Goal: Complete application form

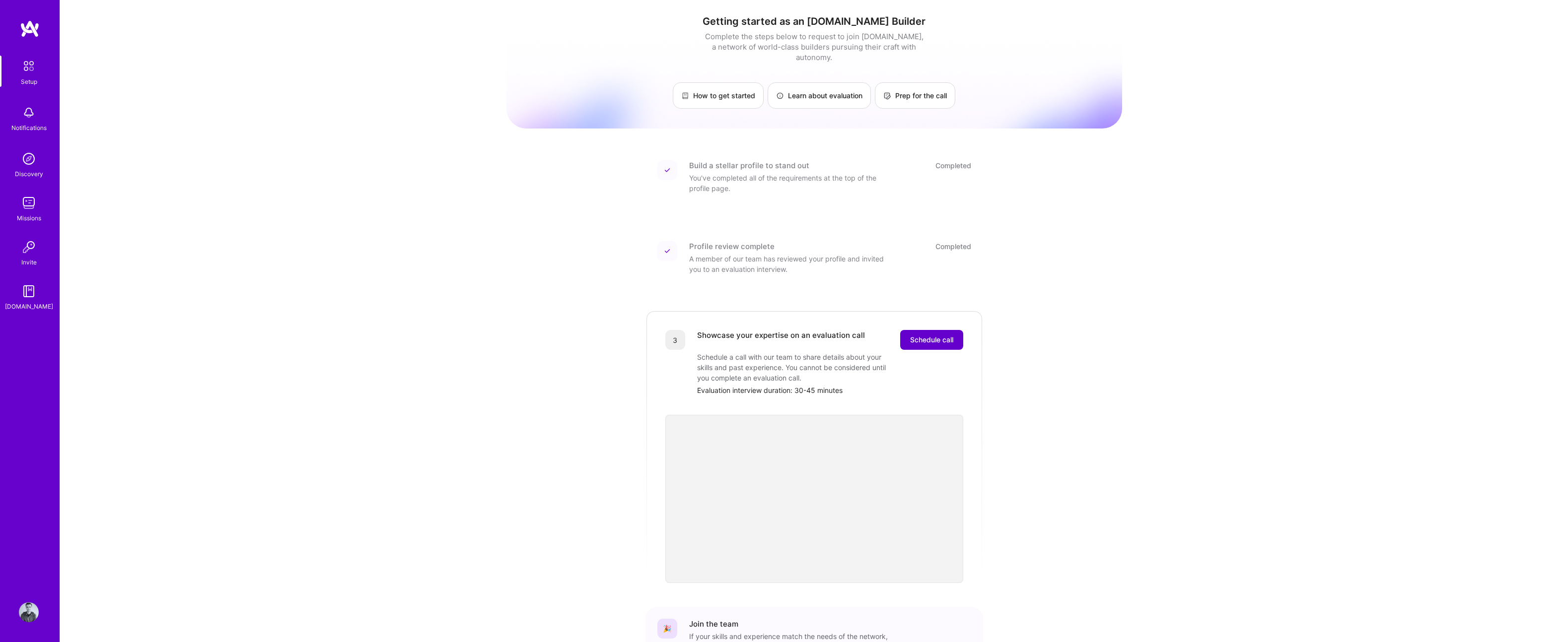
click at [929, 335] on span "Schedule call" at bounding box center [932, 340] width 43 height 10
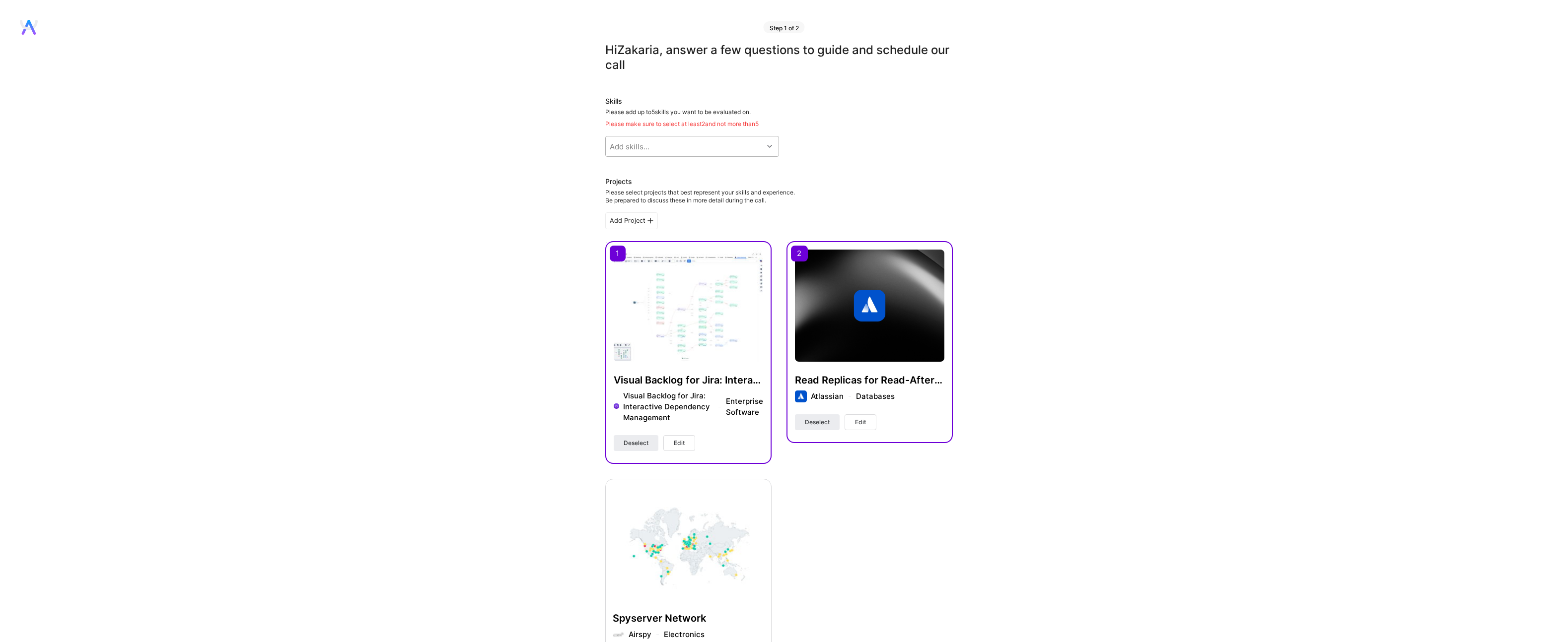
click at [678, 144] on div "Add skills..." at bounding box center [684, 146] width 157 height 20
click at [615, 193] on input "checkbox" at bounding box center [616, 193] width 7 height 7
checkbox input "true"
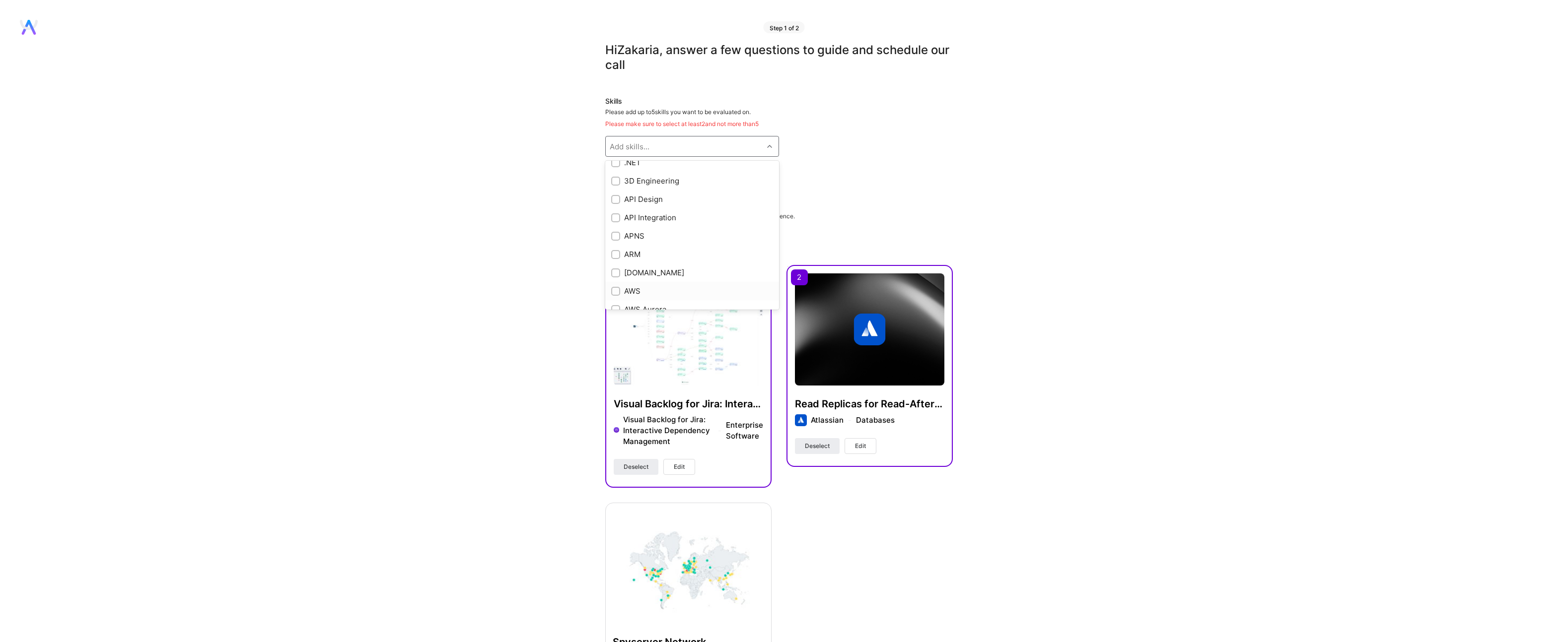
scroll to position [0, 0]
type input "rds"
click at [620, 173] on div "AWS RDS" at bounding box center [692, 172] width 162 height 10
checkbox input "true"
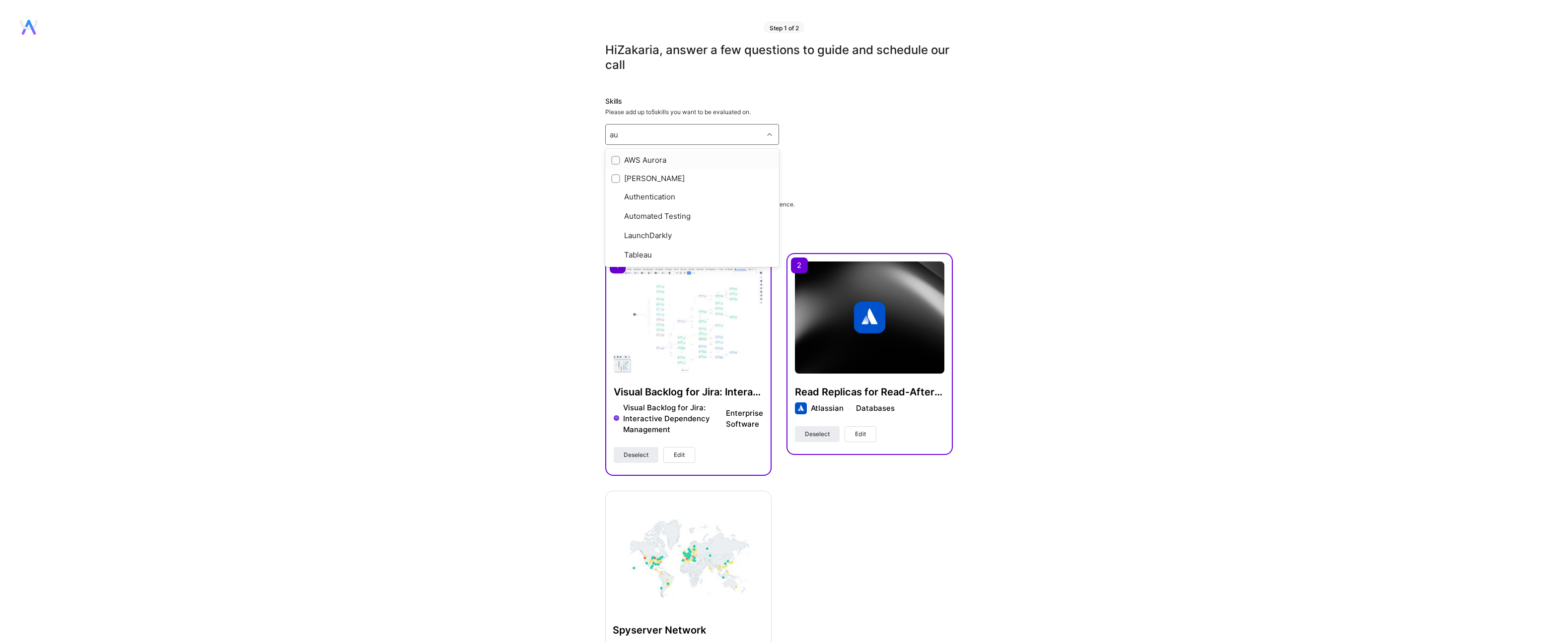
type input "aur"
click at [613, 157] on input "checkbox" at bounding box center [616, 161] width 7 height 7
checkbox input "true"
click at [534, 161] on div "Hi [PERSON_NAME] , answer a few questions to guide and schedule our call Skills…" at bounding box center [779, 546] width 1558 height 1007
click at [641, 134] on div "Add skills..." at bounding box center [629, 134] width 40 height 10
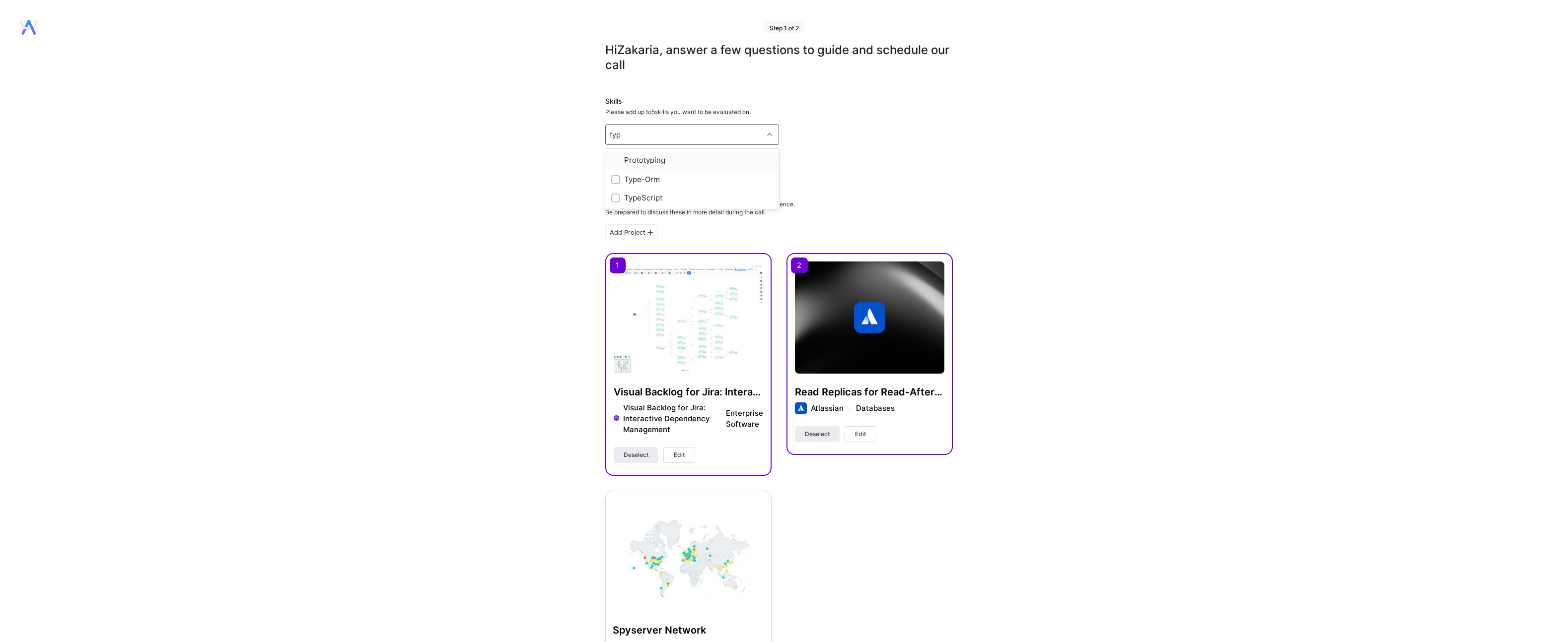
type input "type"
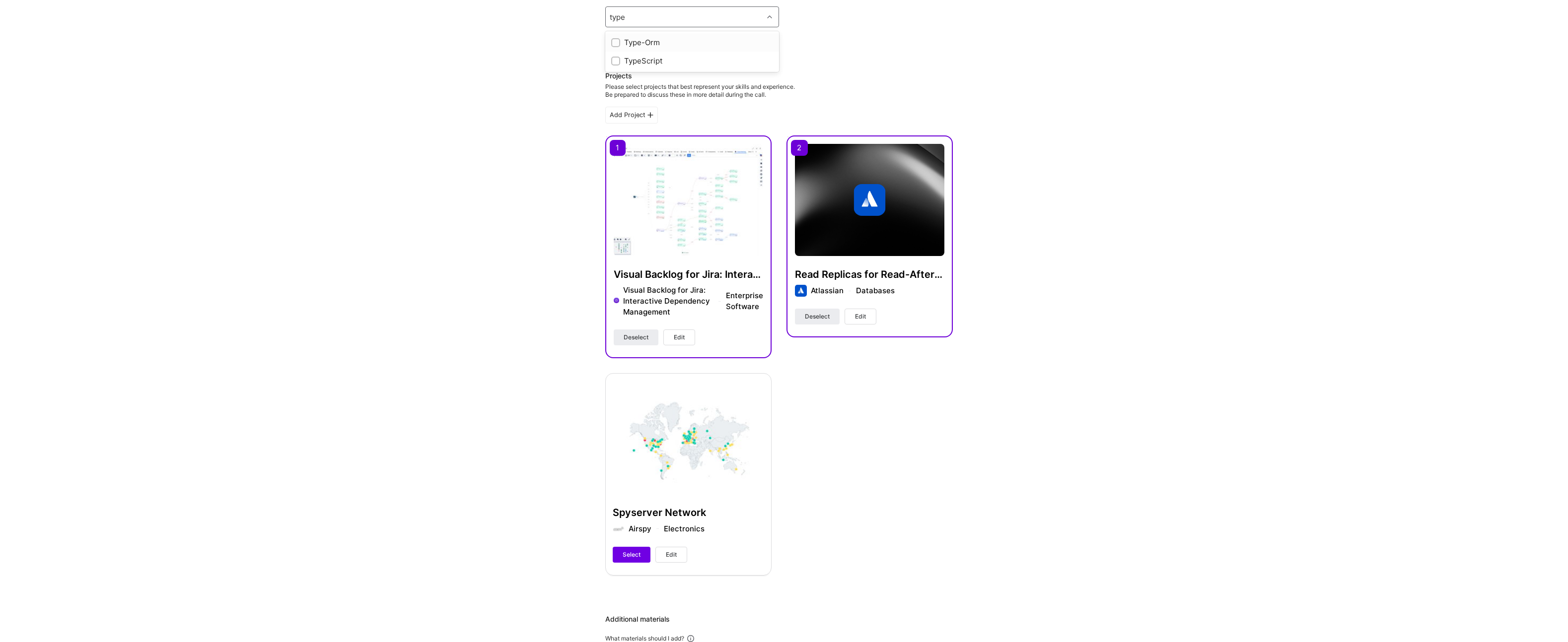
scroll to position [118, 0]
click at [619, 60] on input "checkbox" at bounding box center [616, 61] width 7 height 7
checkbox input "true"
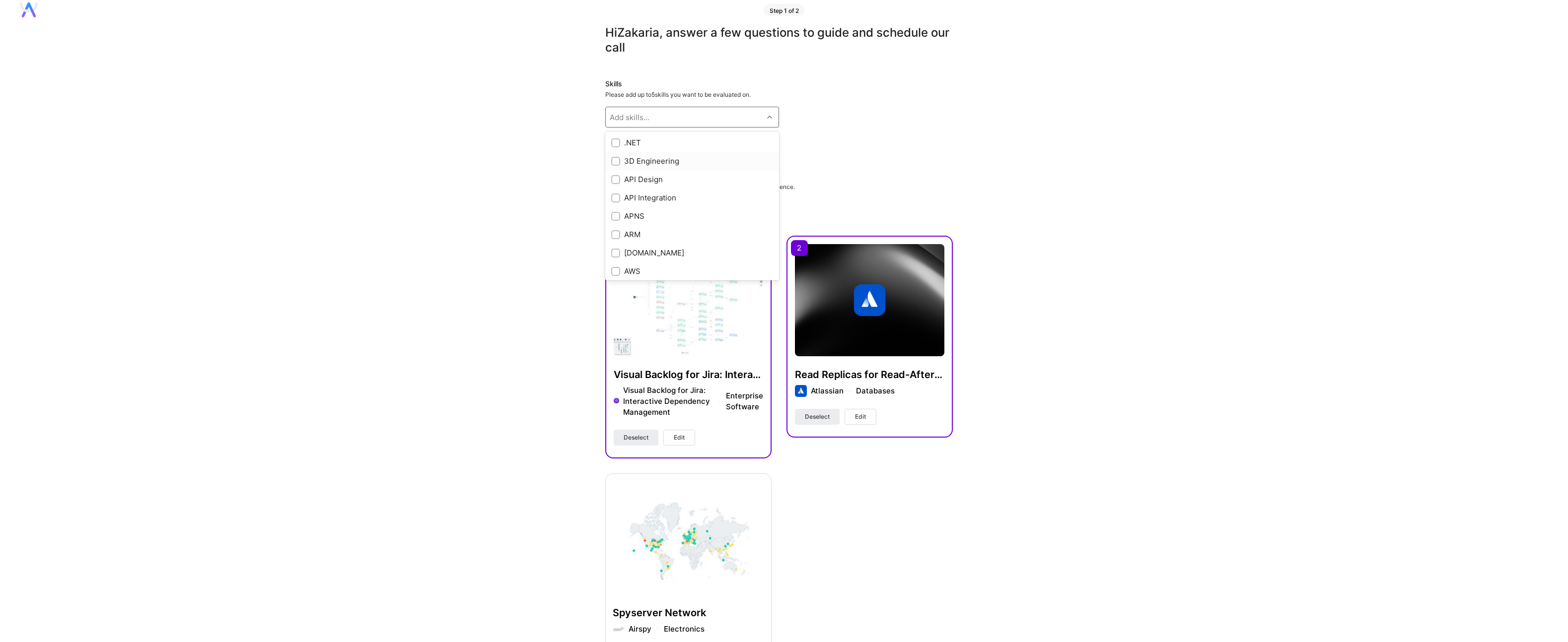
scroll to position [0, 0]
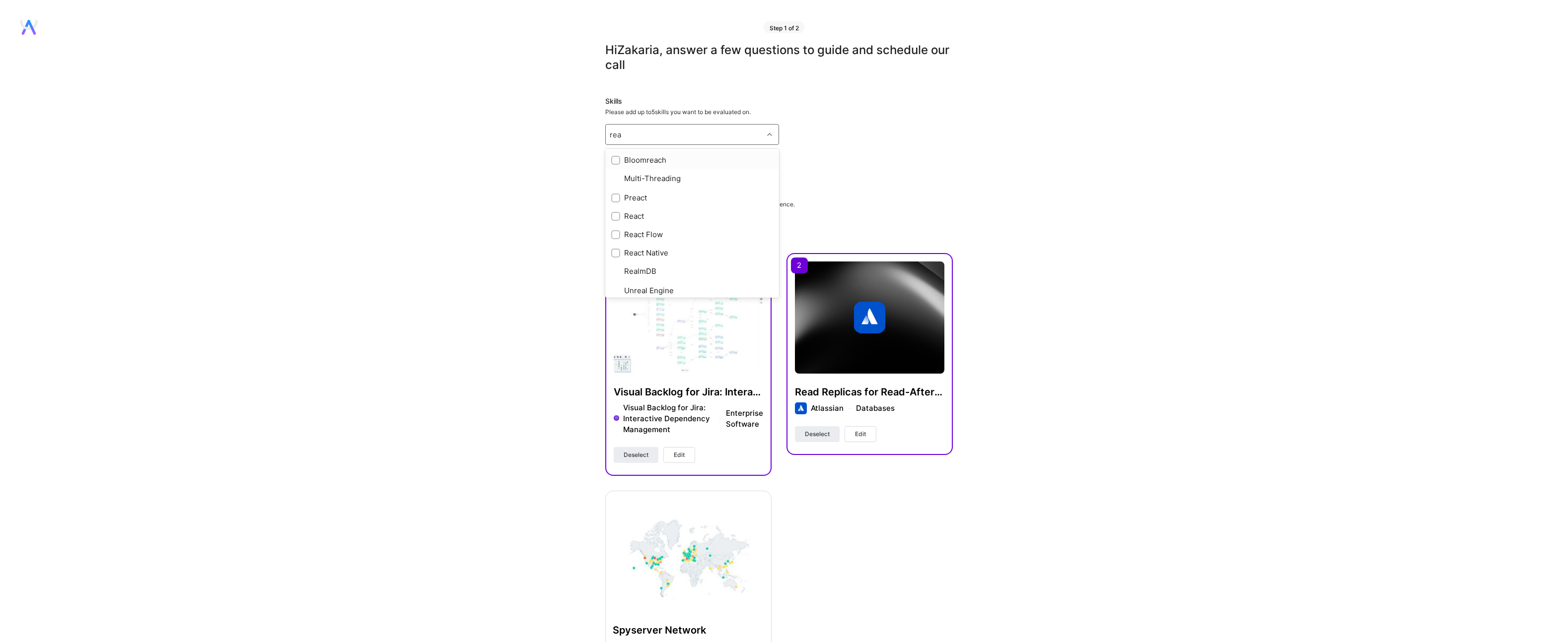
type input "reac"
click at [616, 195] on input "checkbox" at bounding box center [616, 197] width 7 height 7
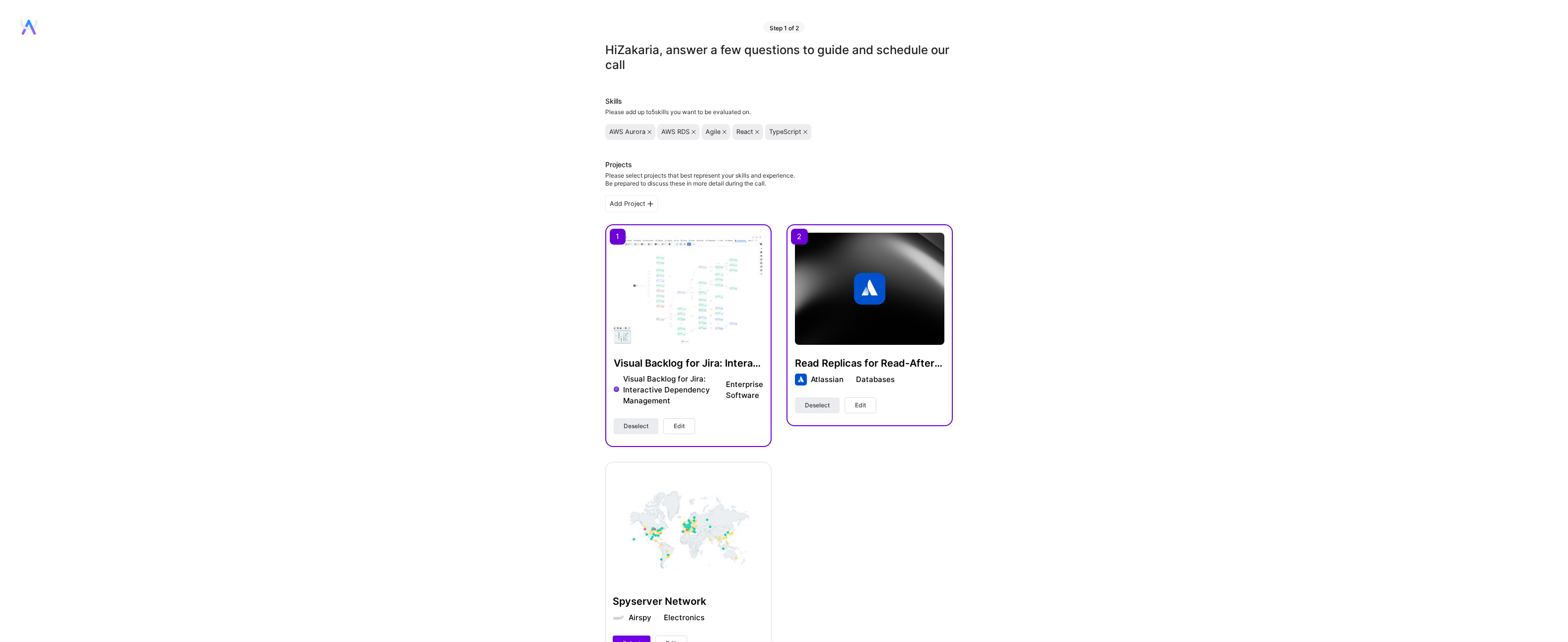
click at [693, 132] on icon at bounding box center [694, 132] width 4 height 4
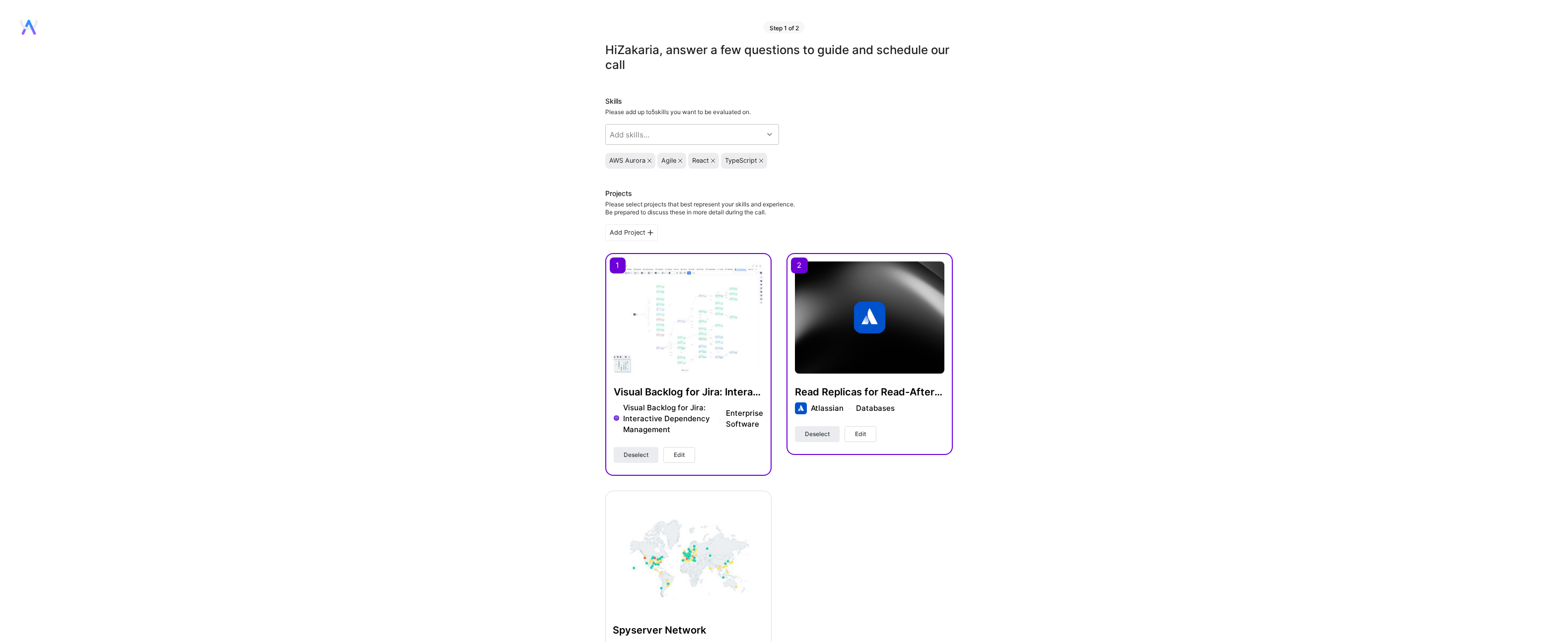
click at [650, 159] on icon at bounding box center [650, 161] width 4 height 4
click at [634, 136] on div "Add skills..." at bounding box center [629, 134] width 40 height 10
type input "d"
click at [618, 134] on input "data" at bounding box center [618, 134] width 17 height 10
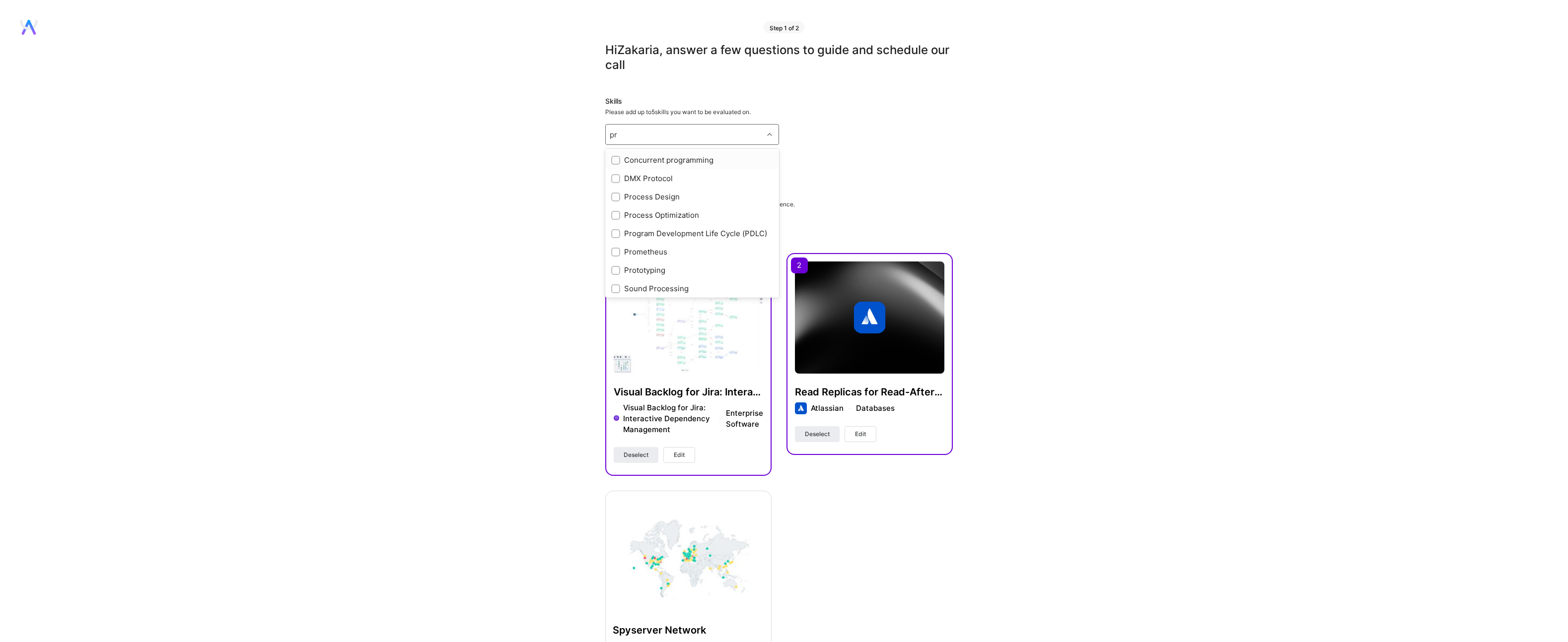
type input "p"
click at [613, 161] on input "checkbox" at bounding box center [616, 165] width 7 height 7
click at [612, 161] on input "checkbox" at bounding box center [616, 164] width 9 height 9
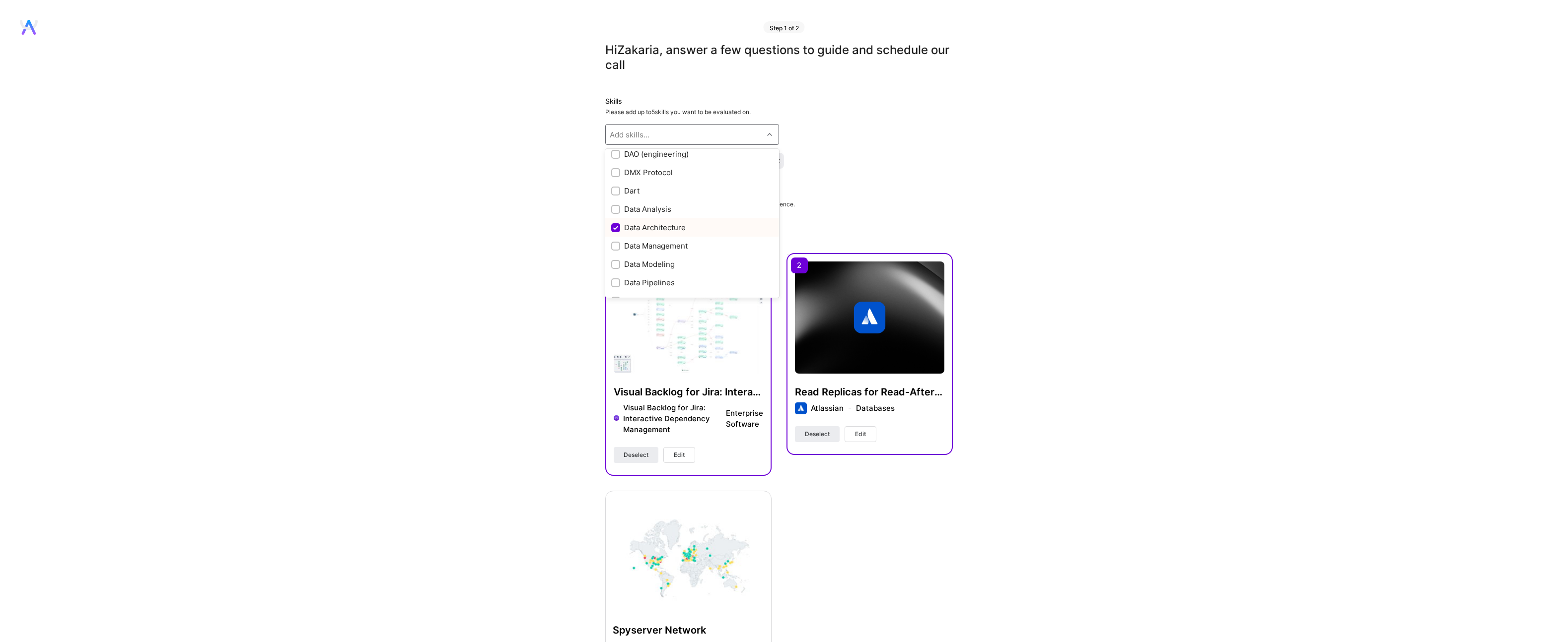
click at [615, 236] on div "Data Architecture" at bounding box center [692, 227] width 174 height 18
click at [618, 229] on input "checkbox" at bounding box center [616, 228] width 9 height 9
checkbox input "true"
click at [588, 208] on div "Hi [PERSON_NAME] , answer a few questions to guide and schedule our call Skills…" at bounding box center [779, 546] width 1558 height 1007
click at [699, 162] on div "Data Architecture" at bounding box center [669, 160] width 67 height 16
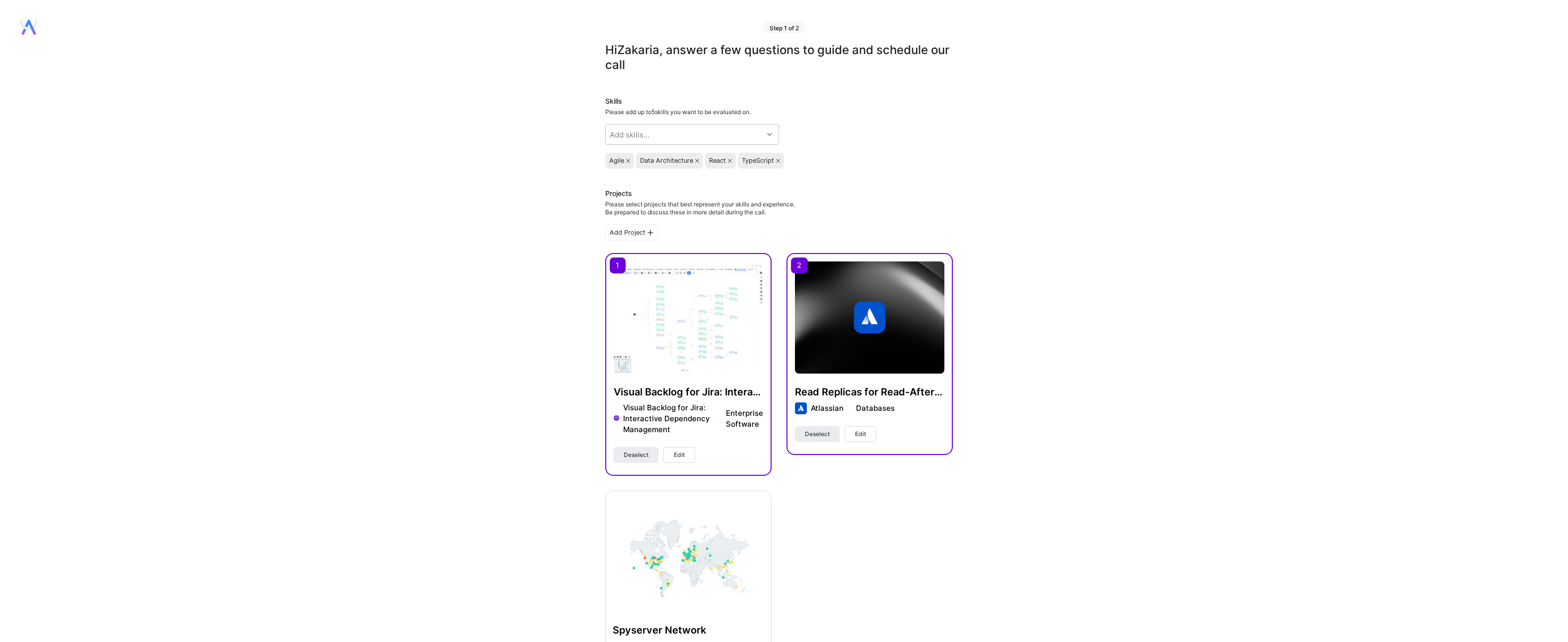
click at [697, 161] on icon at bounding box center [697, 161] width 4 height 4
click at [661, 138] on div "Add skills..." at bounding box center [684, 134] width 157 height 20
click at [619, 184] on input "checkbox" at bounding box center [616, 180] width 7 height 7
checkbox input "true"
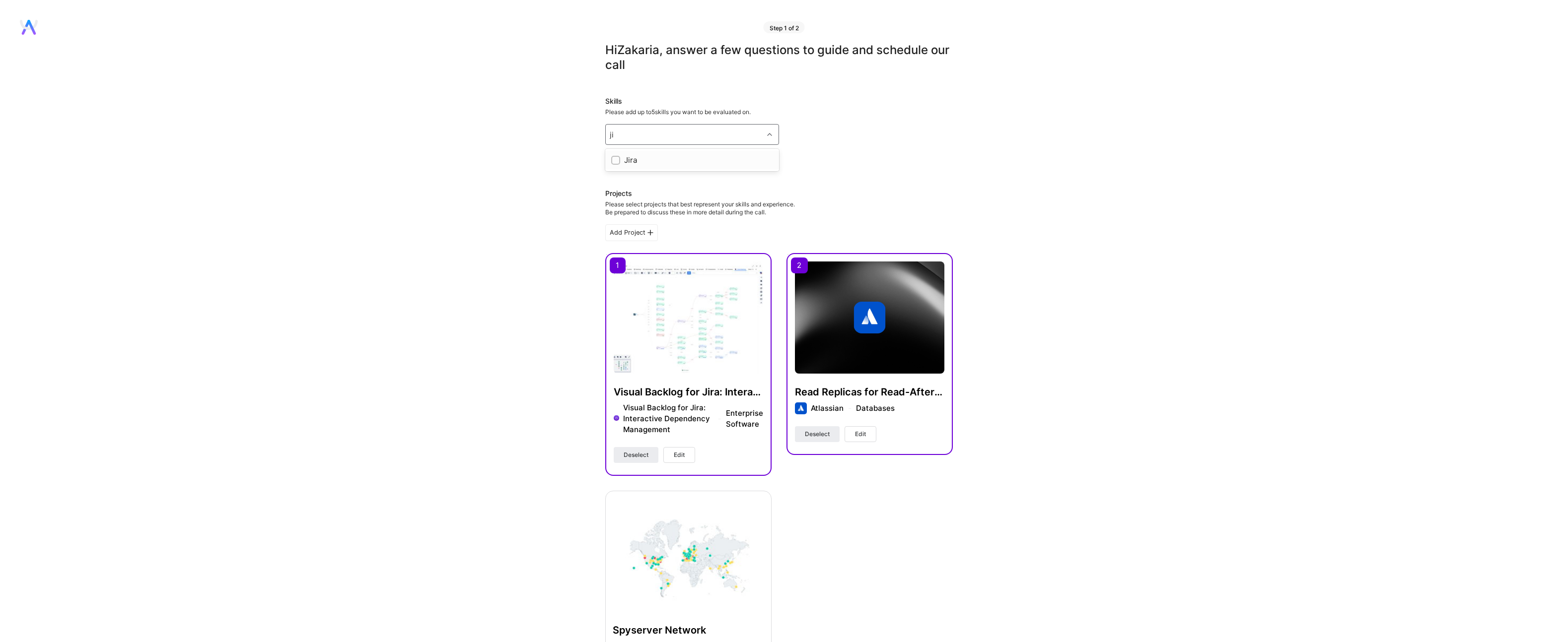
scroll to position [0, 0]
type input "jira"
click at [619, 159] on input "checkbox" at bounding box center [616, 161] width 7 height 7
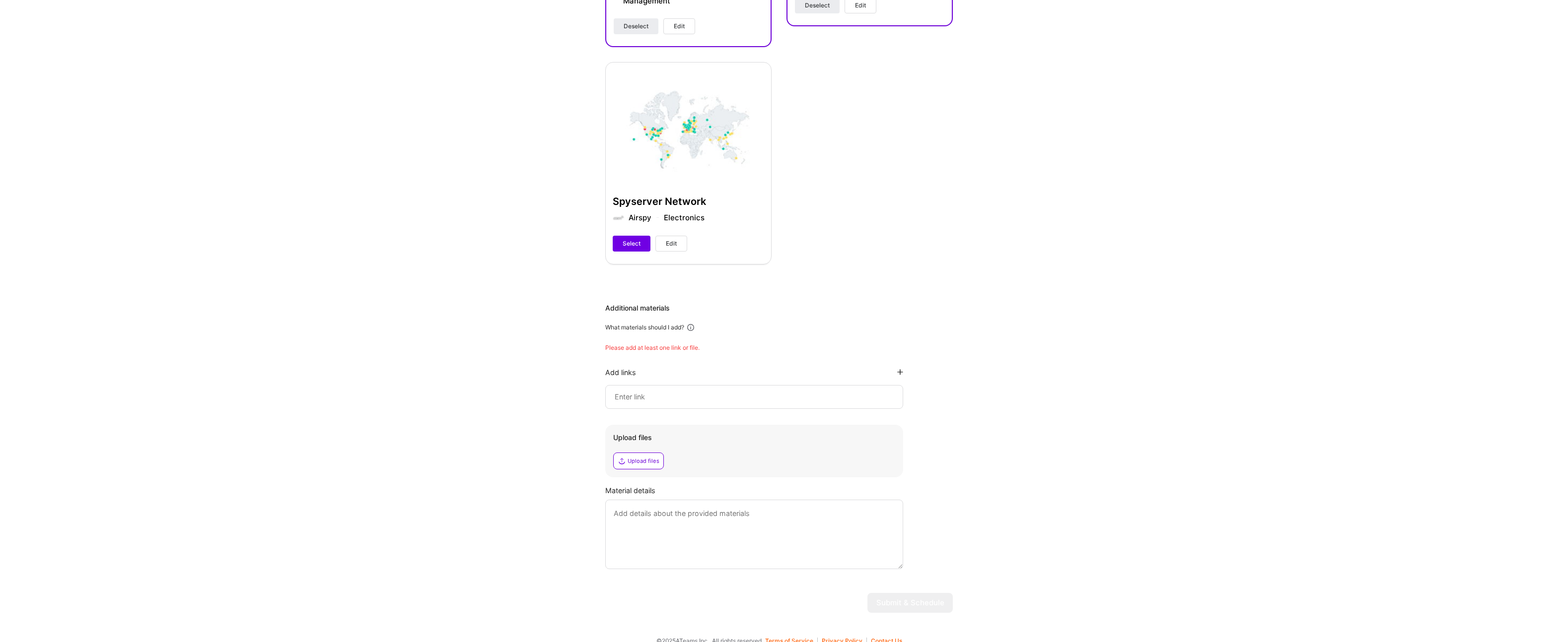
scroll to position [412, 0]
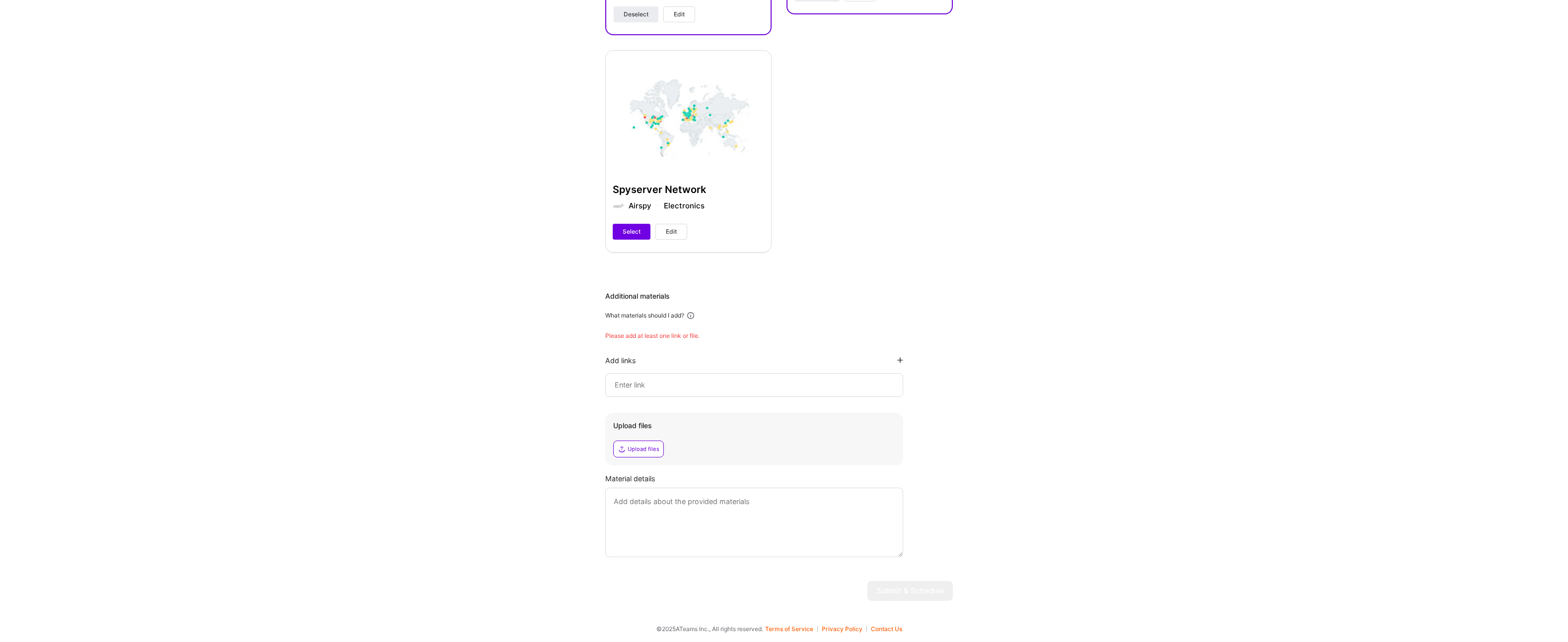
click at [632, 390] on input at bounding box center [754, 385] width 281 height 12
click at [670, 336] on div "Please add at least one link or file." at bounding box center [779, 336] width 347 height 8
click at [718, 318] on div "What materials should I add?" at bounding box center [779, 315] width 347 height 9
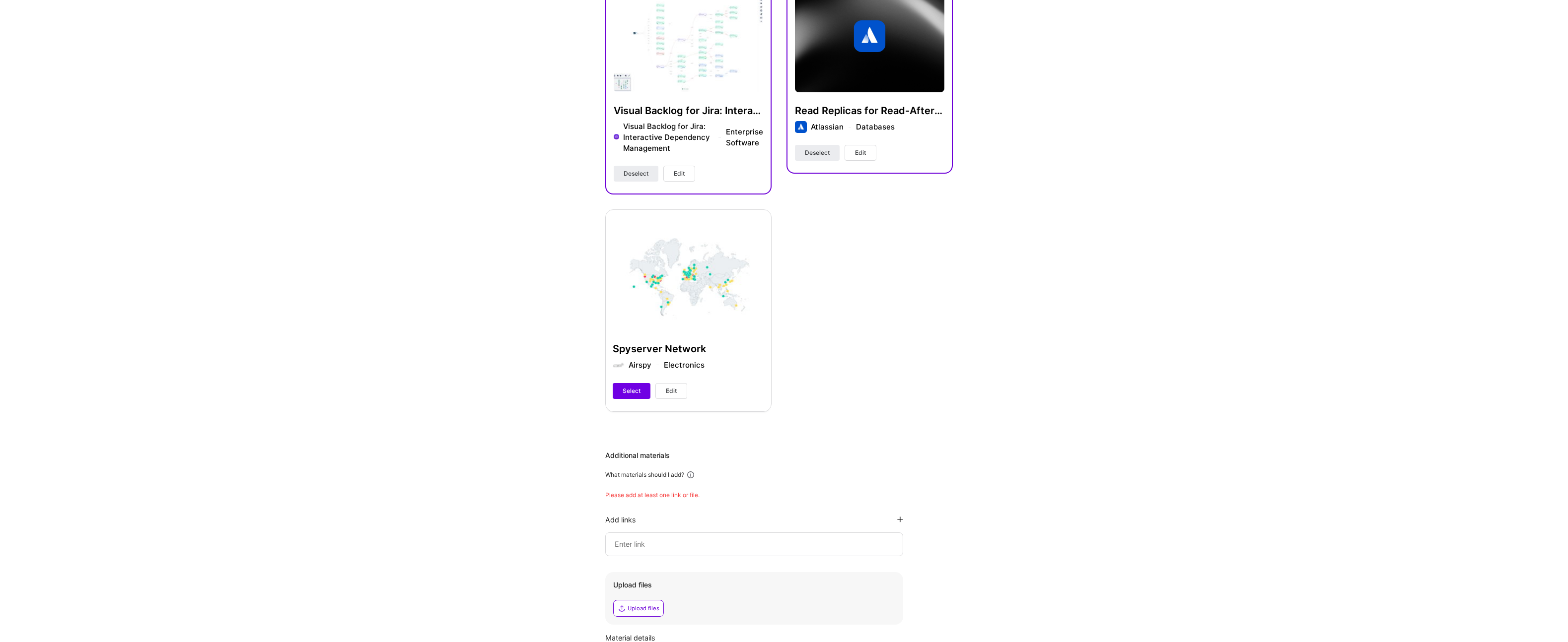
scroll to position [410, 0]
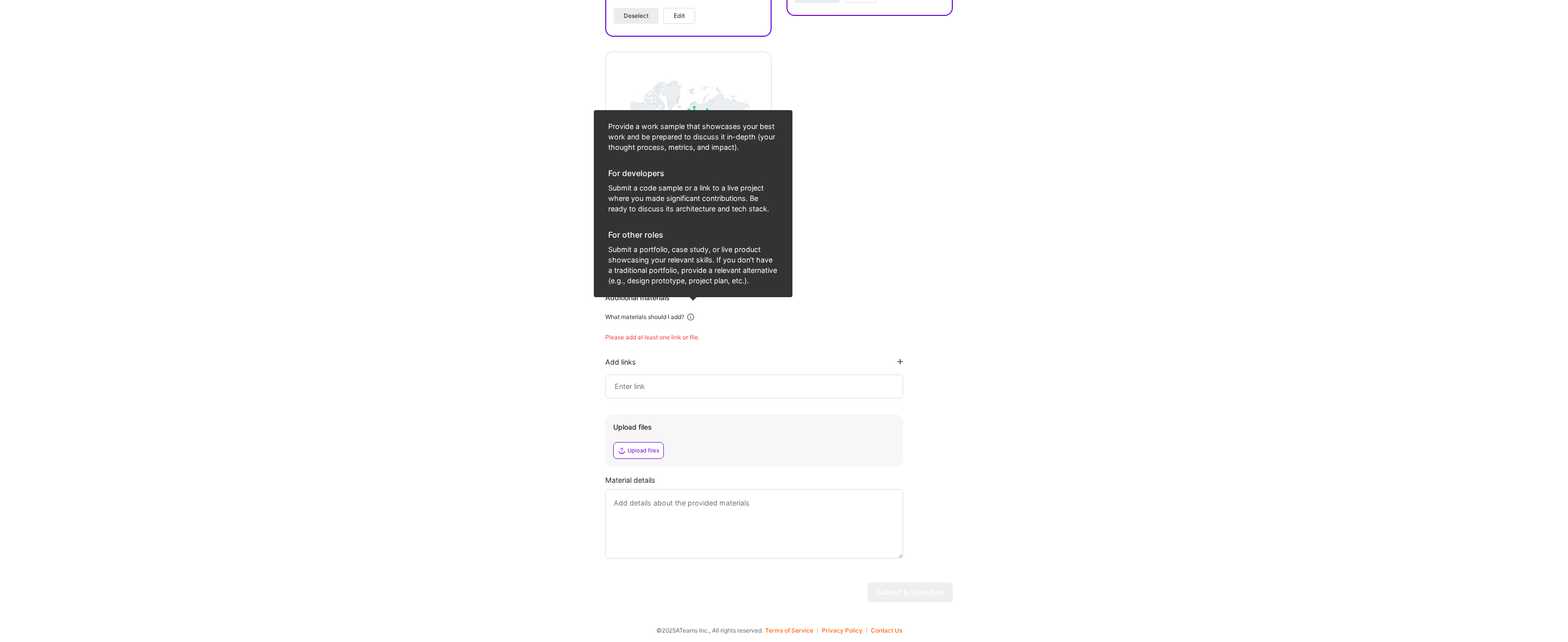
click at [693, 316] on icon at bounding box center [690, 317] width 9 height 9
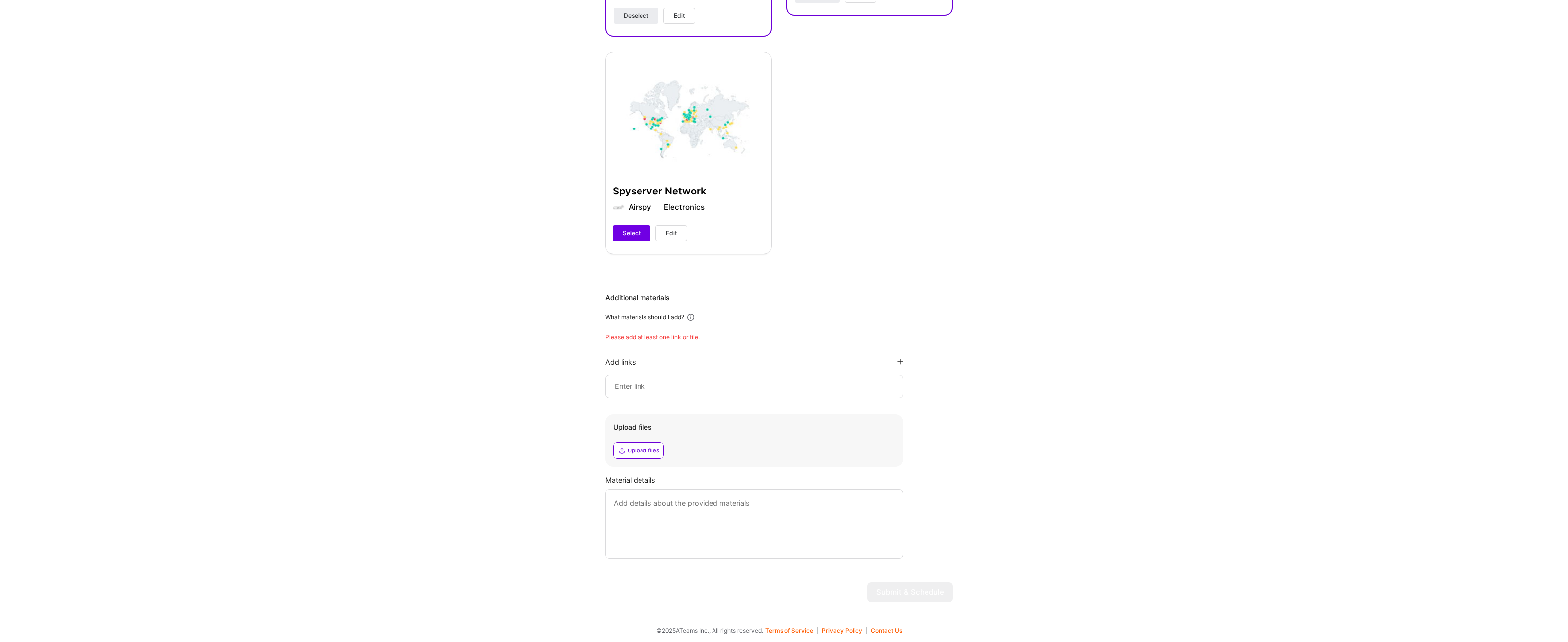
click at [693, 316] on icon at bounding box center [690, 317] width 9 height 9
click at [695, 323] on div "Additional materials What materials should I add? Please add at least one link …" at bounding box center [779, 426] width 347 height 266
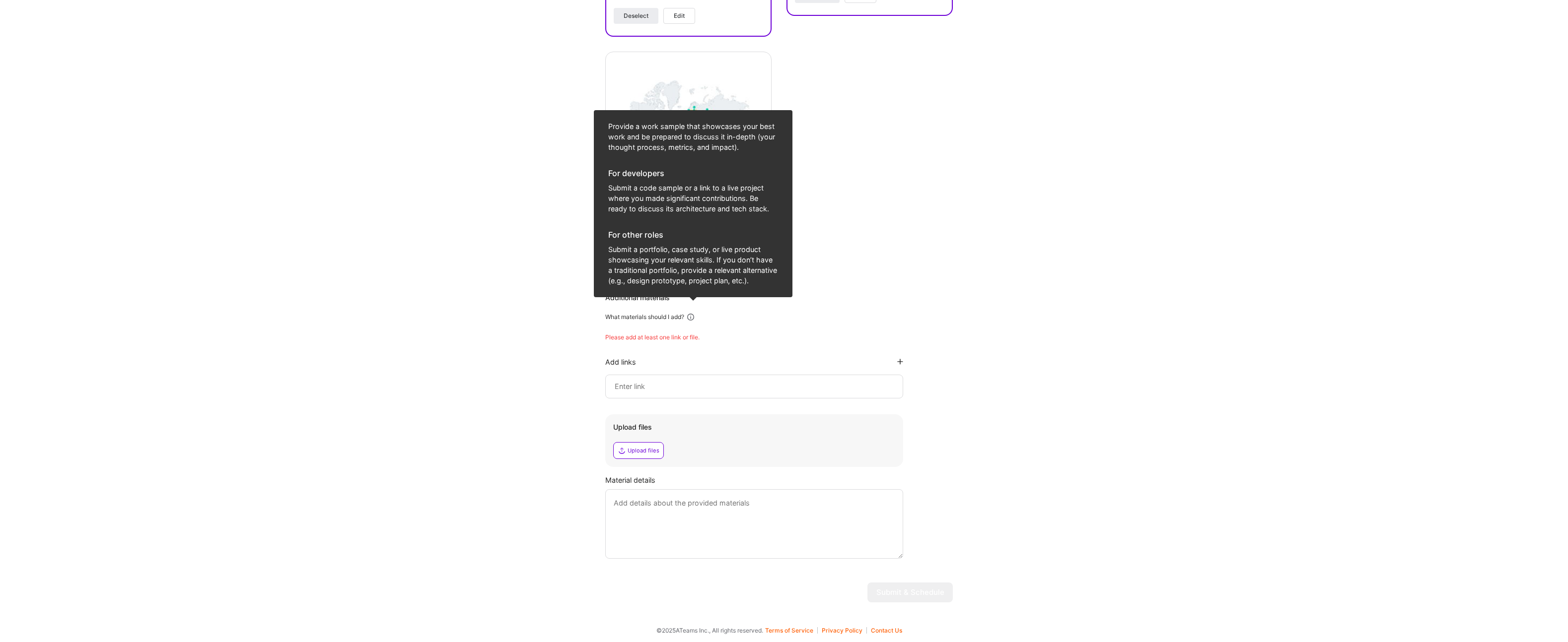
click at [695, 319] on icon at bounding box center [690, 317] width 9 height 9
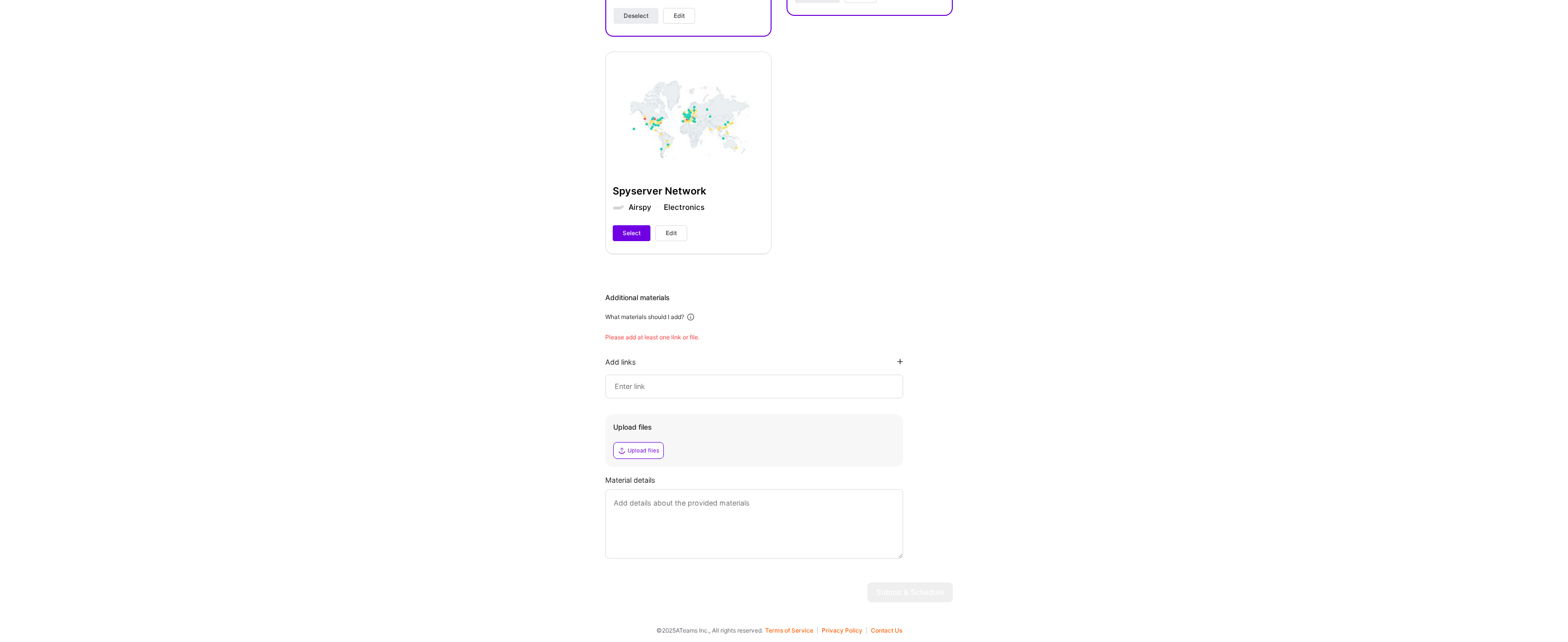
click at [666, 390] on input at bounding box center [754, 386] width 281 height 12
paste input "[URL][DOMAIN_NAME]"
click at [537, 420] on div "Hi [PERSON_NAME] , answer a few questions to guide and schedule our call Skills…" at bounding box center [779, 126] width 1558 height 988
click at [638, 388] on input "[URL][DOMAIN_NAME]" at bounding box center [755, 386] width 264 height 12
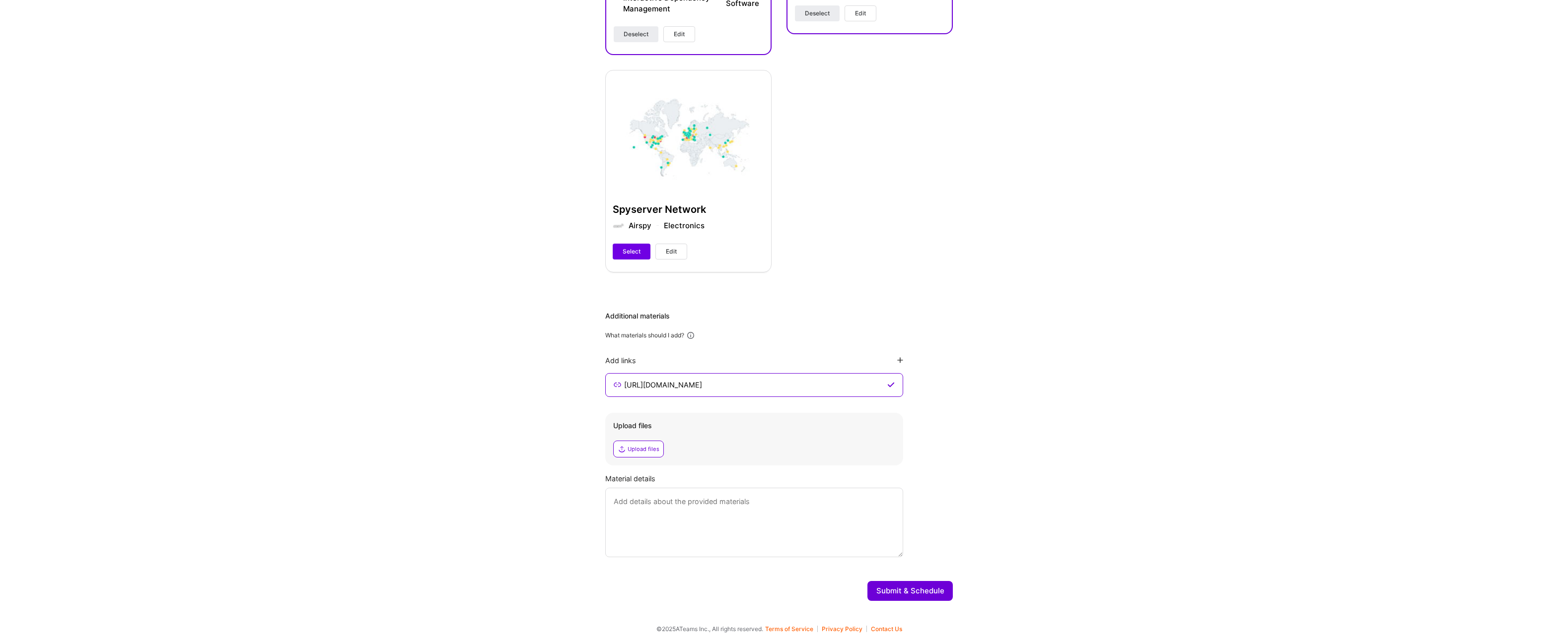
type input "[URL][DOMAIN_NAME]"
click at [733, 355] on div "Additional materials What materials should I add? Add links [URL][DOMAIN_NAME] …" at bounding box center [779, 434] width 347 height 246
click at [903, 358] on icon at bounding box center [900, 360] width 6 height 6
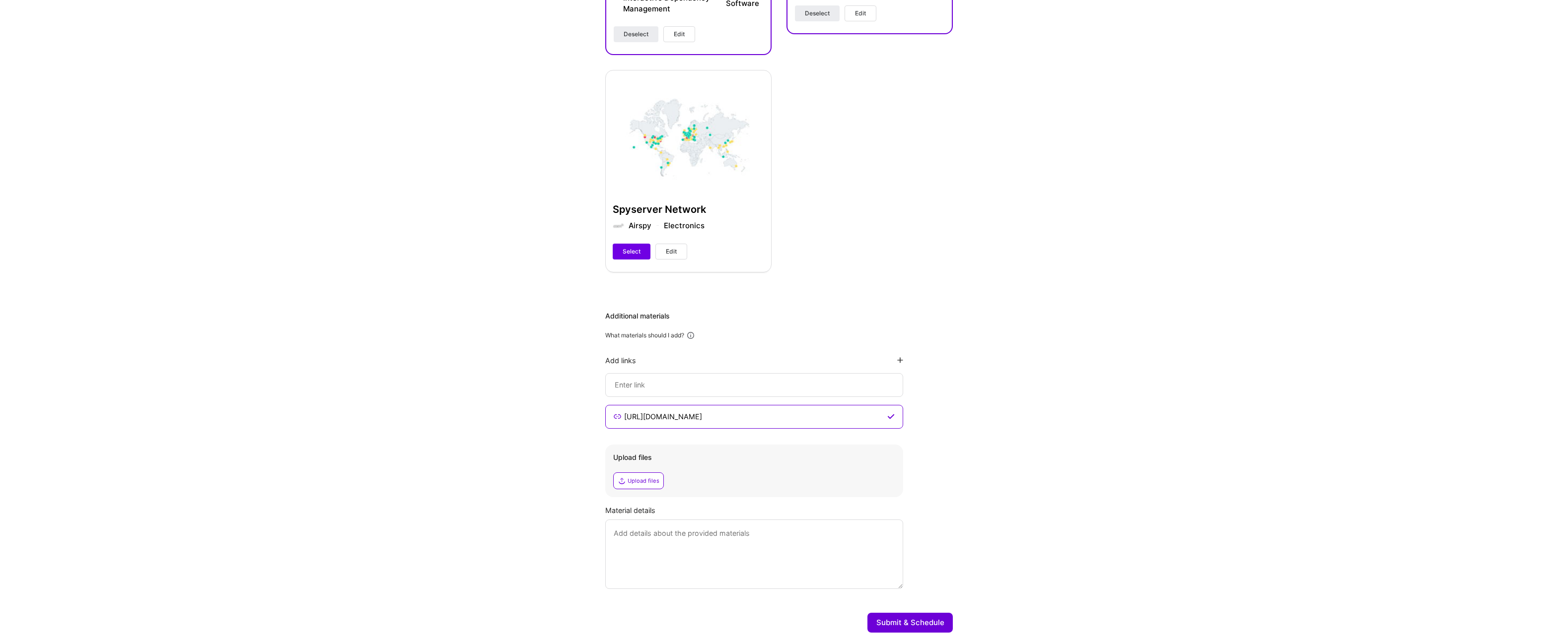
click at [699, 411] on input at bounding box center [754, 417] width 262 height 12
paste input "[URL][DOMAIN_NAME]"
type input "[URL][DOMAIN_NAME]"
click at [975, 377] on div "Hi [PERSON_NAME] , answer a few questions to guide and schedule our call Skills…" at bounding box center [779, 146] width 1558 height 990
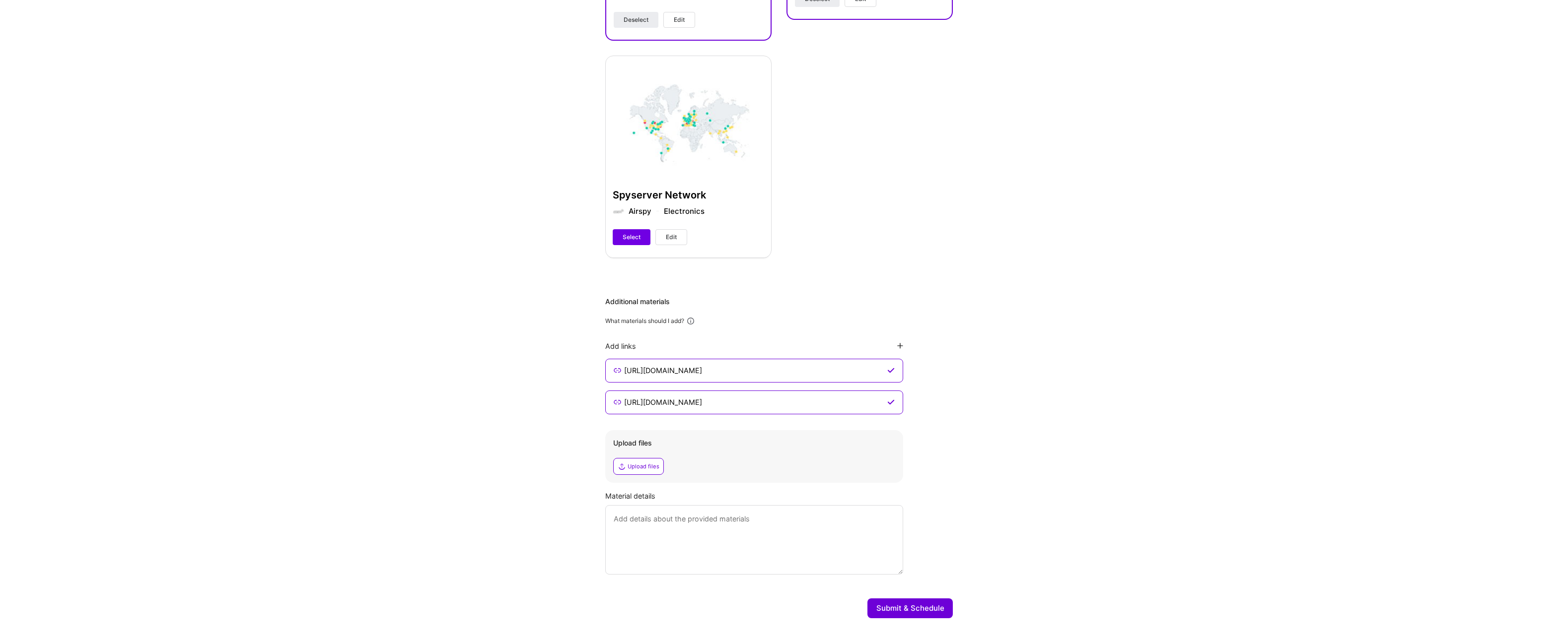
scroll to position [424, 0]
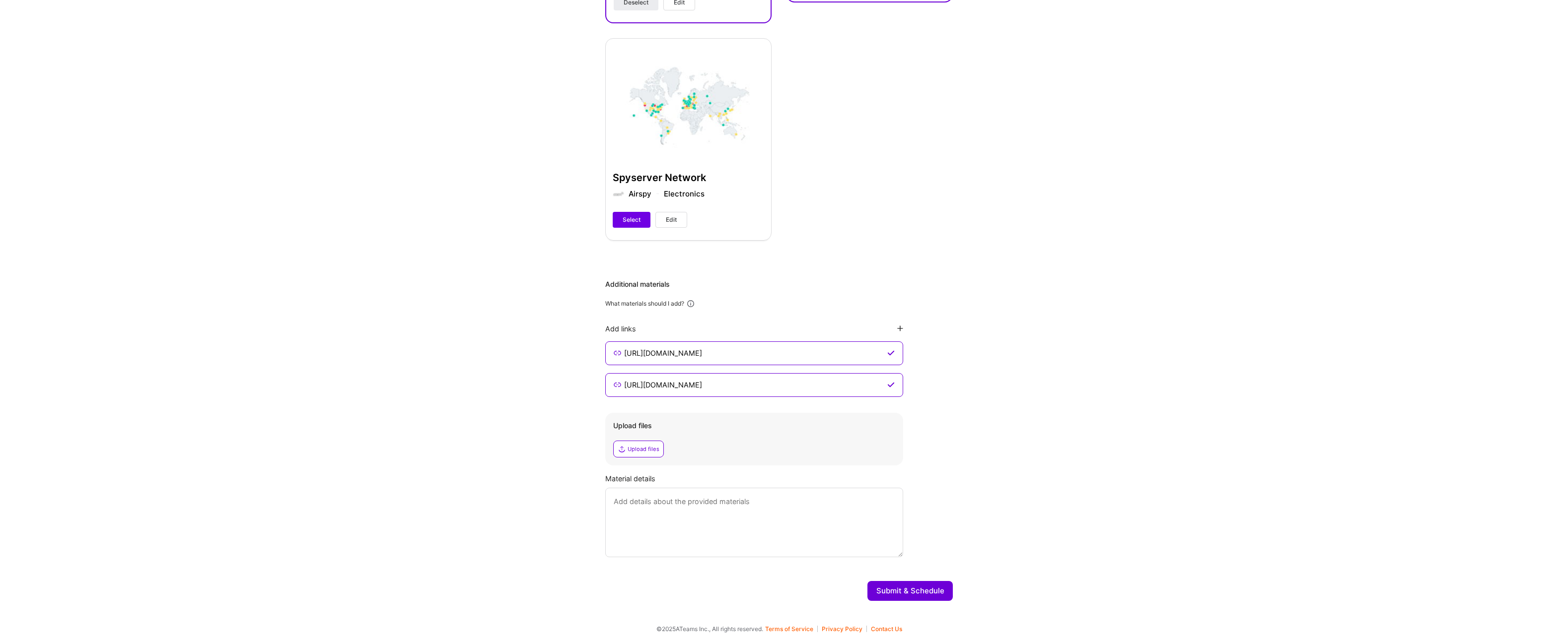
click at [692, 498] on textarea at bounding box center [753, 523] width 298 height 69
click at [680, 513] on textarea "Visual Backlog is an Atlassian marketplace app that I built from the ground app…" at bounding box center [753, 523] width 298 height 69
click at [751, 521] on textarea "Visual Backlog is an Atlassian marketplace app that I built from the ground app…" at bounding box center [753, 523] width 298 height 69
drag, startPoint x: 756, startPoint y: 525, endPoint x: 583, endPoint y: 496, distance: 175.4
click at [583, 496] on div "Hi [PERSON_NAME] , answer a few questions to guide and schedule our call Skills…" at bounding box center [779, 114] width 1558 height 990
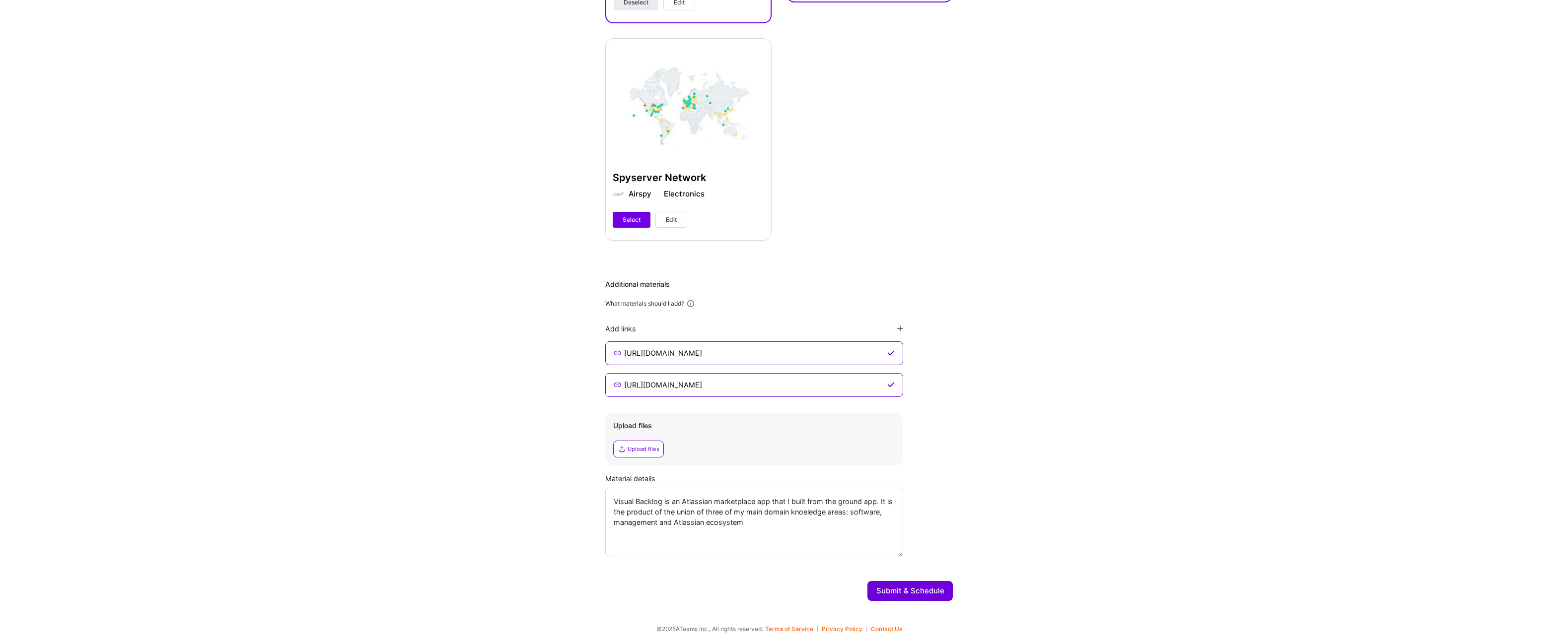
paste textarea "Marketplace app I built from the ground up, combining my expertise in three cor…"
click at [791, 504] on textarea "Visual Backlog is an Atlassian Marketplace app I built from the ground up, comb…" at bounding box center [753, 523] width 298 height 69
click at [770, 522] on textarea "Visual Backlog is an Atlassian Marketplace app I built from the ground up, comb…" at bounding box center [753, 523] width 298 height 69
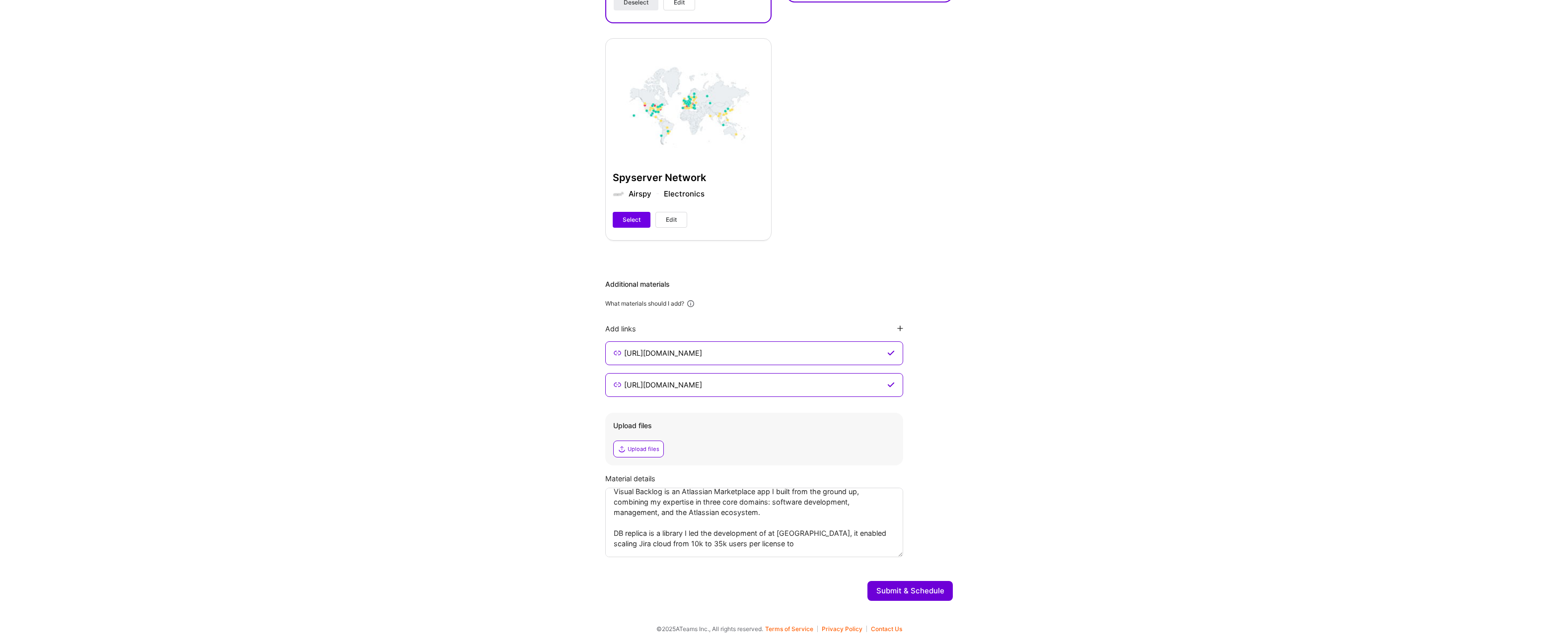
drag, startPoint x: 774, startPoint y: 548, endPoint x: 762, endPoint y: 525, distance: 25.9
click at [762, 525] on textarea "Visual Backlog is an Atlassian Marketplace app I built from the ground up, comb…" at bounding box center [753, 523] width 298 height 69
type textarea "Visual Backlog is an Atlassian Marketplace app I built from the ground up, comb…"
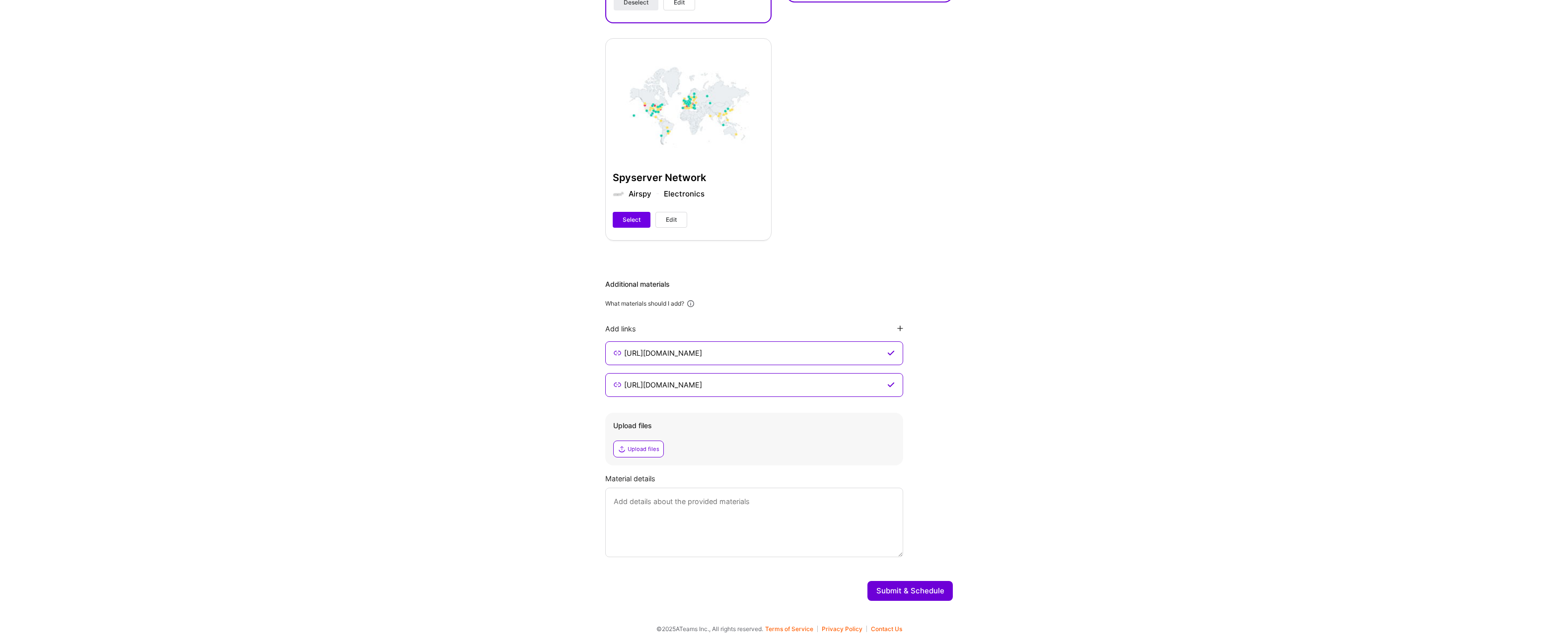
scroll to position [0, 0]
click at [724, 536] on textarea at bounding box center [753, 523] width 298 height 69
paste textarea "DB Replica is a library I led the development of at Atlassian, enabling Jira Cl…"
type textarea "DB Replica is a library I led the development of at Atlassian, enabling Jira Cl…"
click at [722, 512] on textarea at bounding box center [753, 523] width 298 height 69
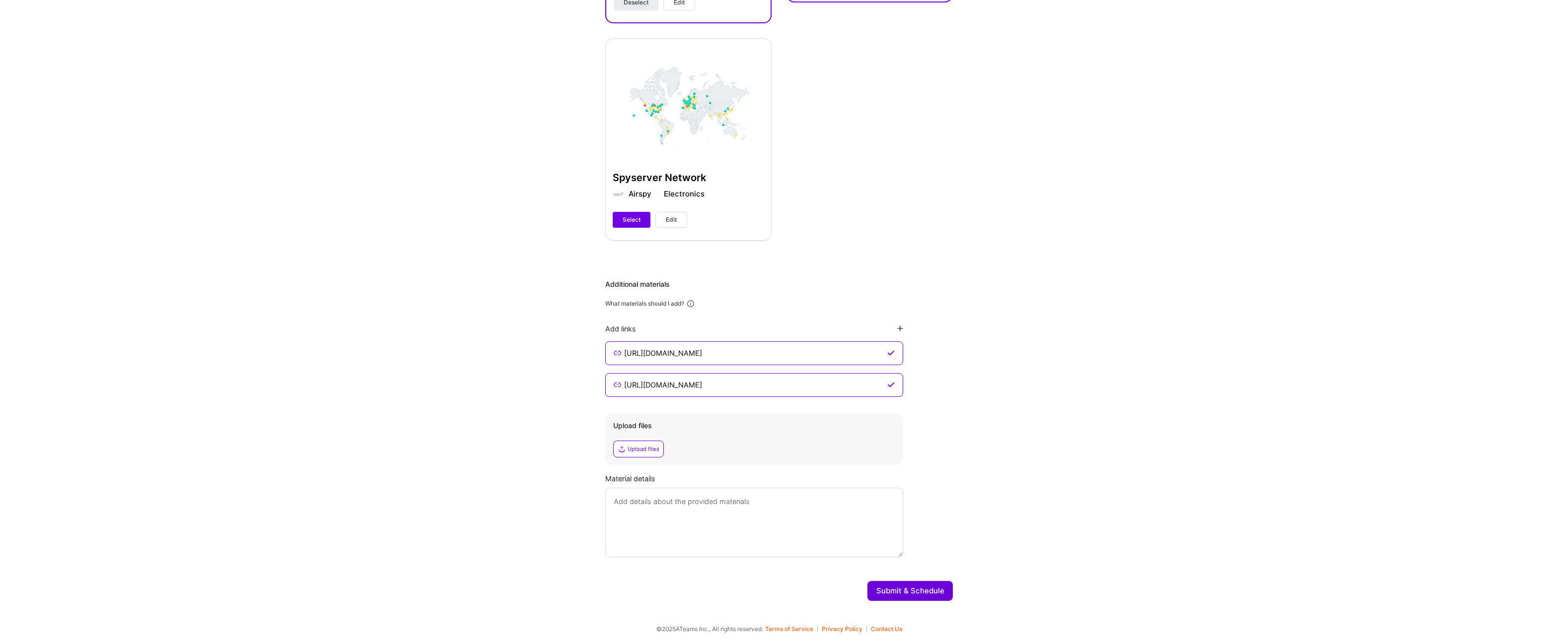
paste textarea "Visual Backlog is an Atlassian Marketplace app I built from the ground up, brin…"
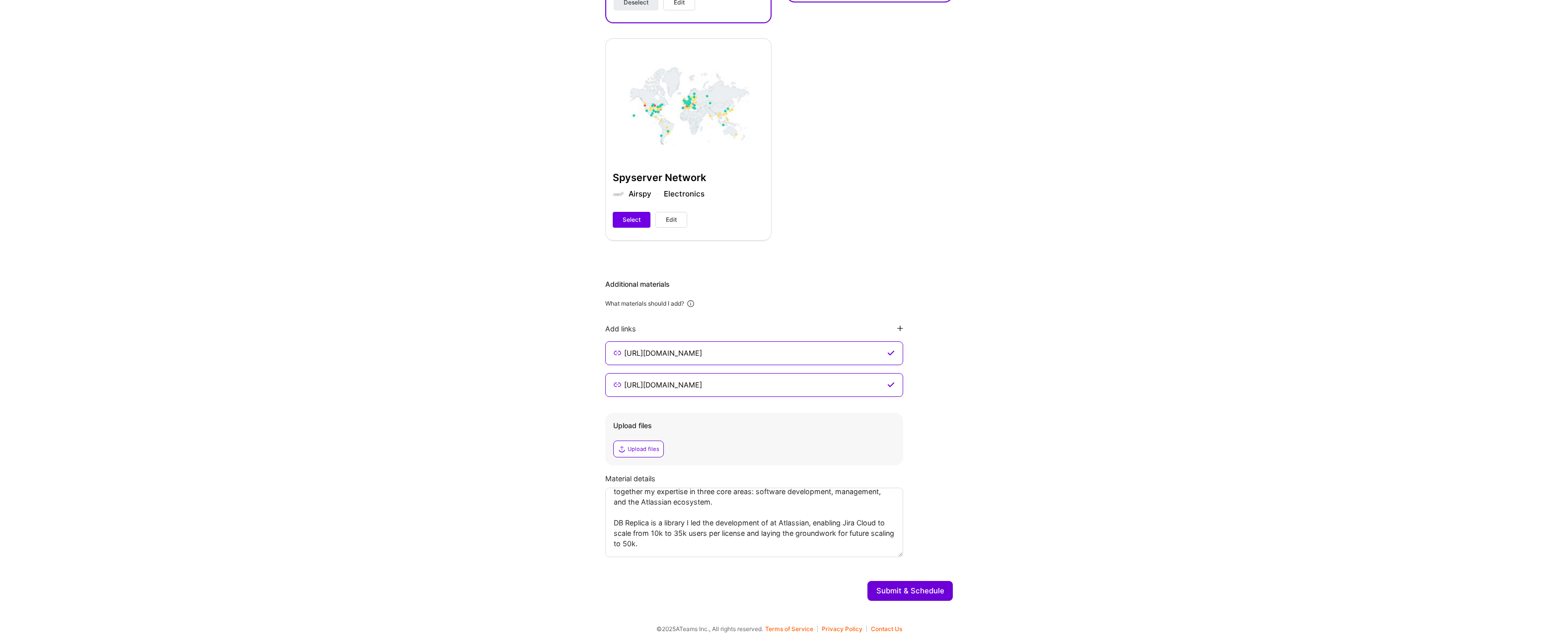
click at [790, 525] on textarea "Visual Backlog is an Atlassian Marketplace app I built from the ground up, brin…" at bounding box center [753, 523] width 298 height 69
click at [784, 532] on textarea "Visual Backlog is an Atlassian Marketplace app I built from the ground up, brin…" at bounding box center [753, 523] width 298 height 69
click at [833, 521] on textarea "Visual Backlog is an Atlassian Marketplace app I built from the ground up, brin…" at bounding box center [753, 523] width 298 height 69
click at [807, 541] on textarea "Visual Backlog is an Atlassian Marketplace app I built from the ground up, brin…" at bounding box center [753, 523] width 298 height 69
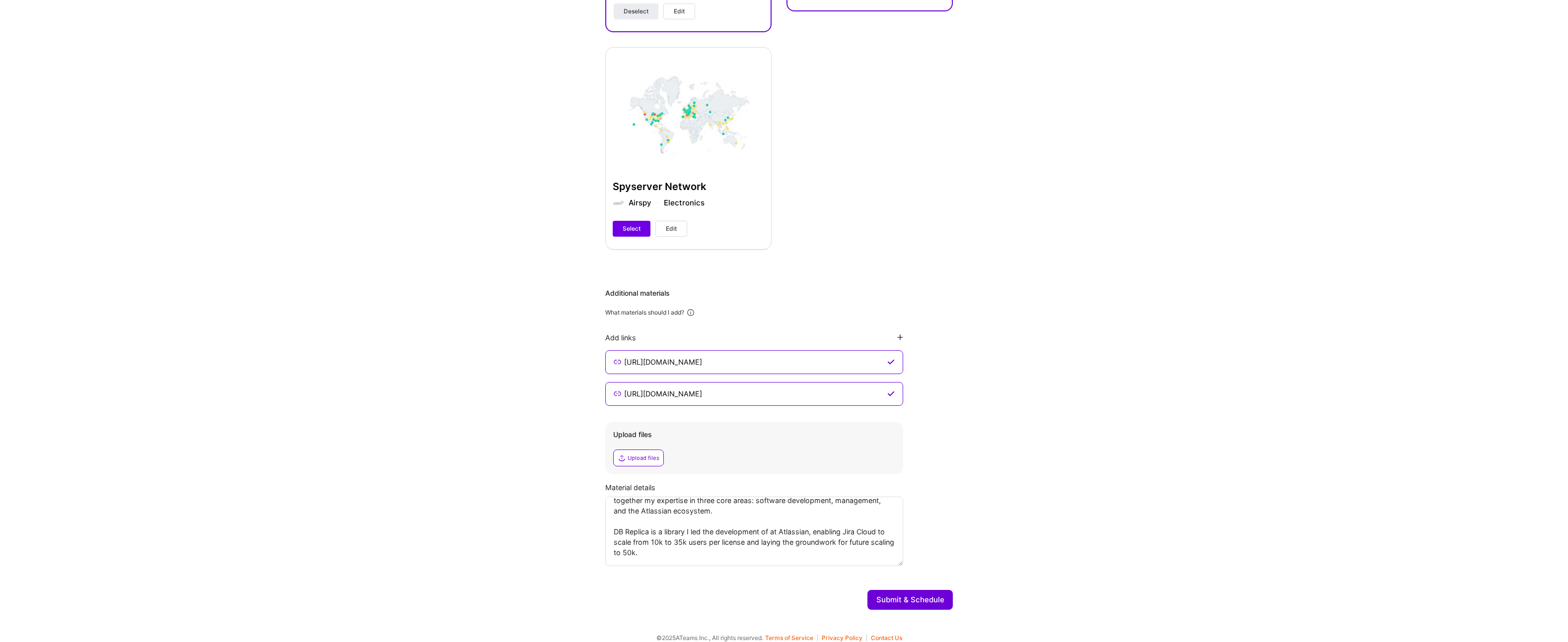
scroll to position [424, 0]
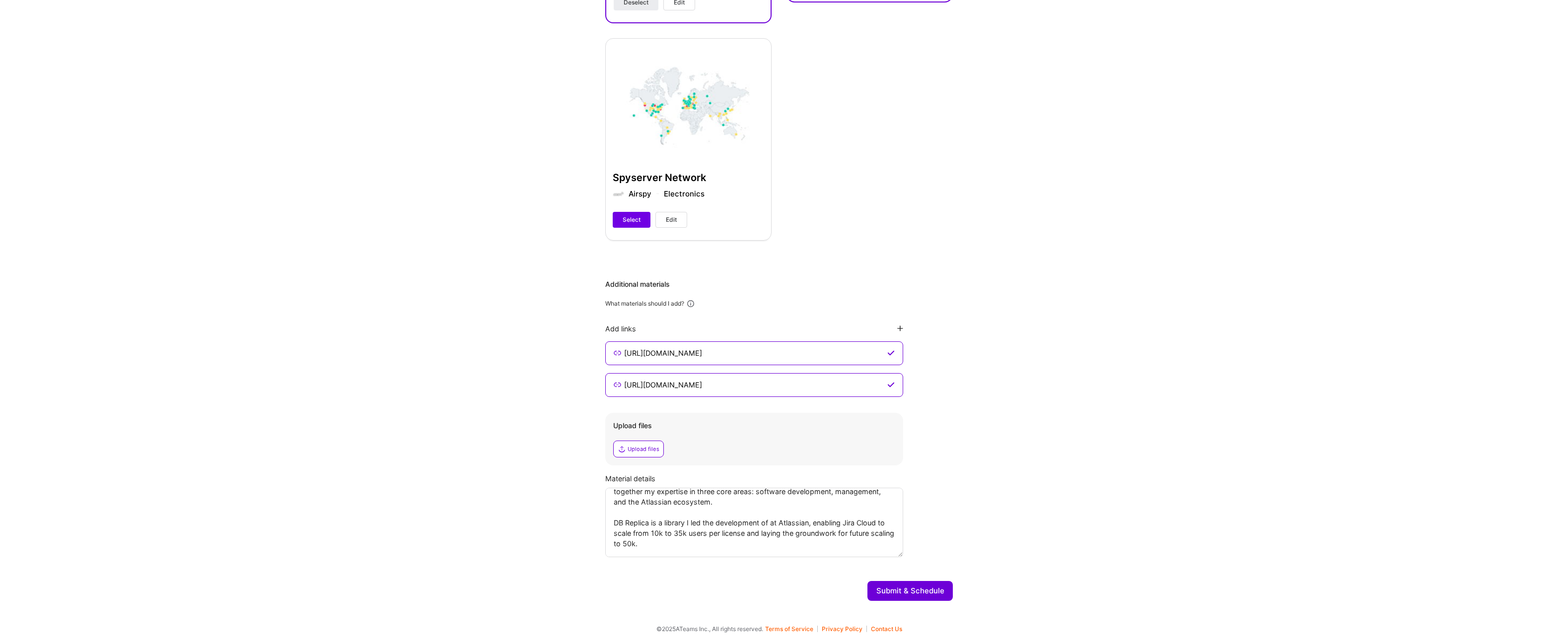
type textarea "Visual Backlog is an Atlassian Marketplace app I built from the ground up, brin…"
click at [923, 588] on button "Submit & Schedule" at bounding box center [910, 590] width 85 height 20
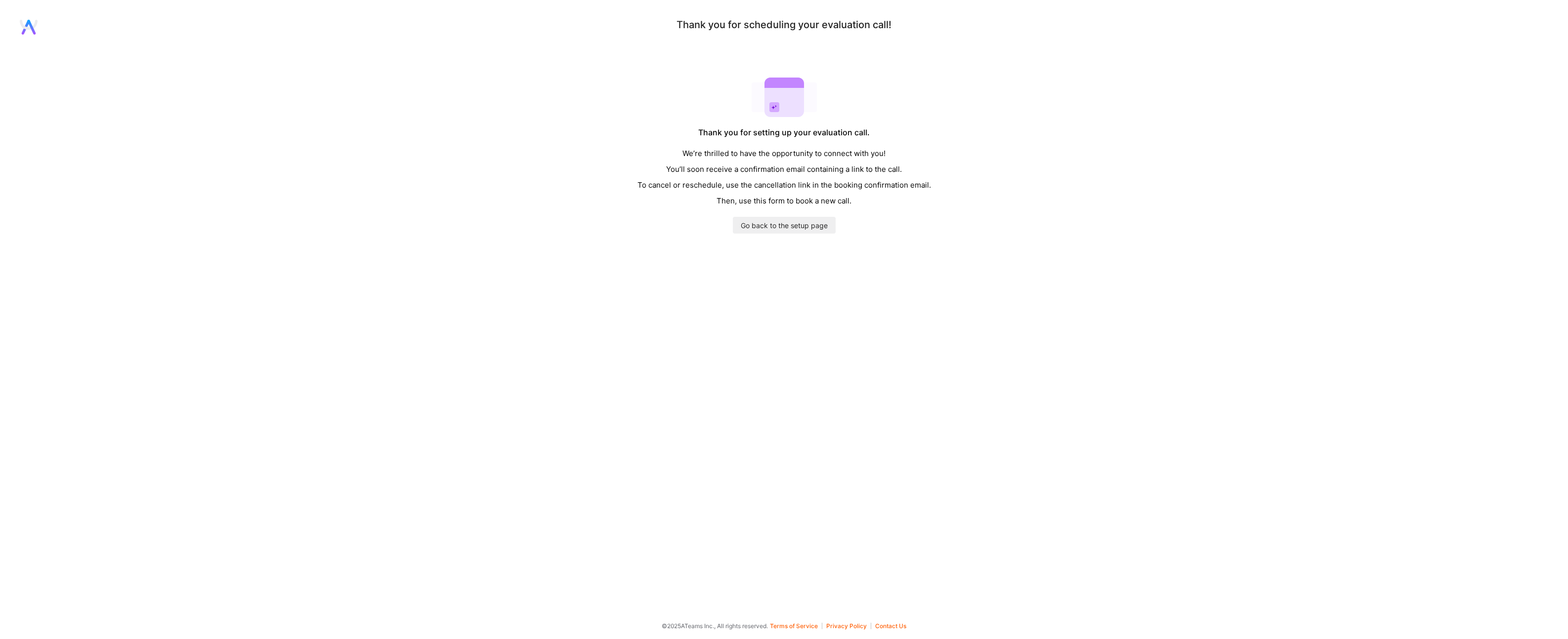
click at [23, 11] on div "Thank you for scheduling your evaluation call! Thank you for setting up your ev…" at bounding box center [784, 319] width 1568 height 639
click at [26, 20] on icon at bounding box center [28, 27] width 18 height 15
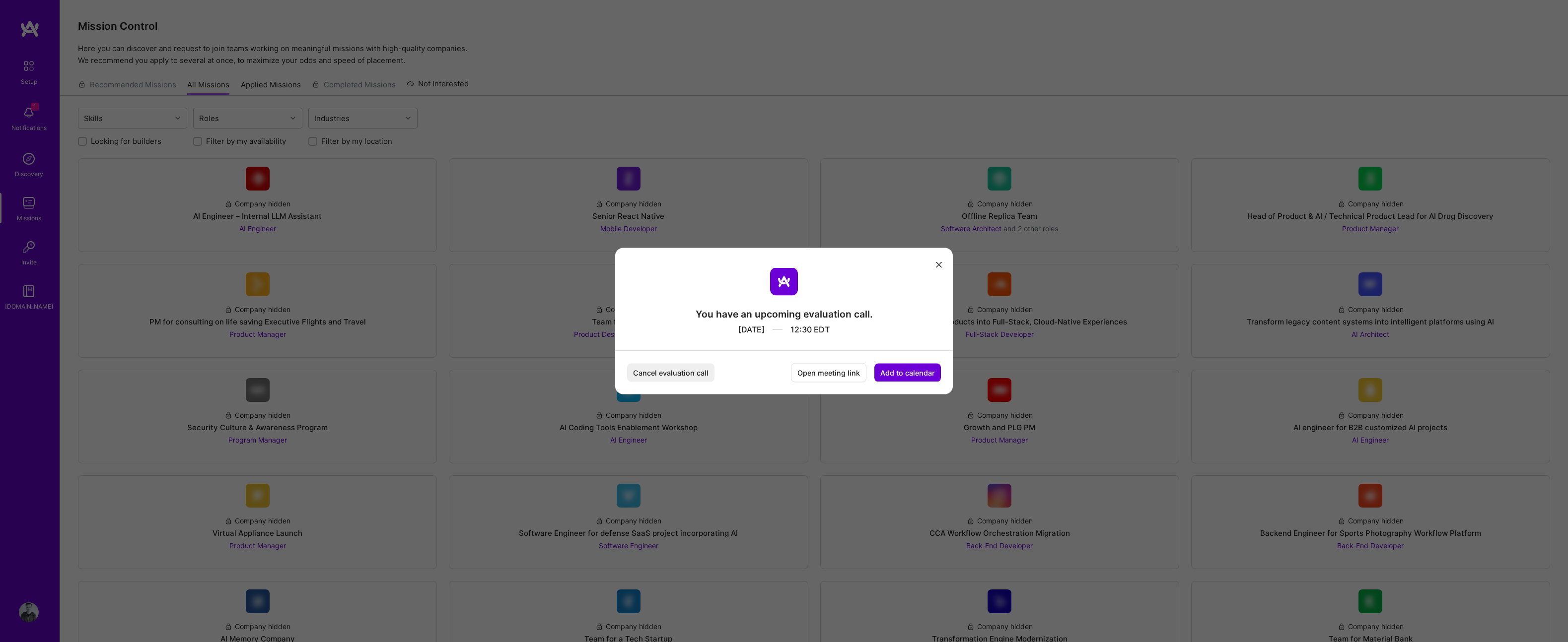
click at [939, 262] on icon "modal" at bounding box center [939, 264] width 6 height 6
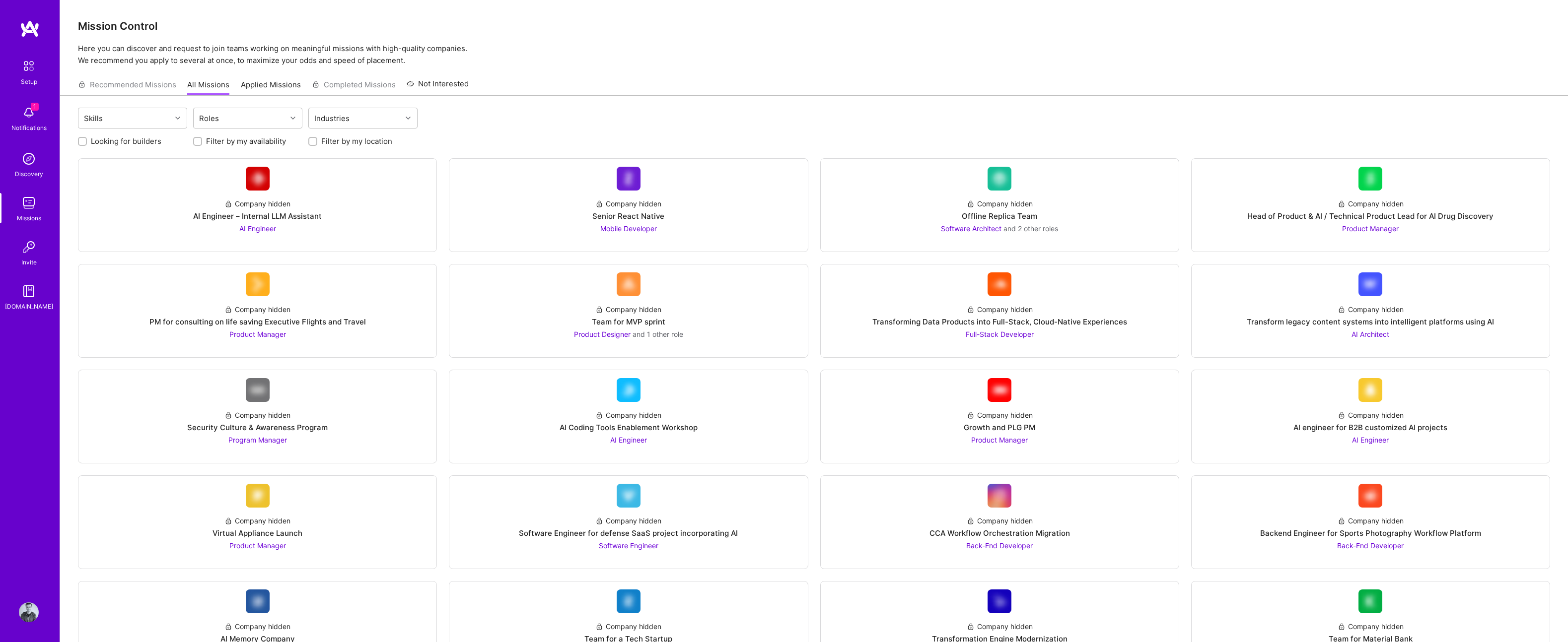
click at [14, 123] on div "Notifications" at bounding box center [29, 127] width 35 height 10
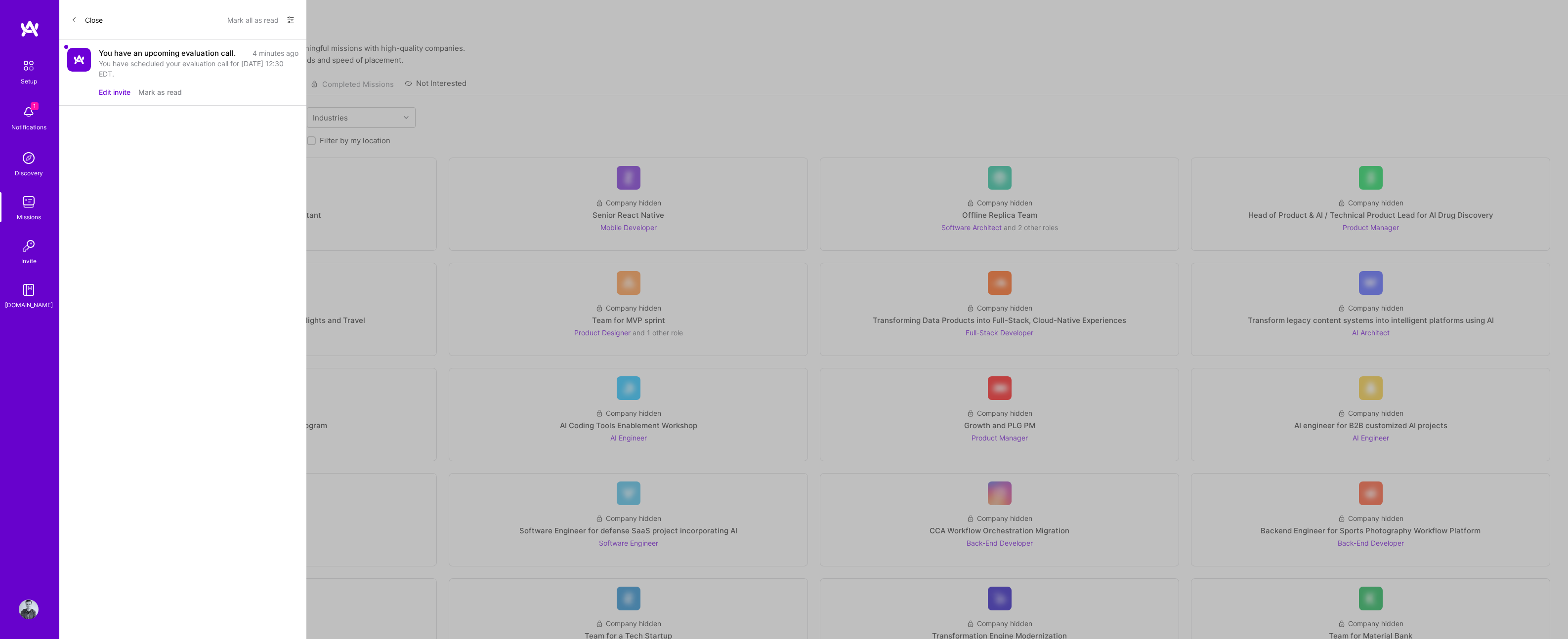
click at [171, 53] on div "You have an upcoming evaluation call." at bounding box center [167, 53] width 137 height 10
click at [281, 53] on div "4 minutes ago" at bounding box center [275, 53] width 46 height 10
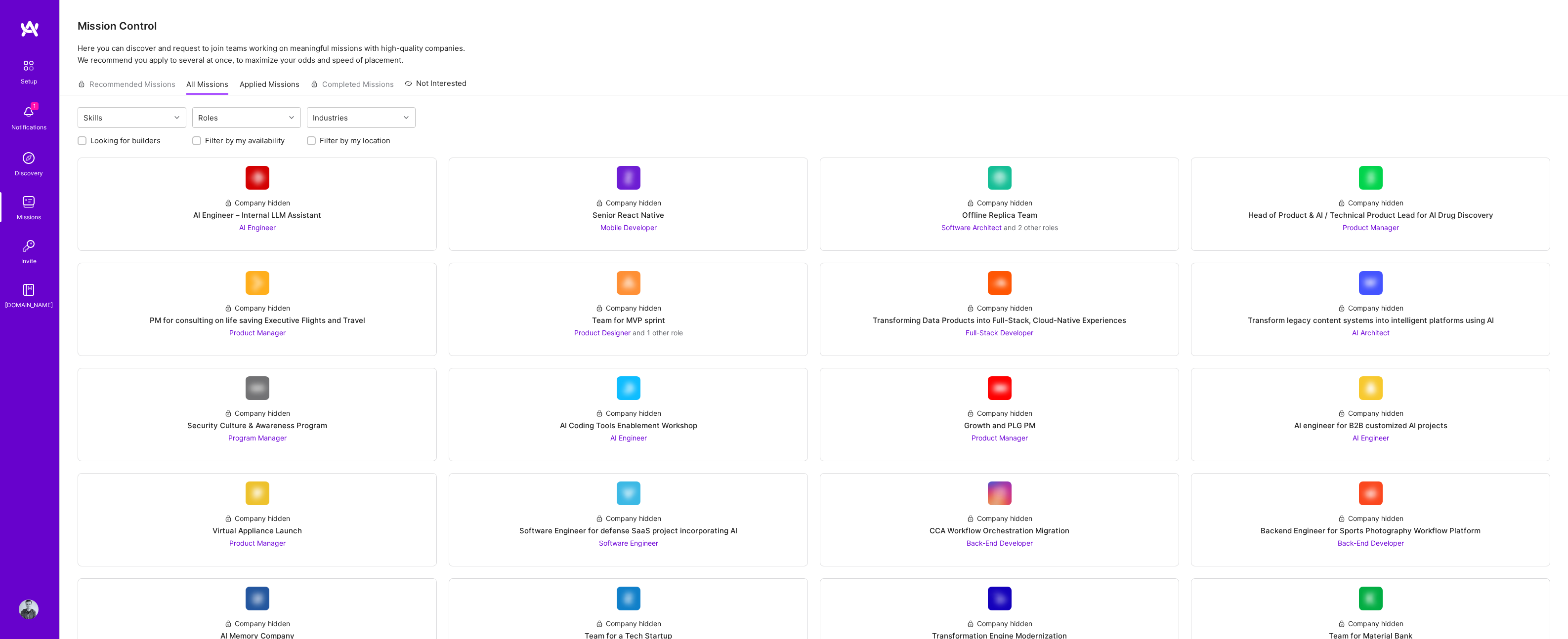
click at [31, 22] on img at bounding box center [29, 28] width 20 height 18
click at [357, 84] on div "Recommended Missions All Missions Applied Missions Completed Missions Not Inter…" at bounding box center [272, 84] width 389 height 21
click at [159, 86] on div "Recommended Missions All Missions Applied Missions Completed Missions Not Inter…" at bounding box center [272, 84] width 389 height 21
click at [23, 65] on img at bounding box center [28, 65] width 21 height 21
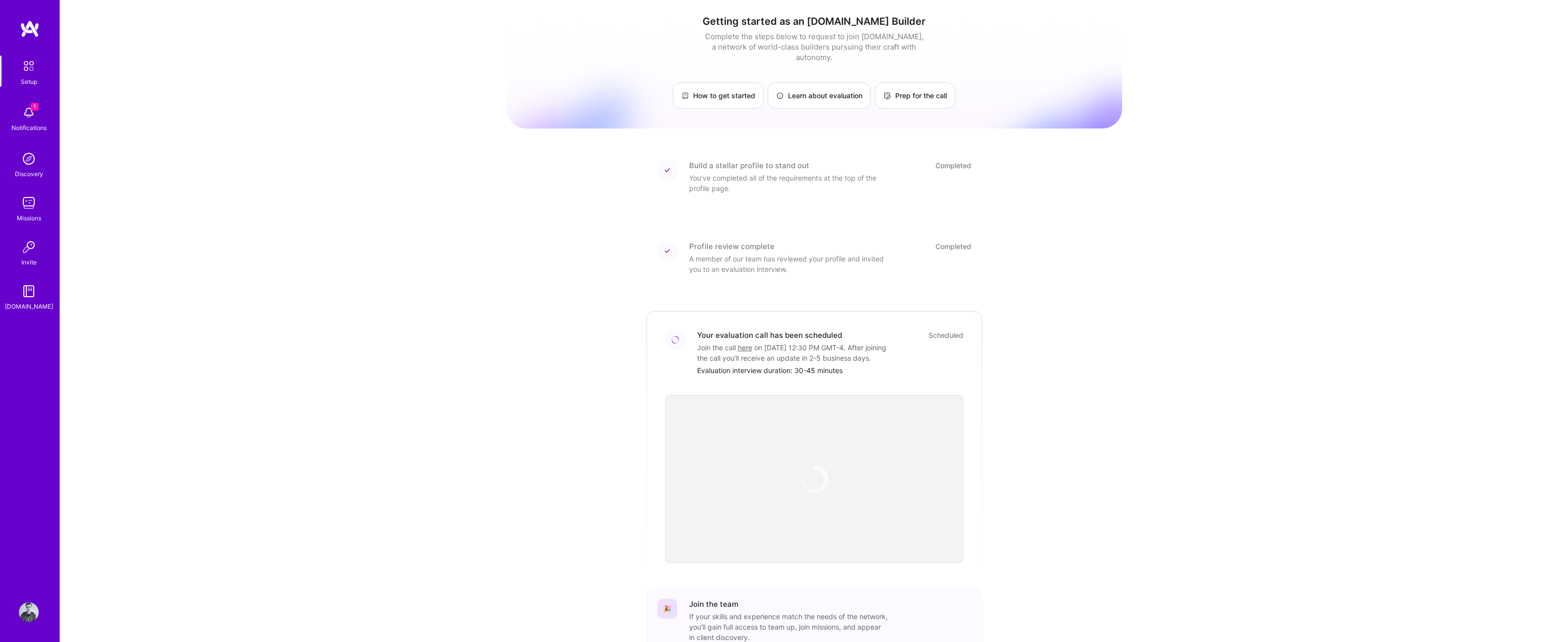
click at [35, 610] on img at bounding box center [28, 612] width 20 height 20
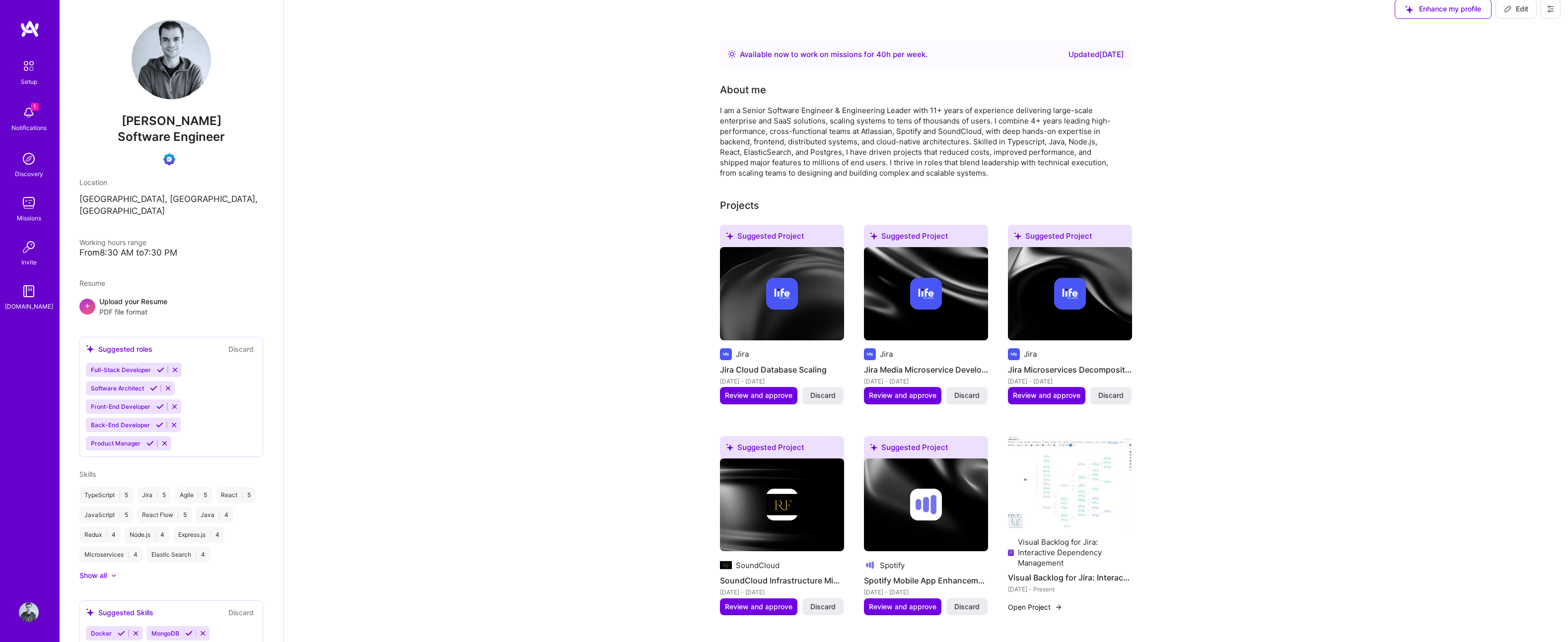
scroll to position [3, 0]
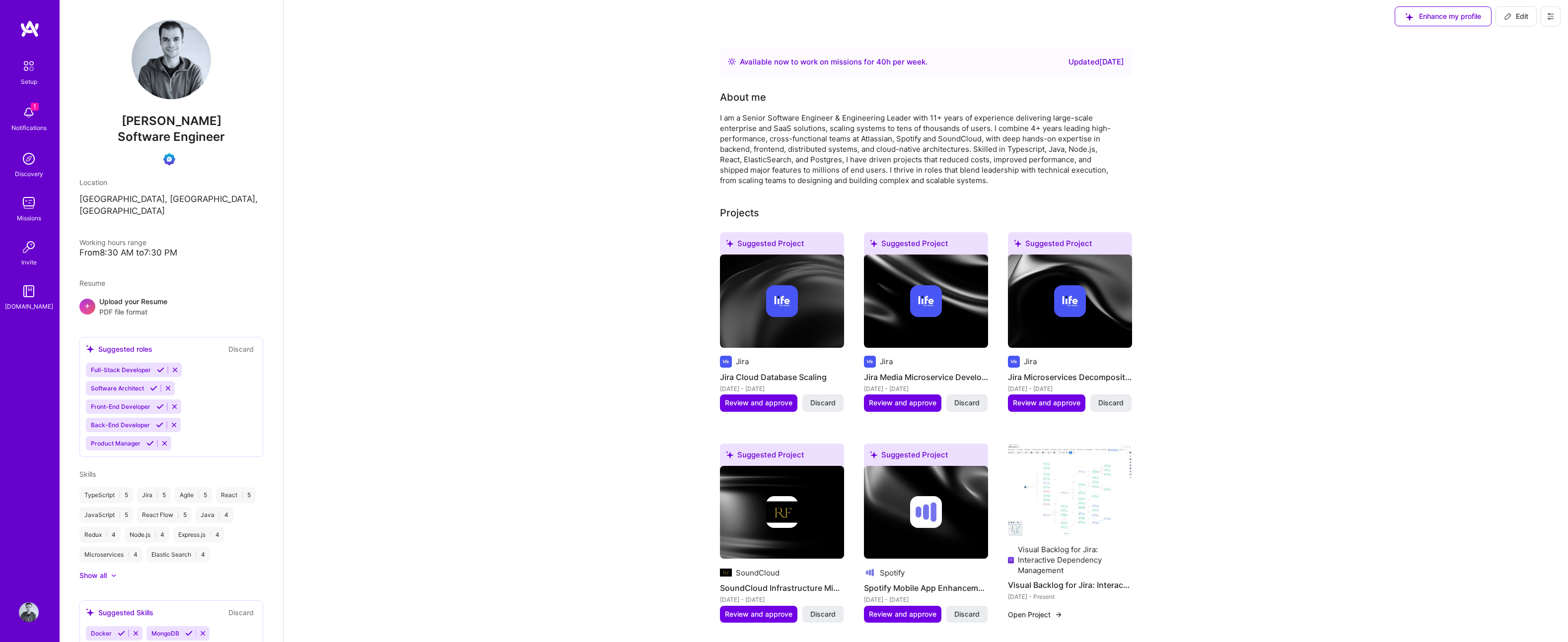
click at [907, 376] on h4 "Jira Media Microservice Development" at bounding box center [926, 377] width 124 height 13
drag, startPoint x: 886, startPoint y: 395, endPoint x: 556, endPoint y: 372, distance: 330.8
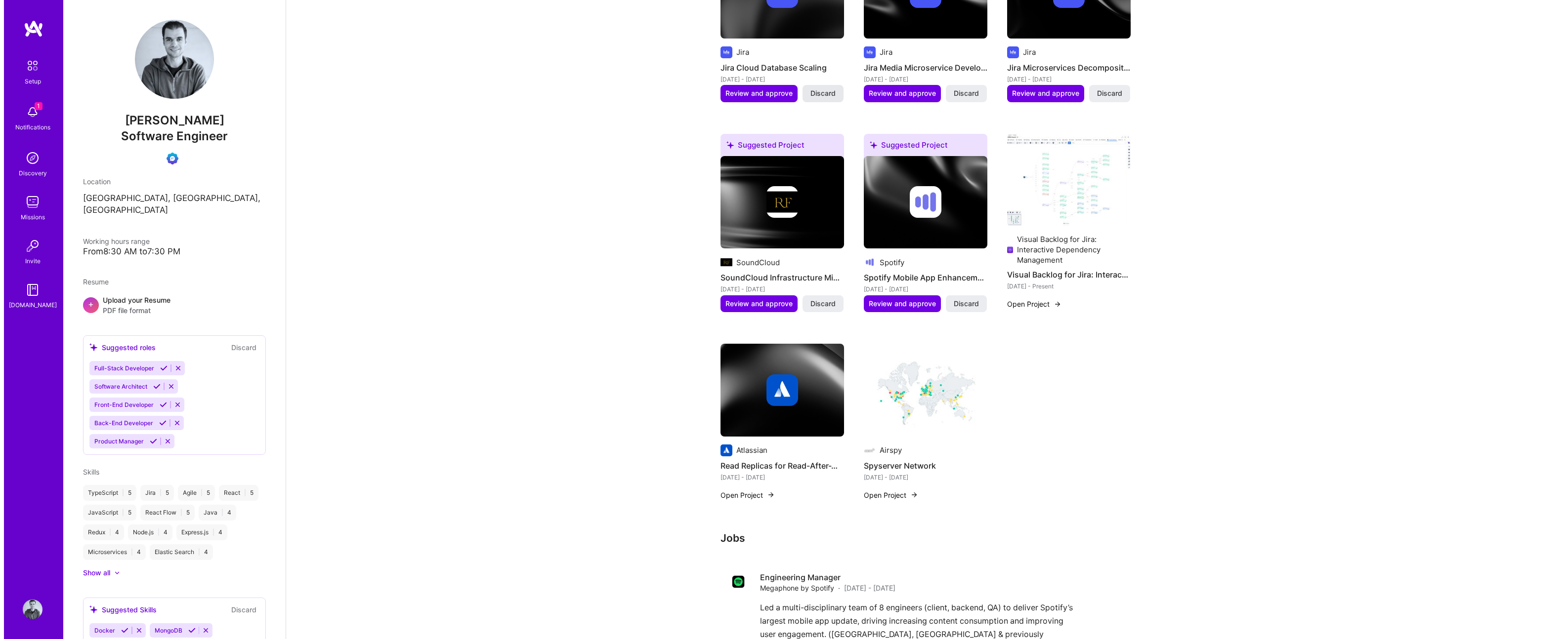
scroll to position [358, 0]
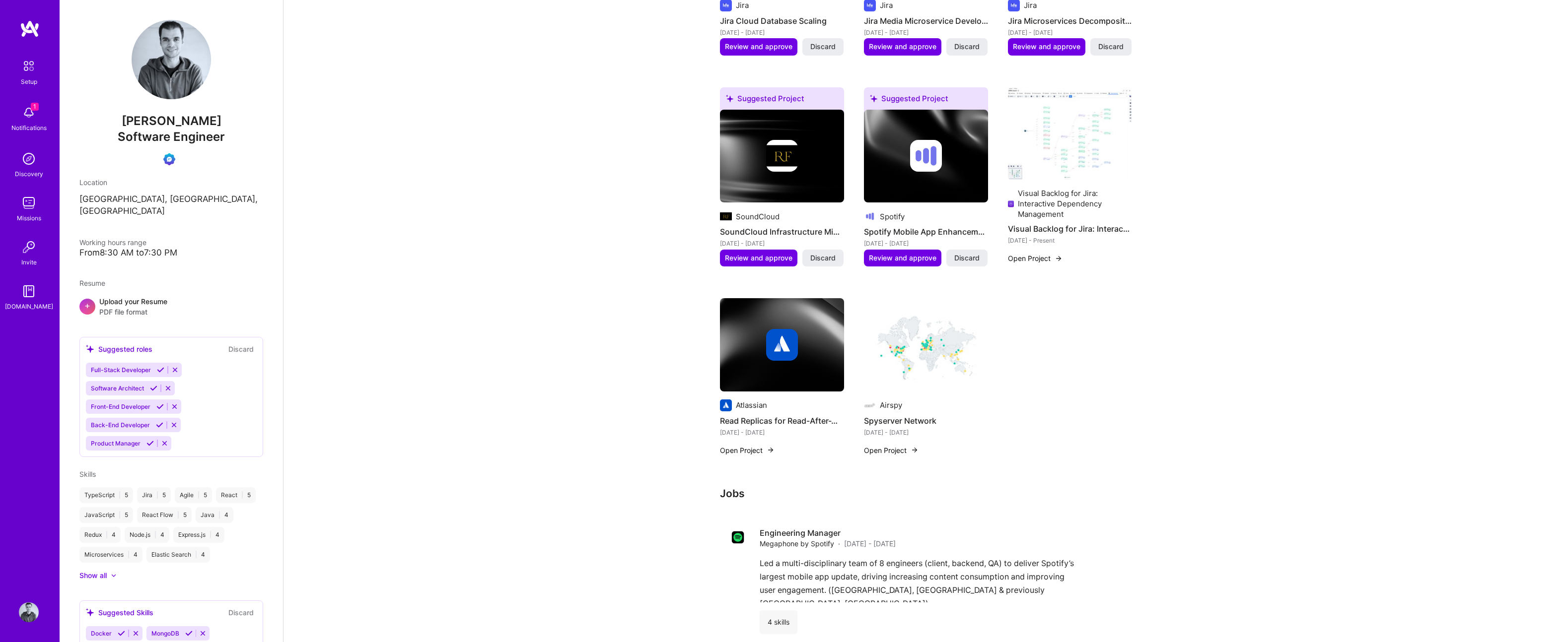
click at [890, 445] on button "Open Project" at bounding box center [891, 450] width 55 height 10
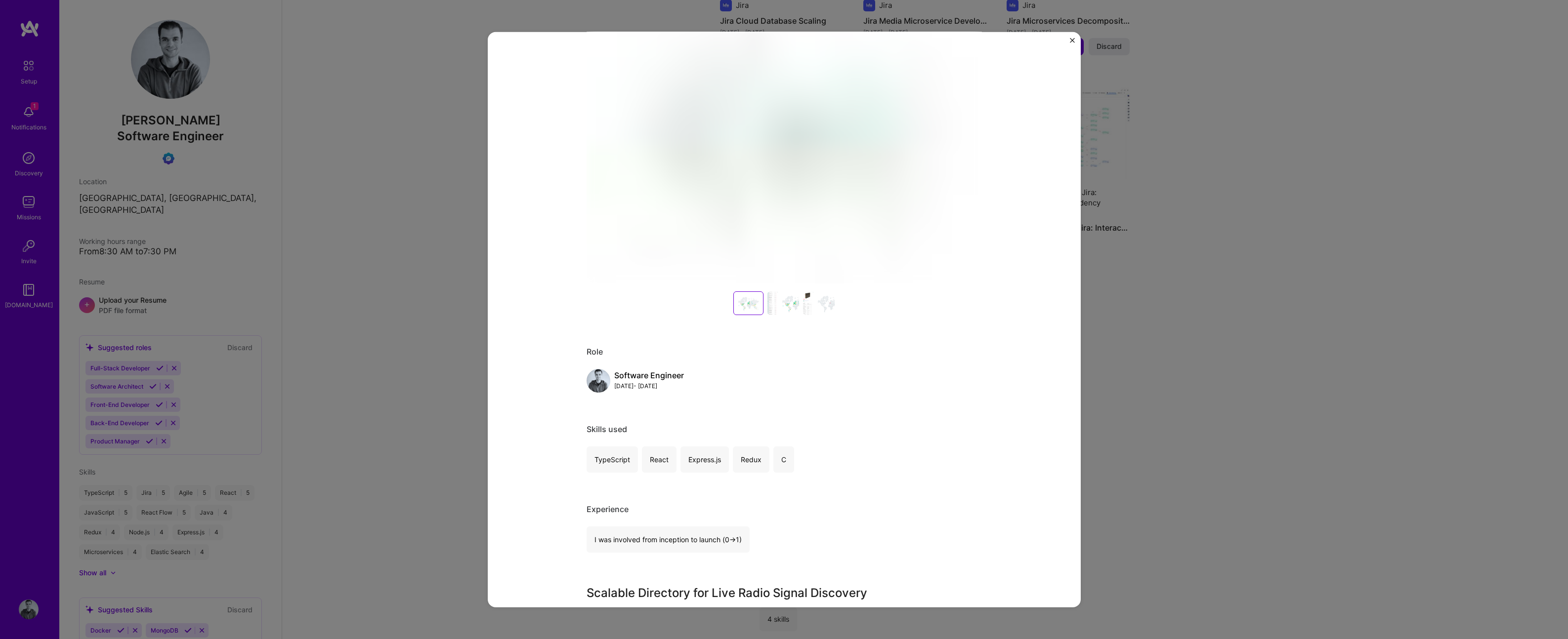
scroll to position [556, 0]
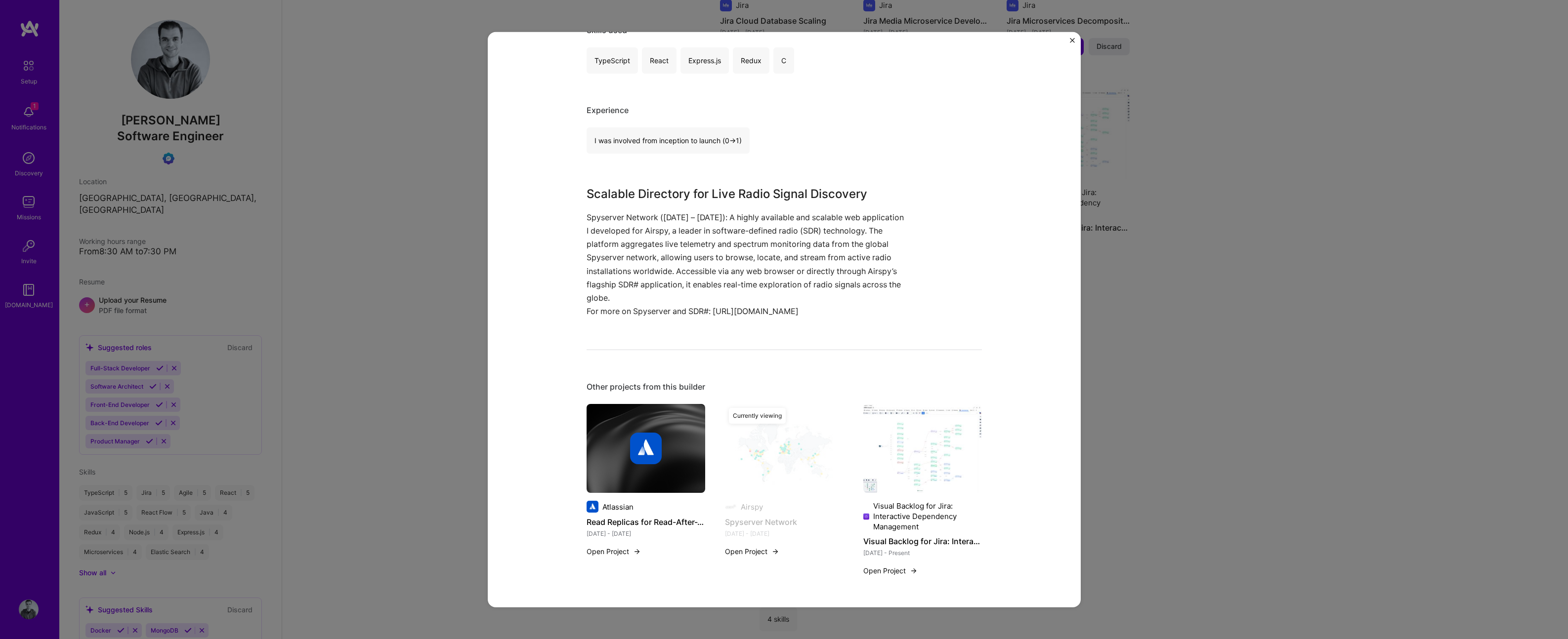
drag, startPoint x: 582, startPoint y: 218, endPoint x: 857, endPoint y: 309, distance: 289.7
click at [857, 309] on div "Scalable Directory for Live Radio Signal Discovery Spyserver Network (Jan 2018 …" at bounding box center [747, 252] width 321 height 134
copy div "Spyserver Network (Jan 2018 – Jan 2019): A highly available and scalable web ap…"
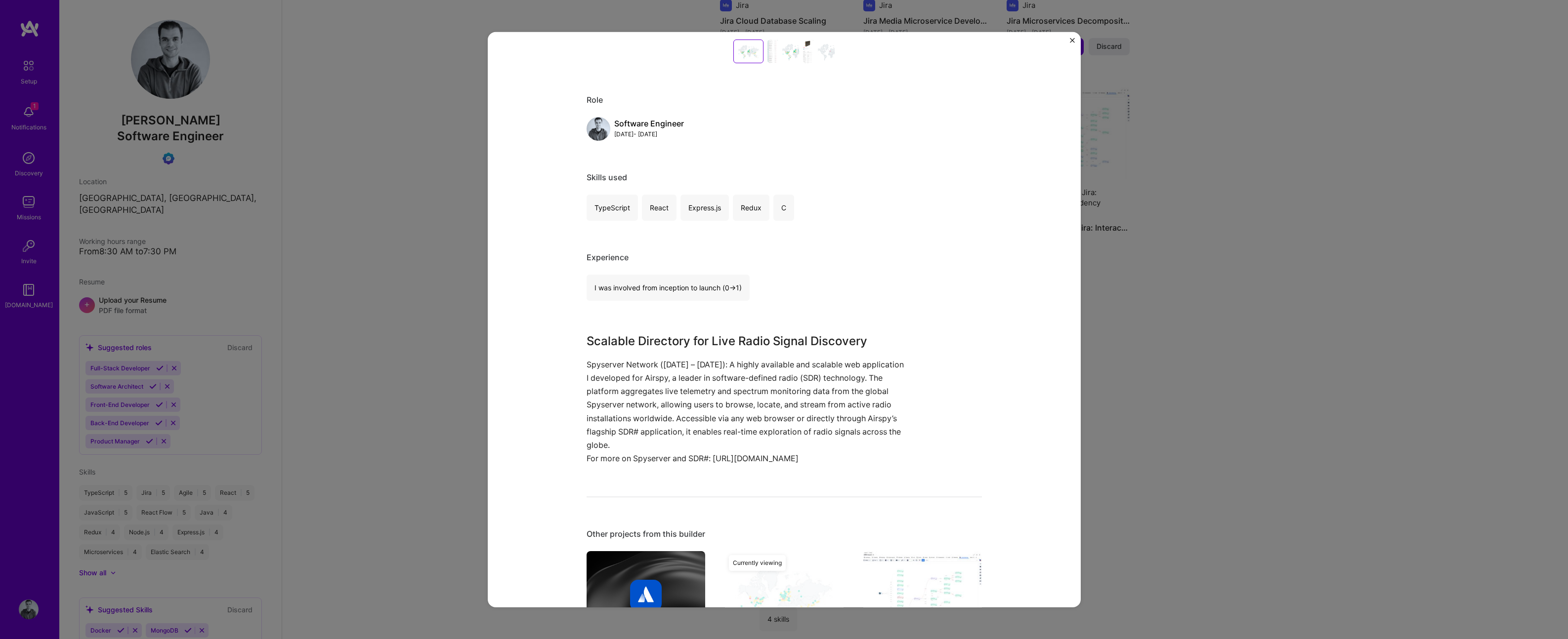
scroll to position [0, 0]
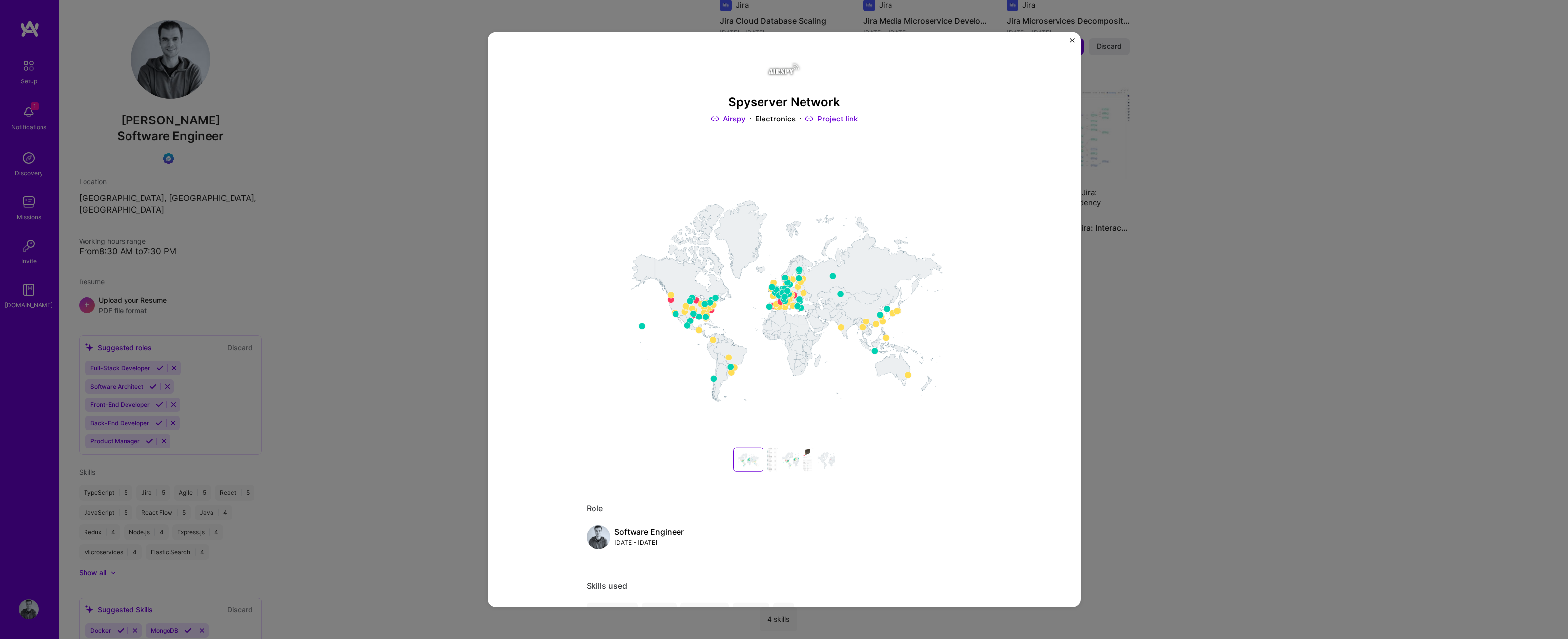
click at [745, 269] on img at bounding box center [784, 291] width 396 height 296
click at [776, 465] on div at bounding box center [783, 460] width 32 height 24
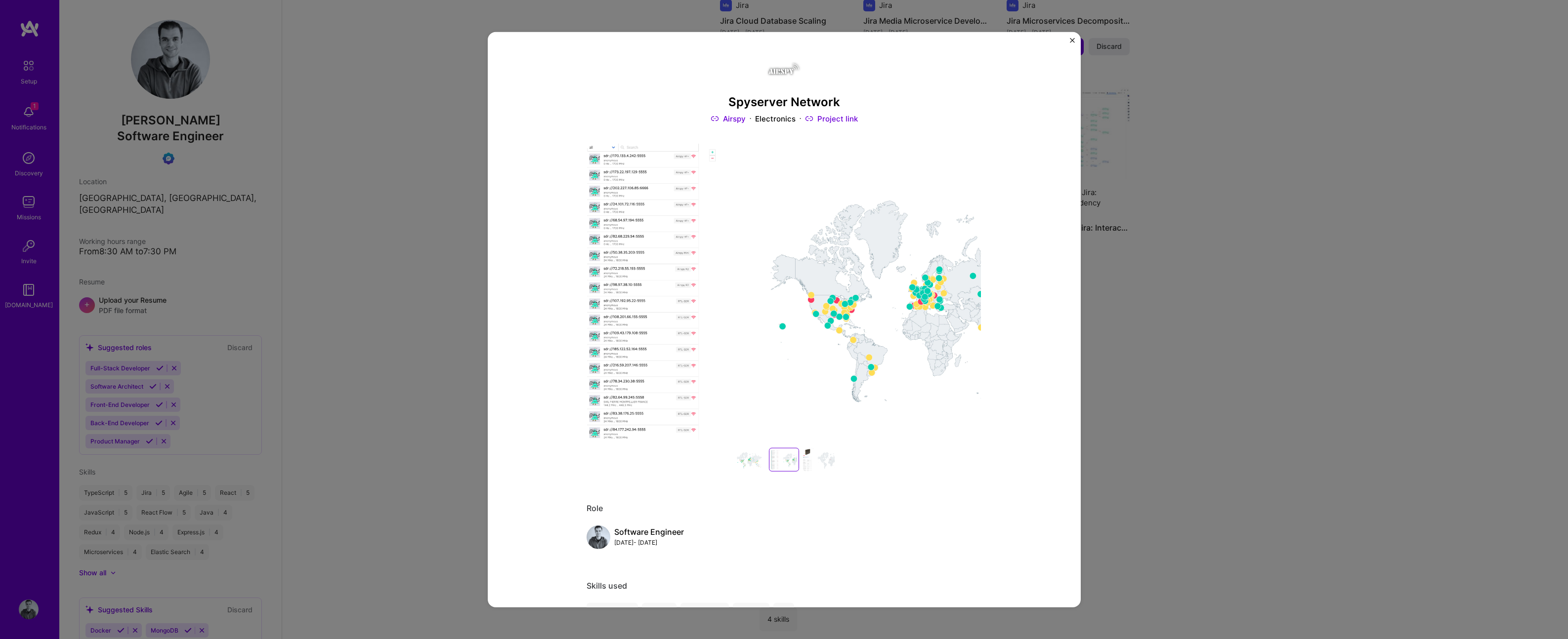
click at [782, 460] on div at bounding box center [784, 460] width 26 height 20
click at [782, 459] on div at bounding box center [784, 460] width 26 height 20
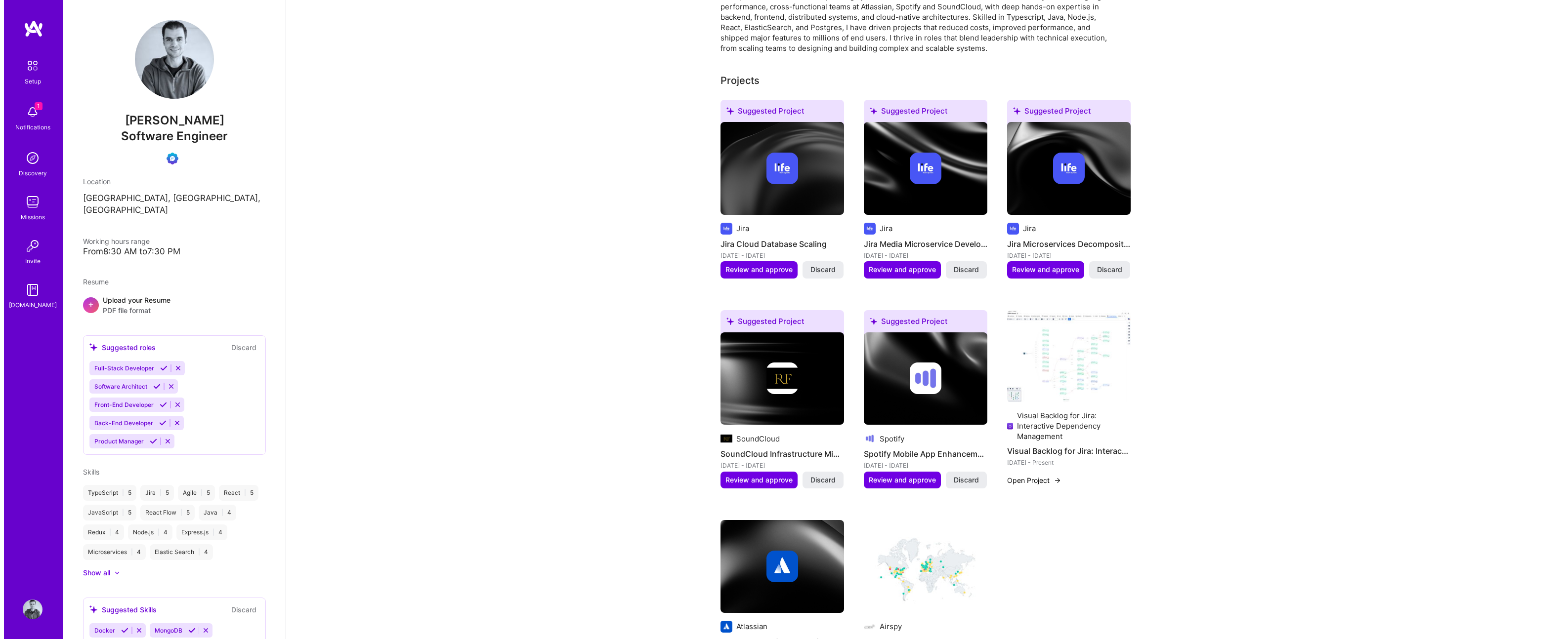
scroll to position [476, 0]
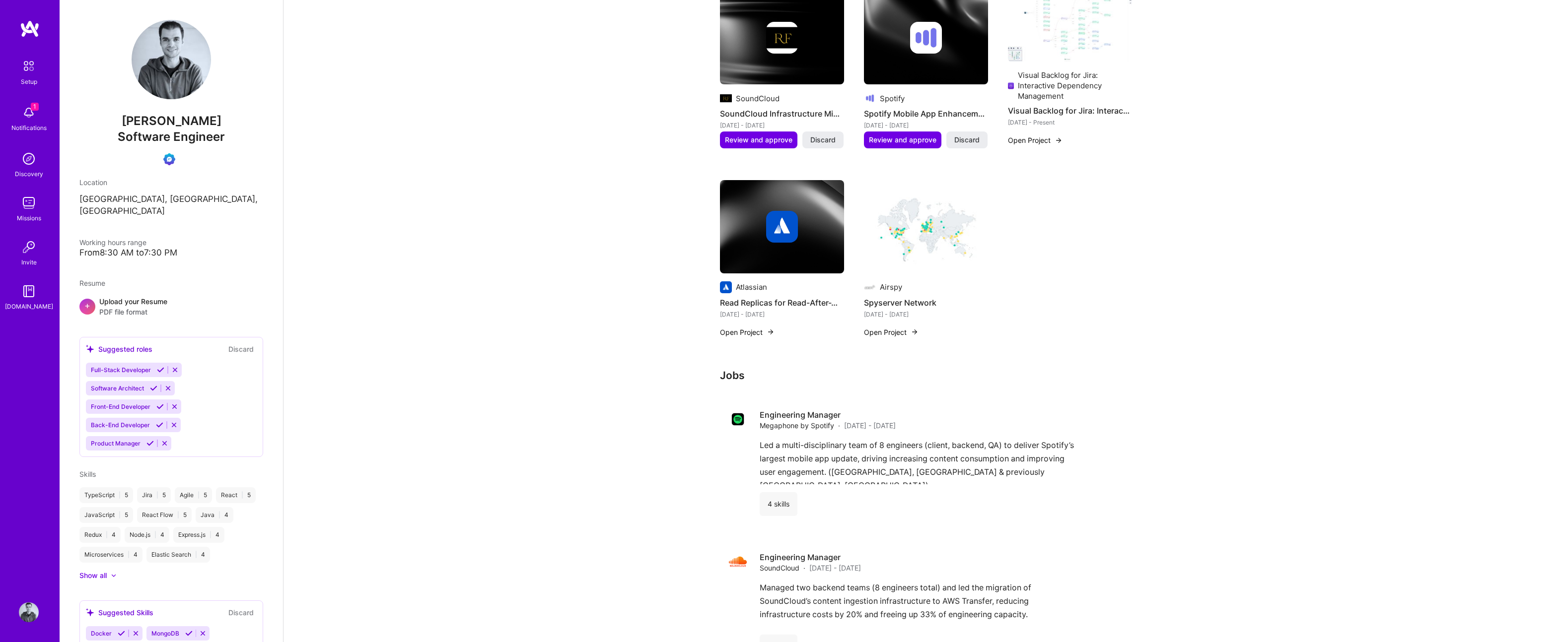
click at [901, 248] on img at bounding box center [926, 227] width 124 height 94
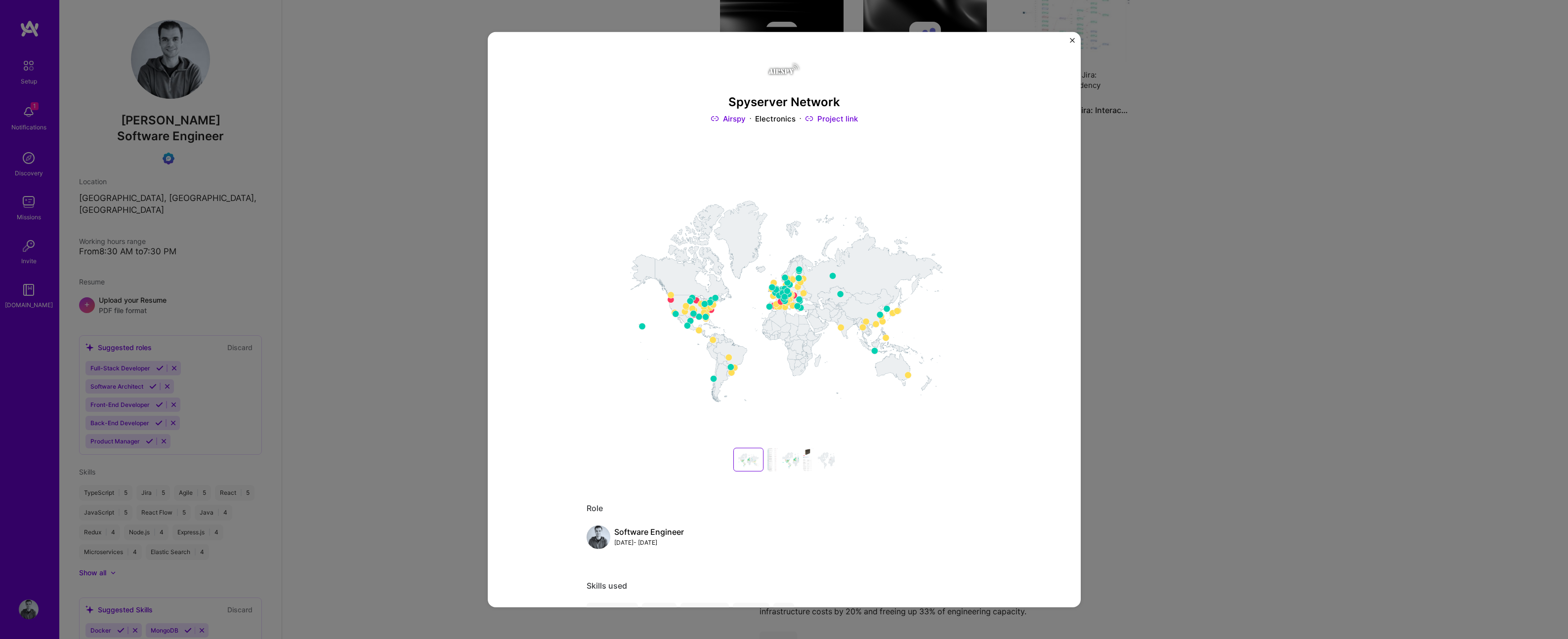
click at [750, 105] on h3 "Spyserver Network" at bounding box center [784, 102] width 396 height 14
copy h3 "Spyserver Network"
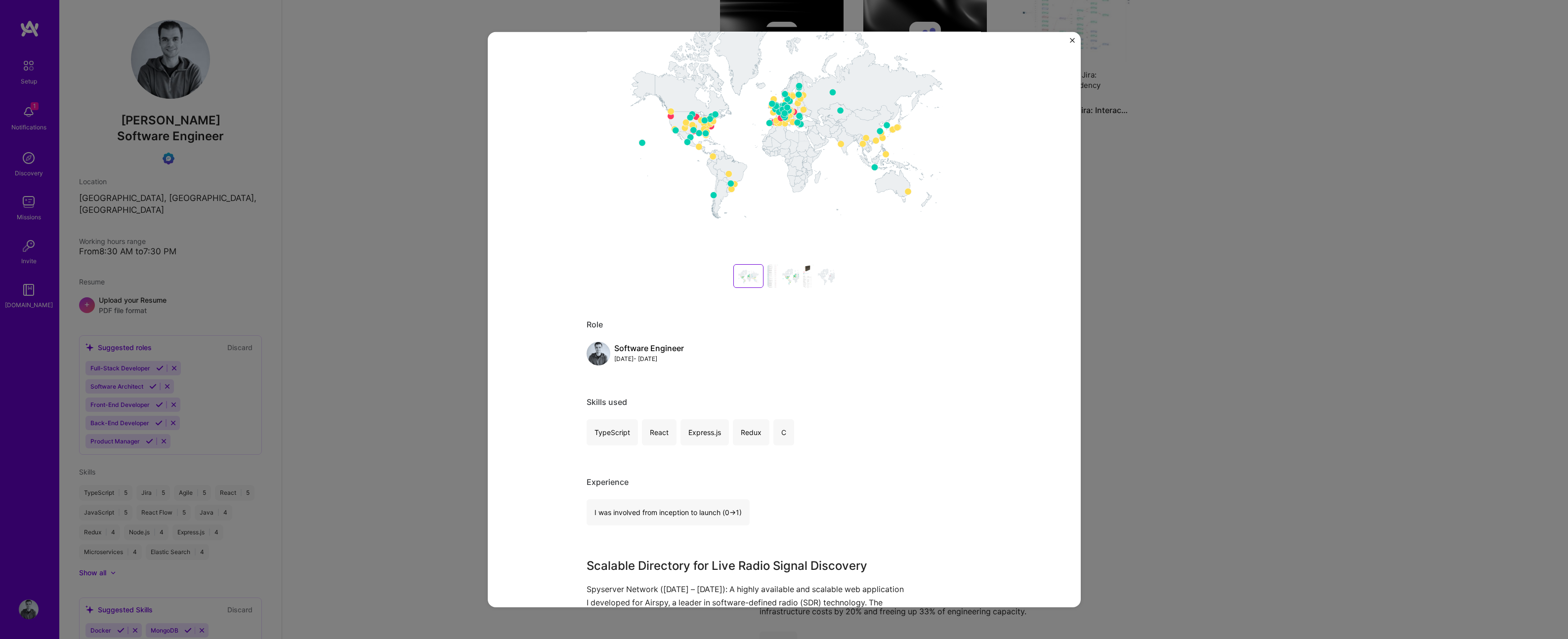
scroll to position [430, 0]
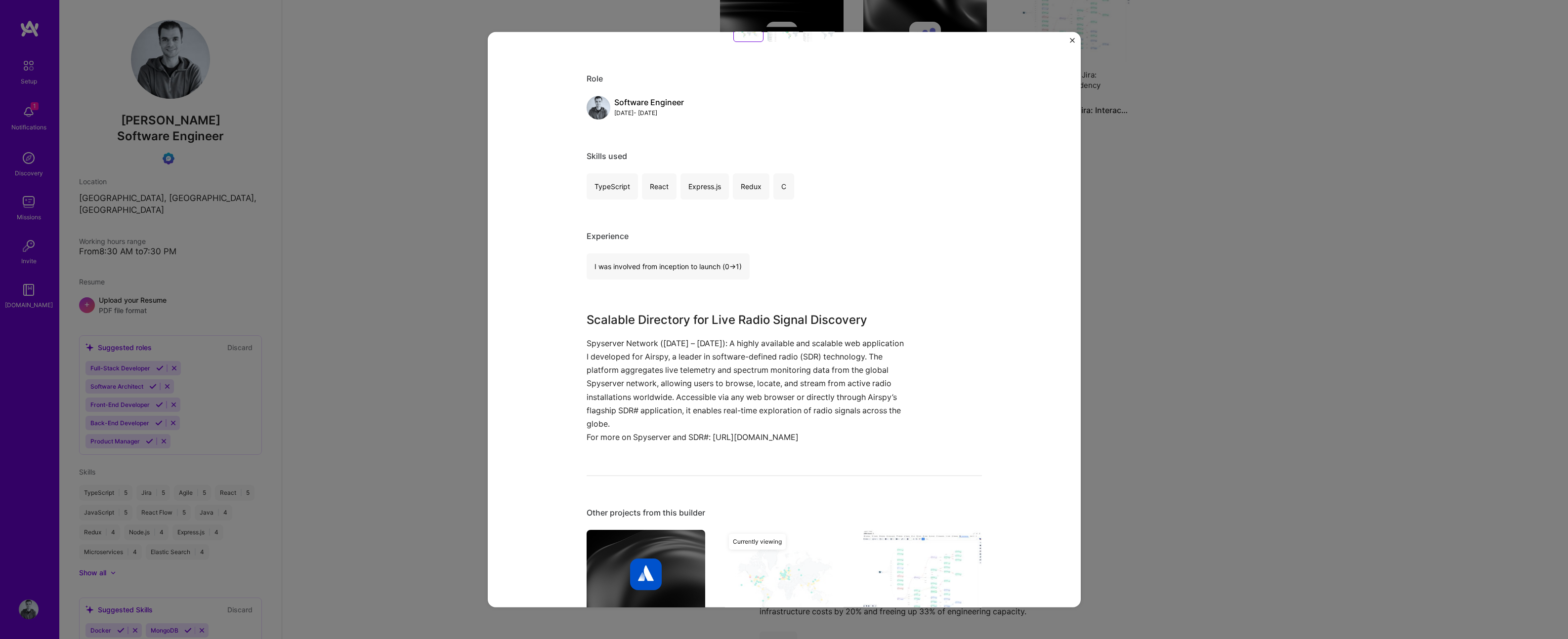
click at [693, 323] on h3 "Scalable Directory for Live Radio Signal Discovery" at bounding box center [747, 320] width 321 height 18
copy h3 "Scalable Directory for Live Radio Signal Discovery"
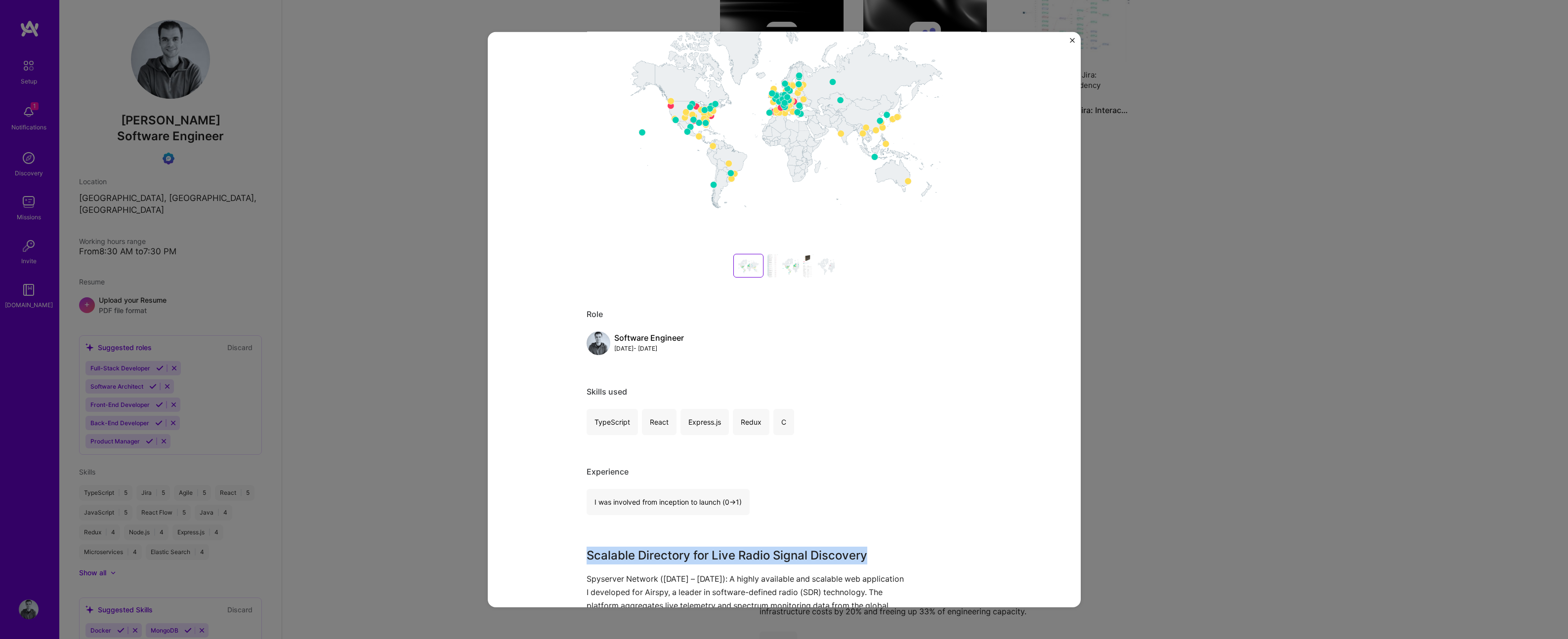
scroll to position [0, 0]
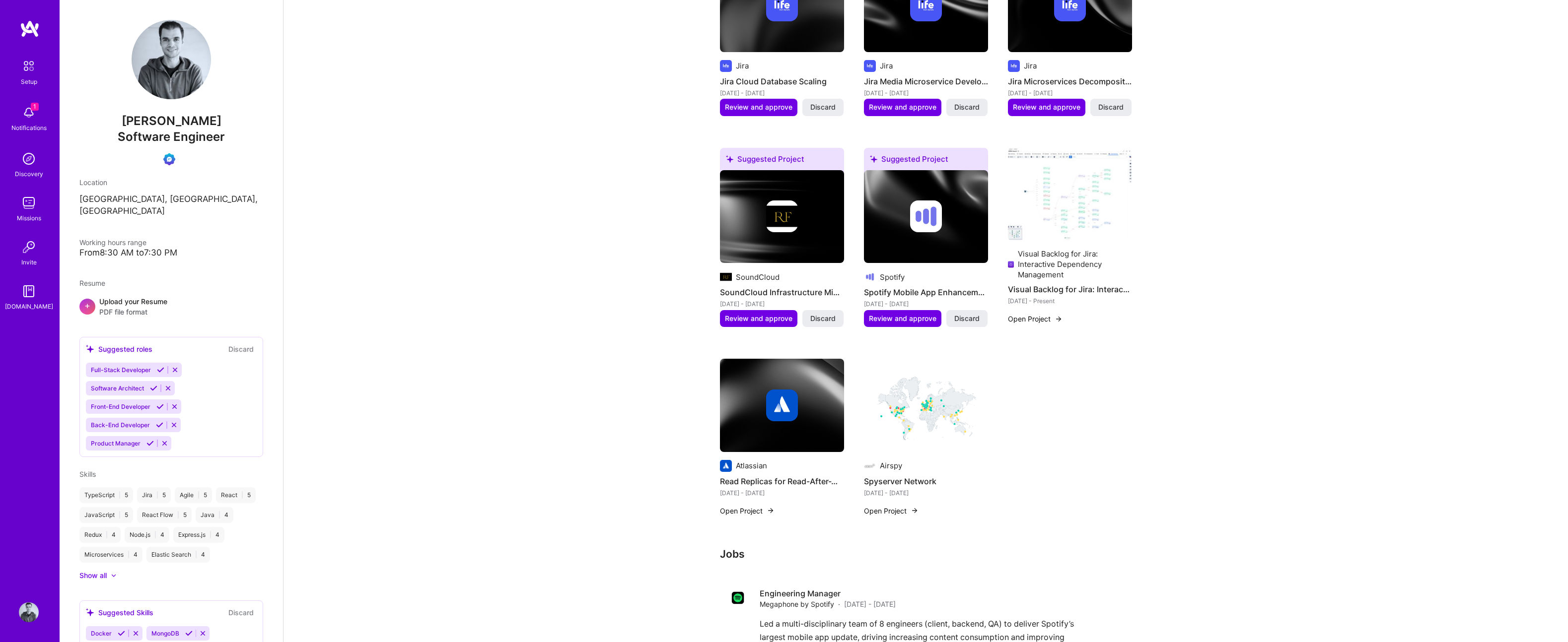
scroll to position [291, 0]
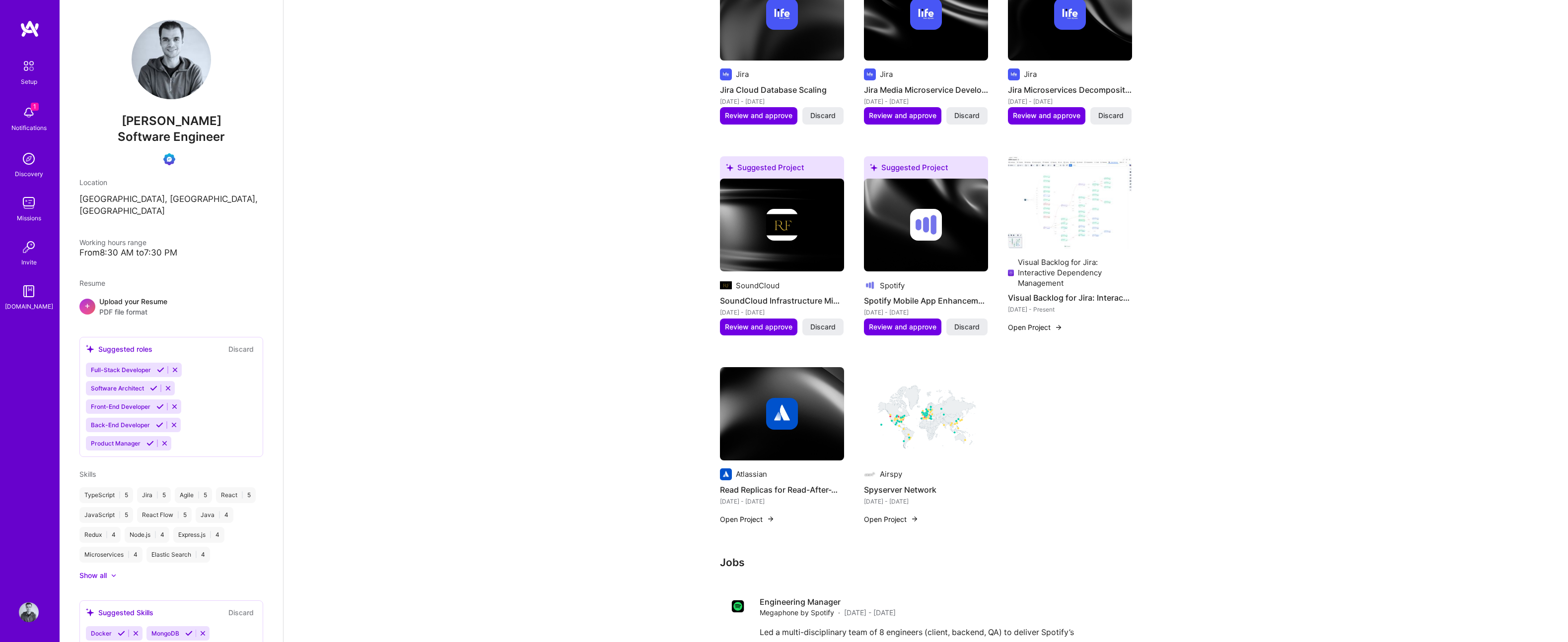
click at [794, 94] on h4 "Jira Cloud Database Scaling" at bounding box center [781, 89] width 124 height 13
click at [788, 91] on h4 "Jira Cloud Database Scaling" at bounding box center [781, 89] width 124 height 13
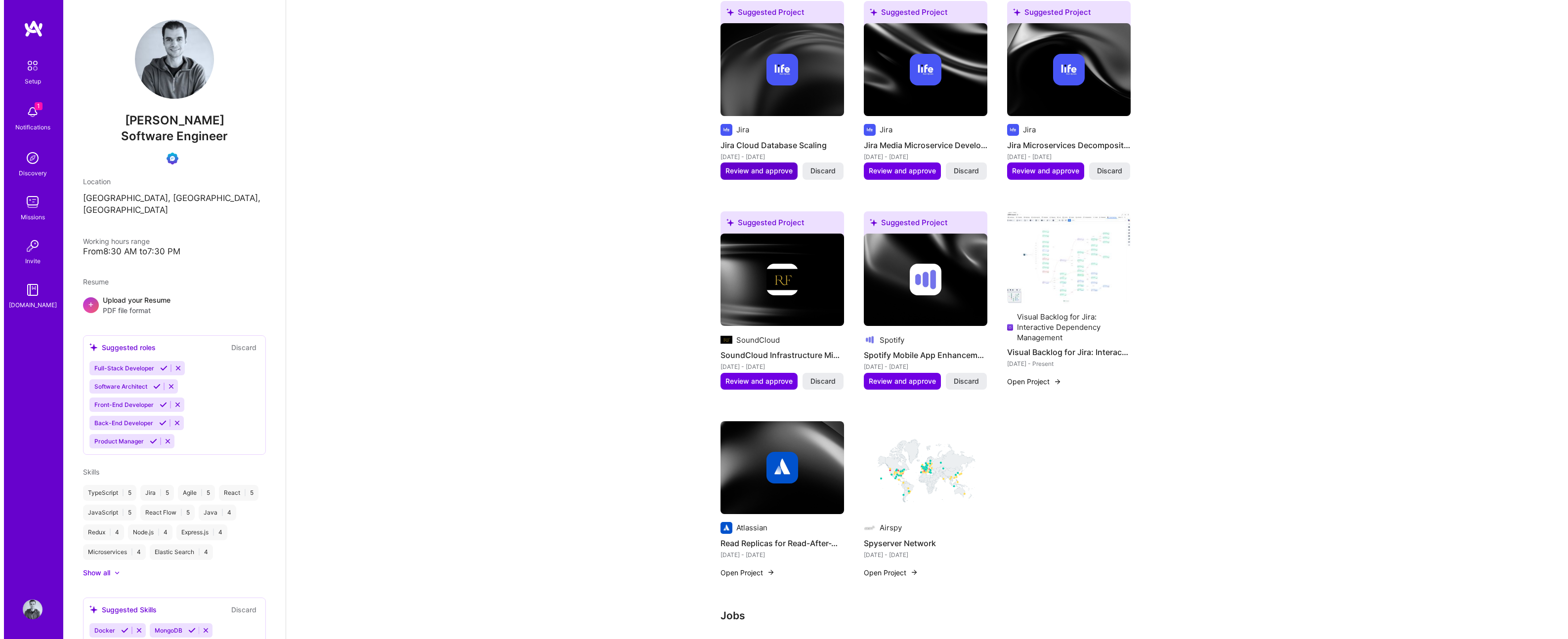
scroll to position [227, 0]
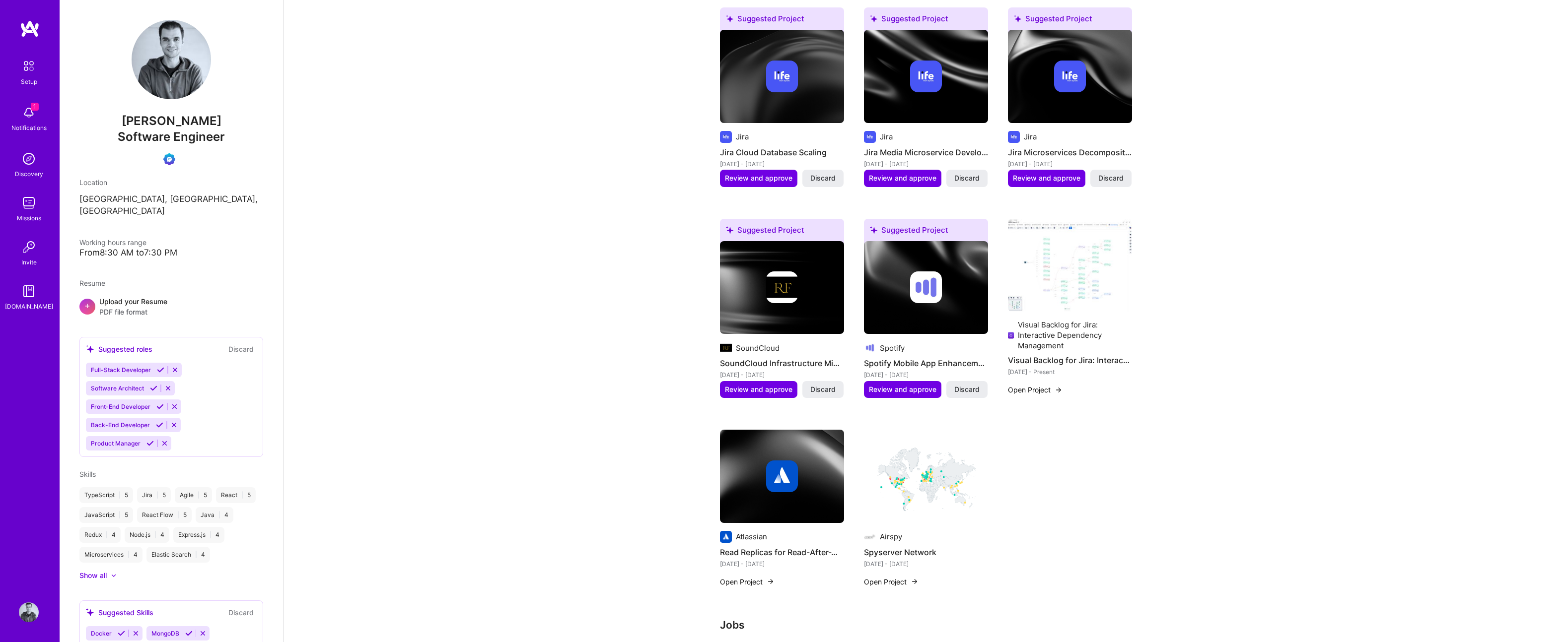
click at [778, 553] on h4 "Read Replicas for Read-After-Write" at bounding box center [781, 552] width 124 height 13
click at [758, 536] on div "Atlassian" at bounding box center [751, 536] width 31 height 10
click at [747, 580] on button "Open Project" at bounding box center [747, 582] width 55 height 10
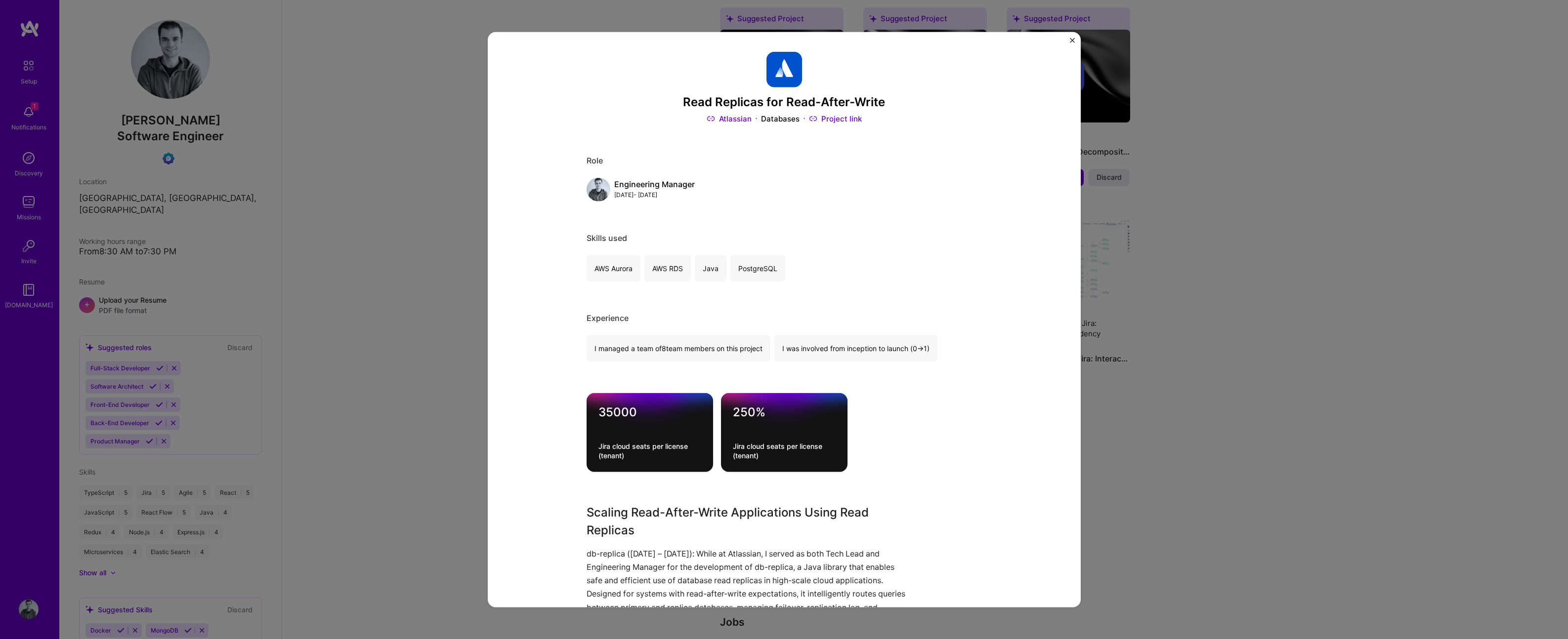
click at [651, 499] on div "Read Replicas for Read-After-Write Atlassian Databases Project link Role Engine…" at bounding box center [784, 538] width 396 height 973
click at [647, 509] on h3 "Scaling Read-After-Write Applications Using Read Replicas" at bounding box center [747, 522] width 321 height 36
copy h3 "Scaling Read-After-Write Applications Using Read Replicas"
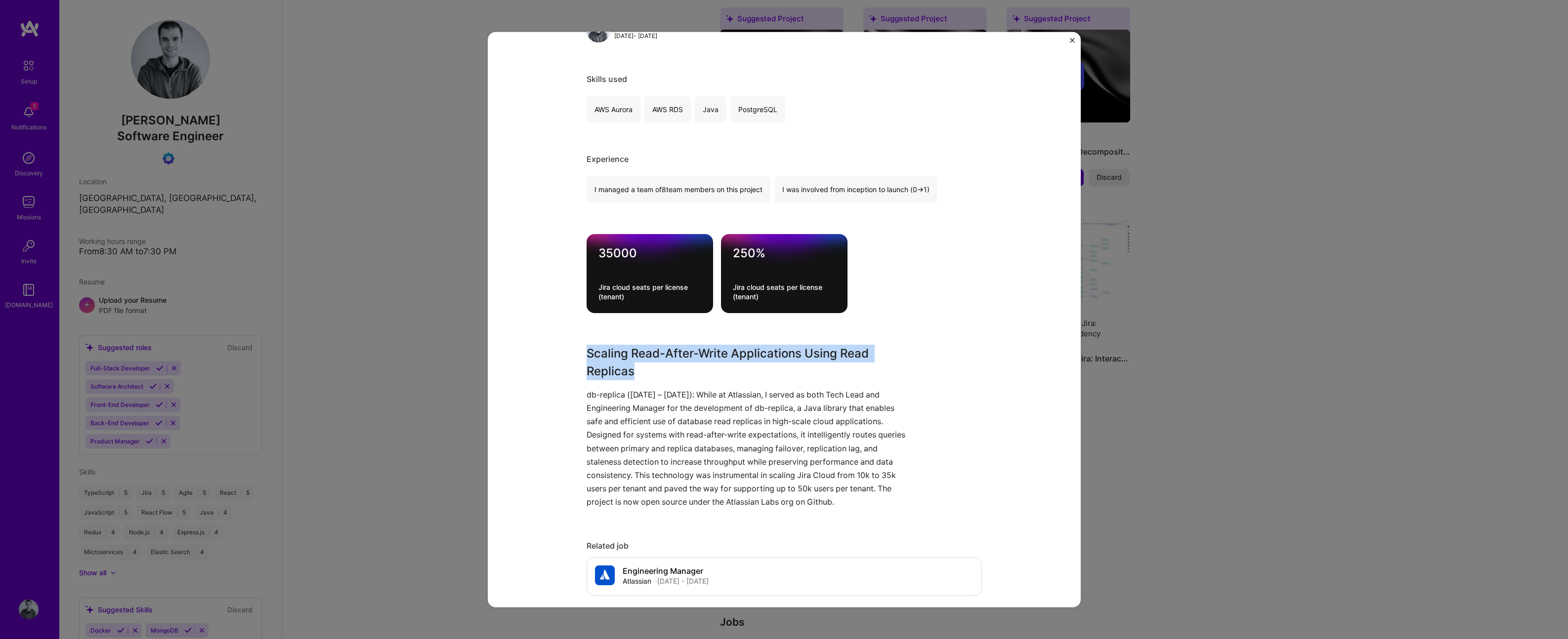
scroll to position [134, 0]
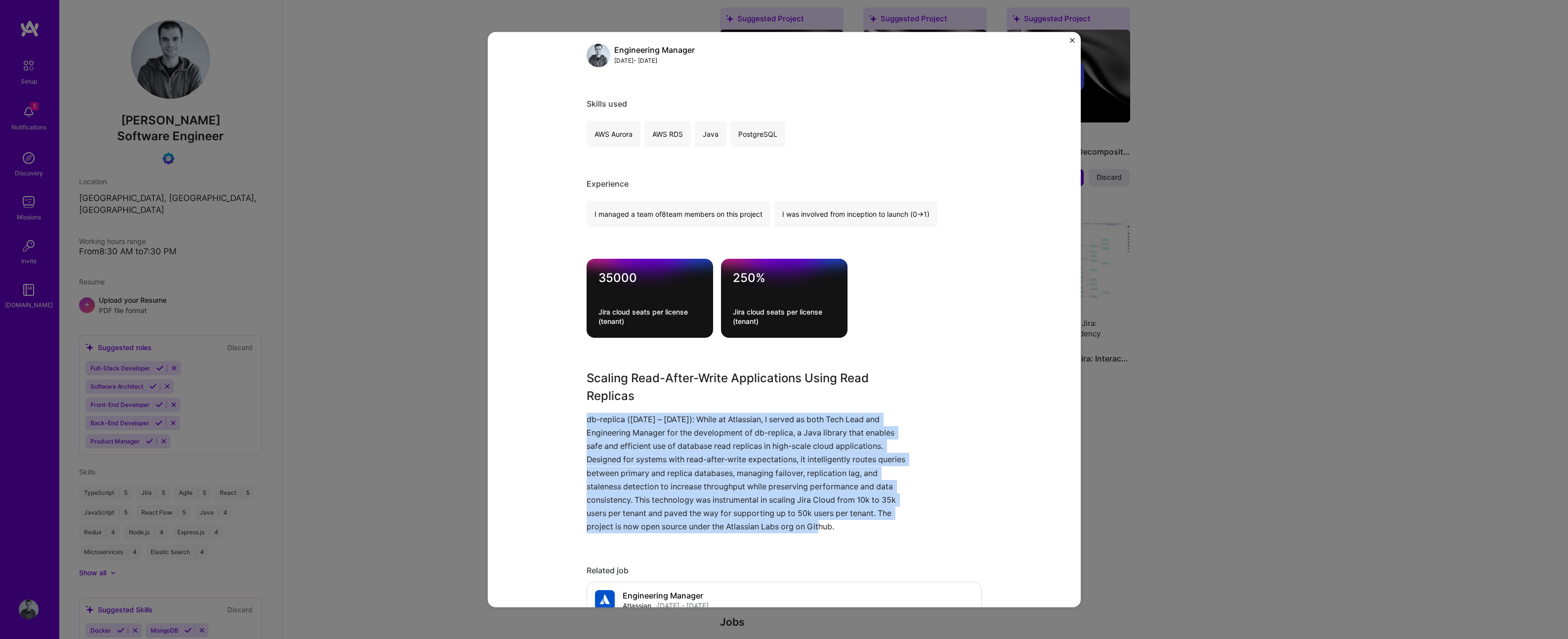
drag, startPoint x: 582, startPoint y: 418, endPoint x: 927, endPoint y: 528, distance: 362.1
click at [927, 528] on div "Read Replicas for Read-After-Write Atlassian Databases Project link Role Engine…" at bounding box center [784, 320] width 593 height 576
copy p "db-replica (2020 – 2021): While at Atlassian, I served as both Tech Lead and En…"
click at [1072, 40] on img "Close" at bounding box center [1072, 40] width 5 height 5
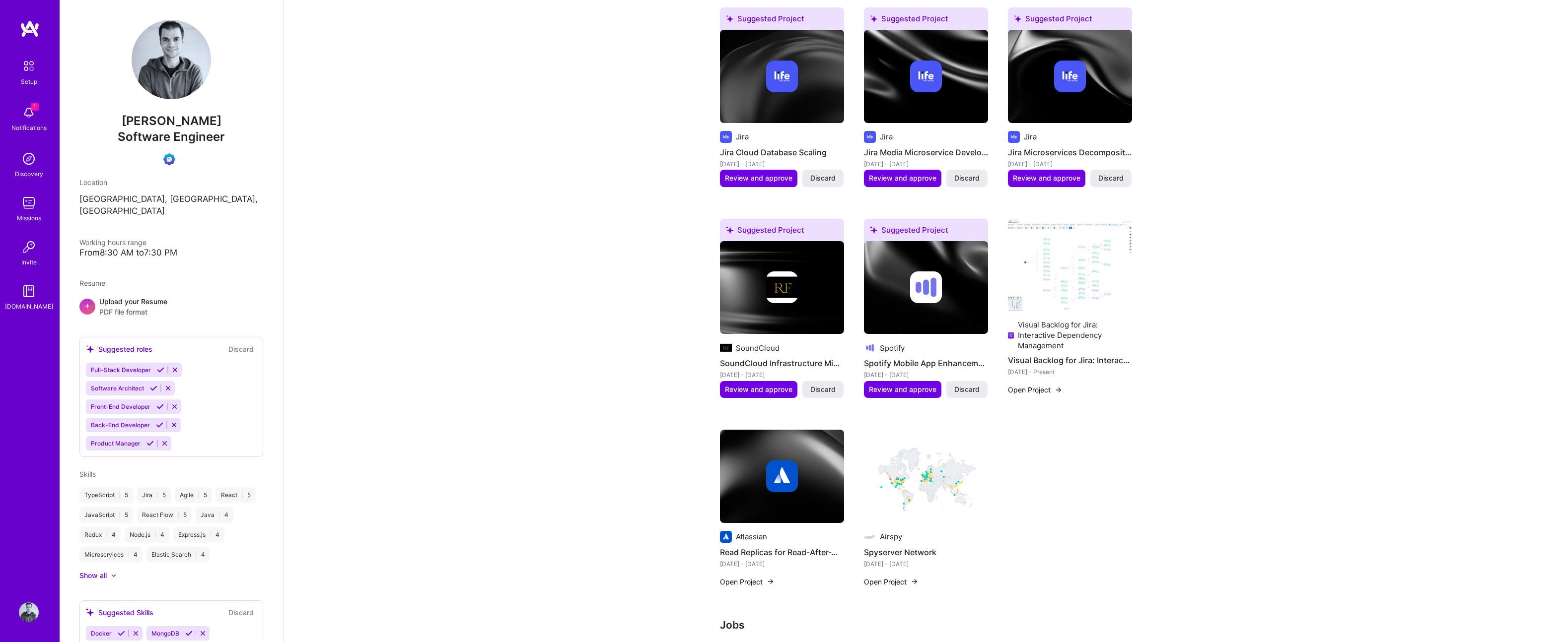
click at [1056, 339] on div "Visual Backlog for Jira: Interactive Dependency Management" at bounding box center [1075, 335] width 114 height 31
click at [1049, 366] on h4 "Visual Backlog for Jira: Interactive Dependency Management" at bounding box center [1070, 360] width 124 height 13
click at [1051, 284] on img at bounding box center [1070, 266] width 124 height 94
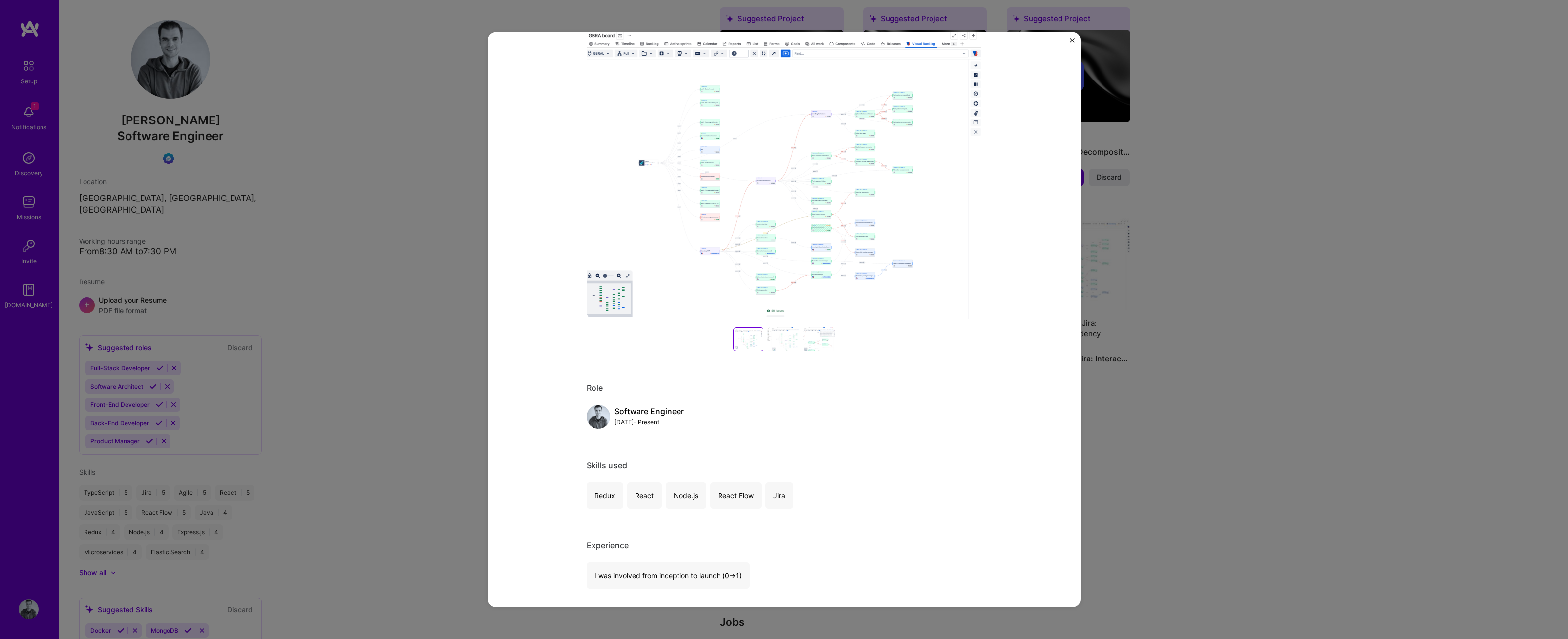
scroll to position [325, 0]
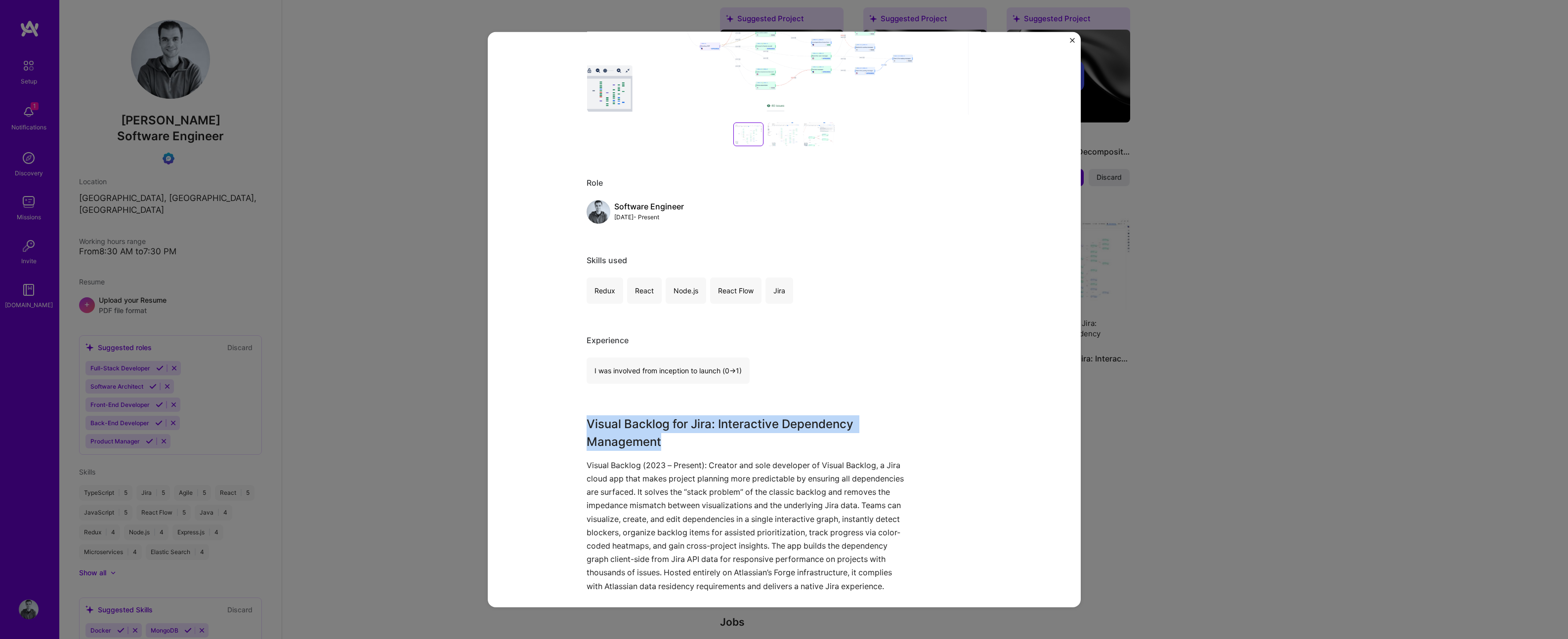
drag, startPoint x: 585, startPoint y: 422, endPoint x: 684, endPoint y: 443, distance: 101.2
click at [684, 443] on h3 "Visual Backlog for Jira: Interactive Dependency Management" at bounding box center [747, 433] width 321 height 36
copy h3 "Visual Backlog for Jira: Interactive Dependency Management"
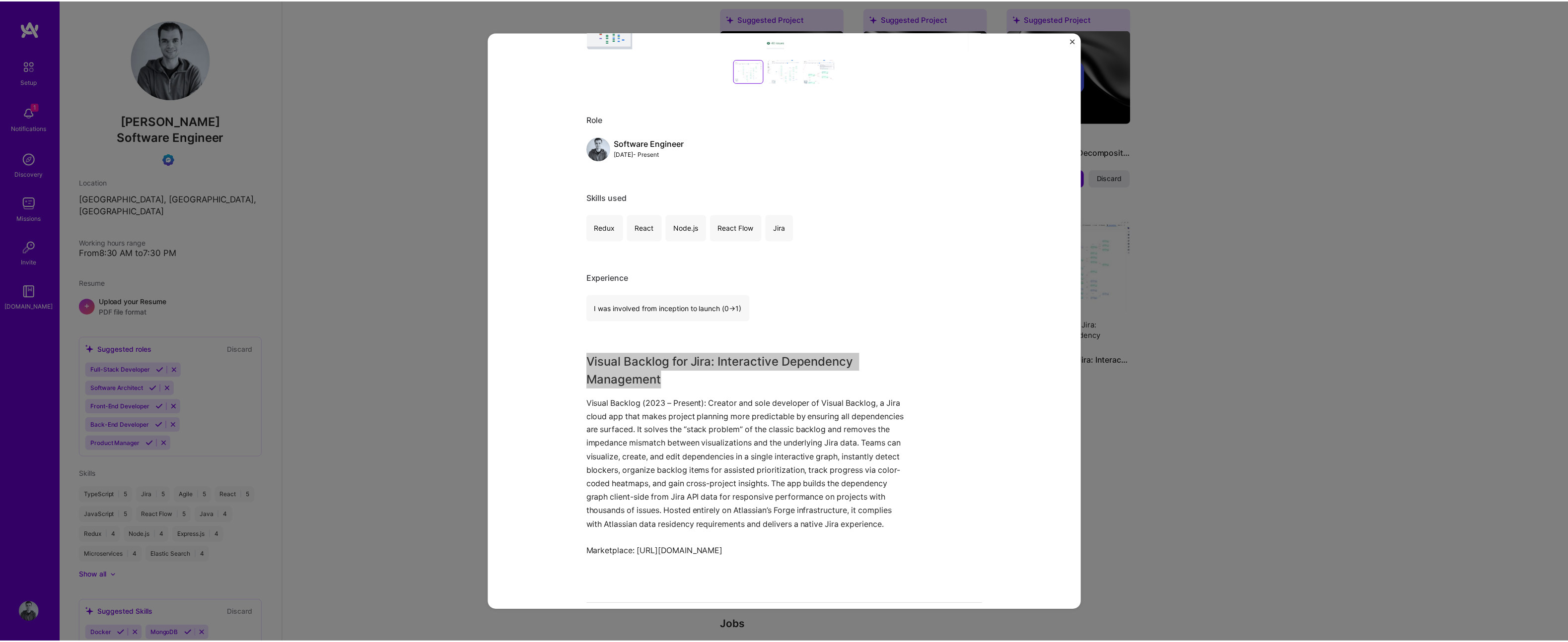
scroll to position [416, 0]
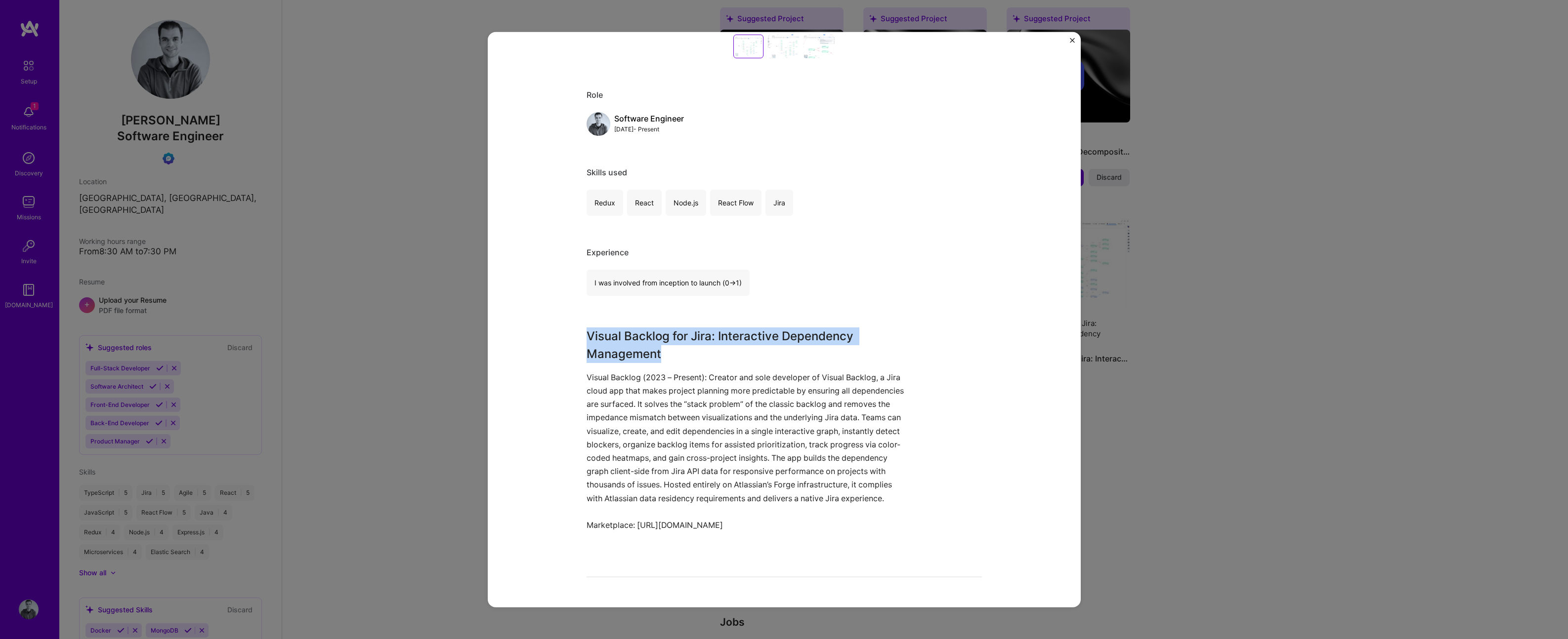
drag, startPoint x: 582, startPoint y: 378, endPoint x: 921, endPoint y: 540, distance: 375.7
click at [921, 540] on div "Visual Backlog for Jira: Interactive Dependency Management Visual Backlog for J…" at bounding box center [784, 320] width 593 height 576
copy div "Visual Backlog (2023 – Present): Creator and sole developer of Visual Backlog, …"
click at [438, 123] on div "Visual Backlog for Jira: Interactive Dependency Management Visual Backlog for J…" at bounding box center [784, 319] width 1568 height 639
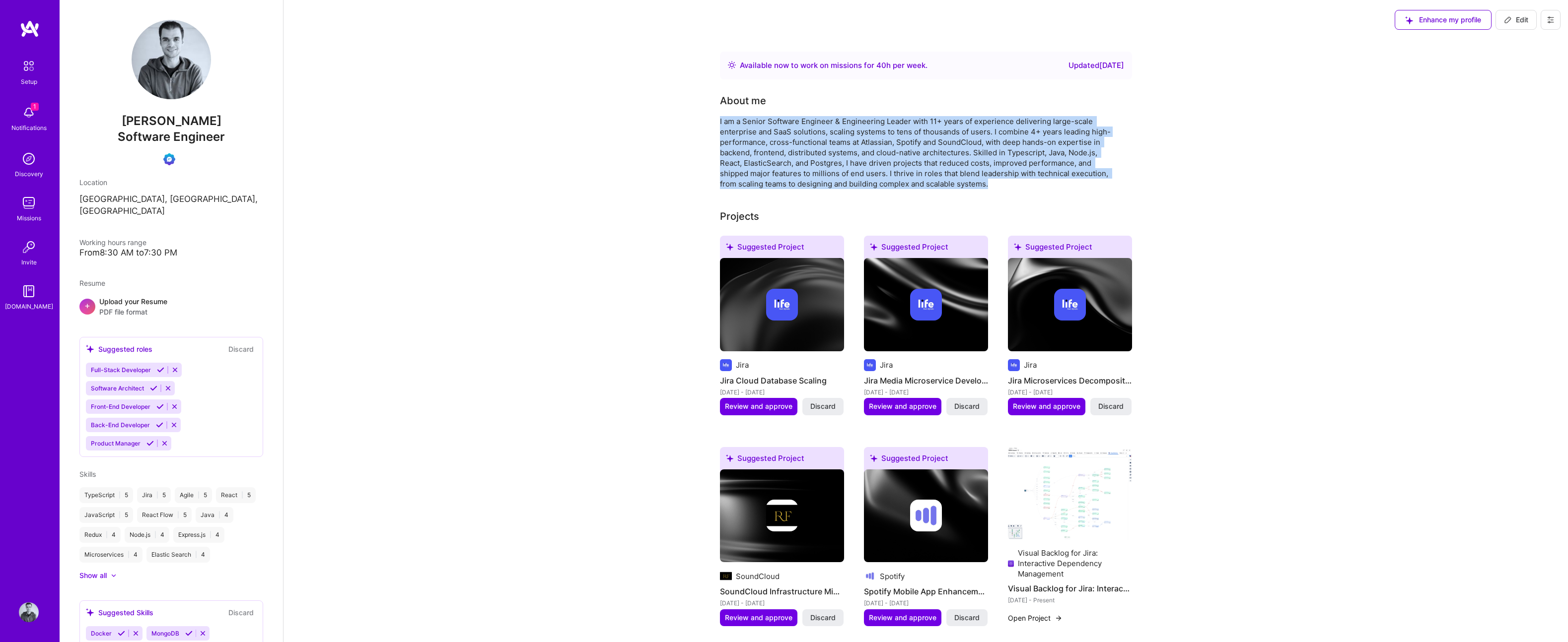
drag, startPoint x: 719, startPoint y: 122, endPoint x: 1061, endPoint y: 182, distance: 347.2
click at [1061, 182] on div "I am a Senior Software Engineer & Engineering Leader with 11+ years of experien…" at bounding box center [918, 153] width 397 height 73
copy div "I am a Senior Software Engineer & Engineering Leader with 11+ years of experien…"
click at [1034, 409] on span "Review and approve" at bounding box center [1046, 406] width 68 height 10
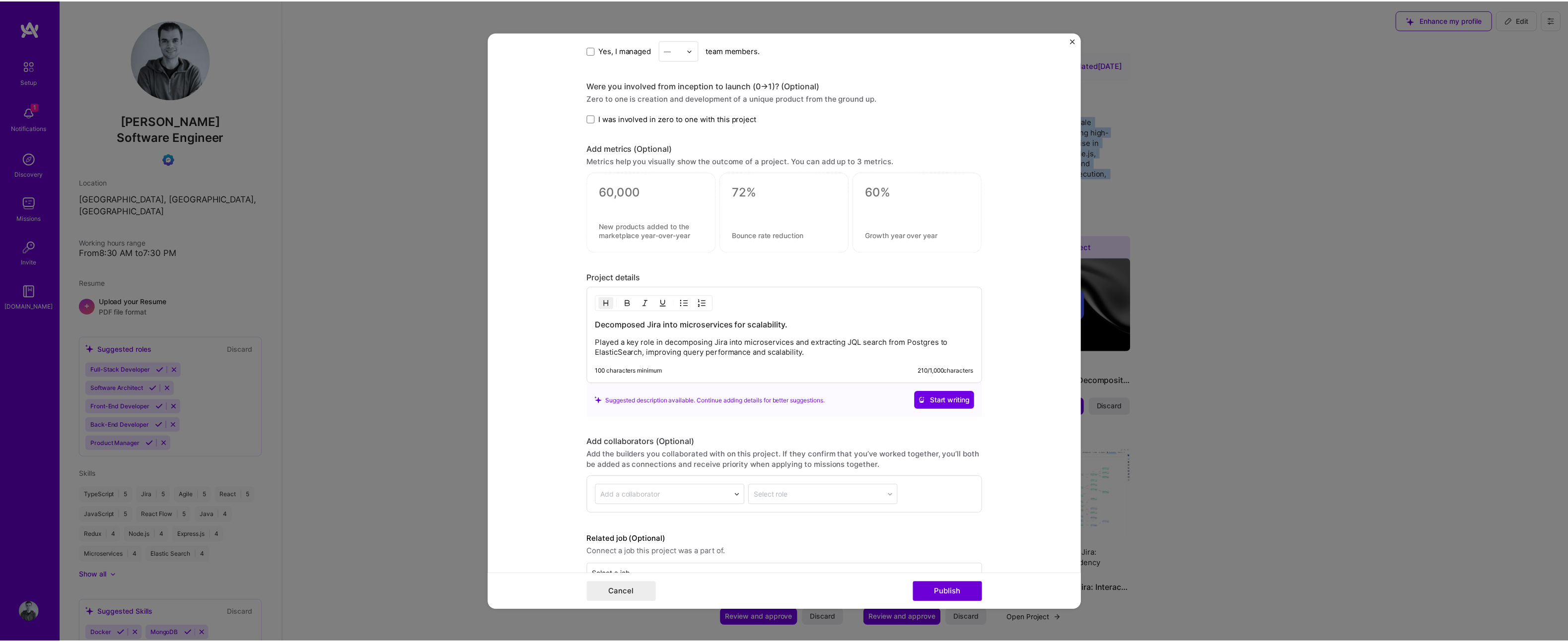
scroll to position [757, 0]
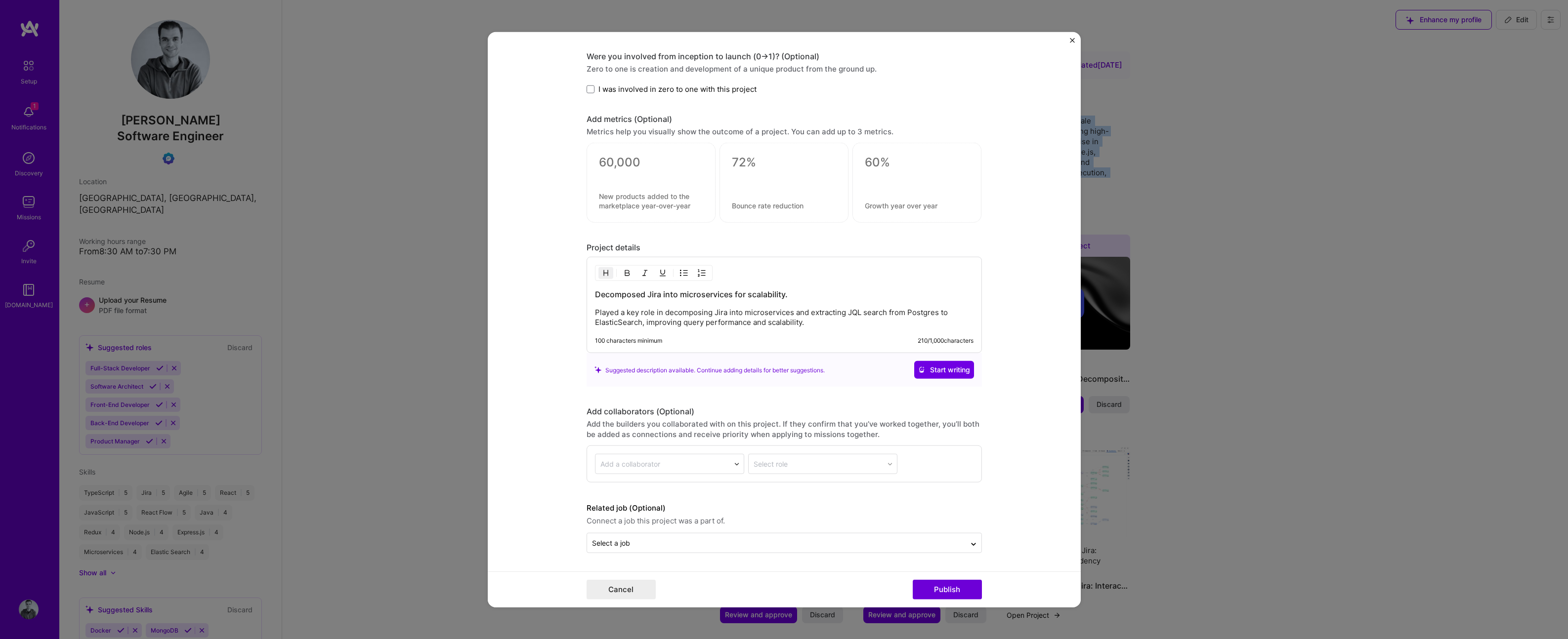
click at [1073, 40] on img "Close" at bounding box center [1072, 40] width 5 height 5
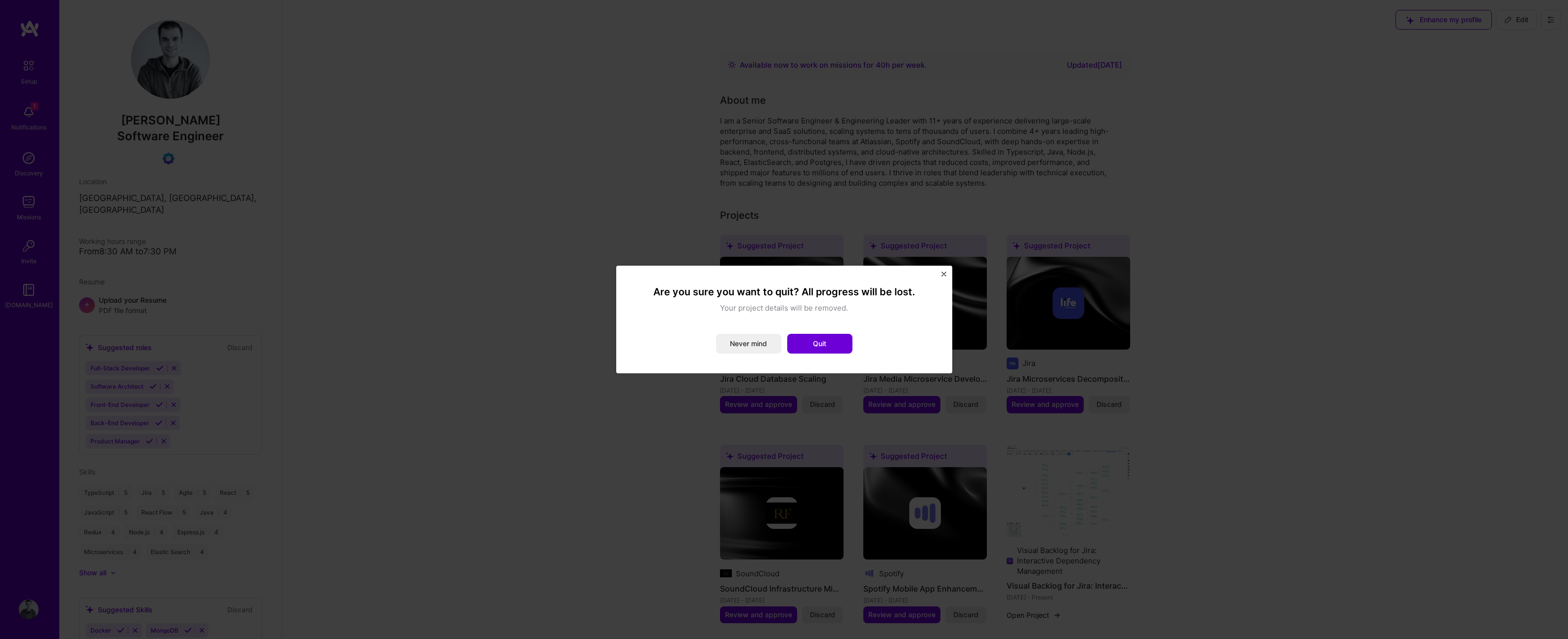
click at [946, 279] on div "Are you sure you want to quit? All progress will be lost. Your project details …" at bounding box center [784, 320] width 336 height 108
click at [946, 277] on div "Are you sure you want to quit? All progress will be lost. Your project details …" at bounding box center [784, 320] width 336 height 108
click at [946, 275] on div "Are you sure you want to quit? All progress will be lost. Your project details …" at bounding box center [784, 320] width 336 height 108
click at [821, 345] on button "Quit" at bounding box center [819, 343] width 65 height 20
